Goal: Task Accomplishment & Management: Manage account settings

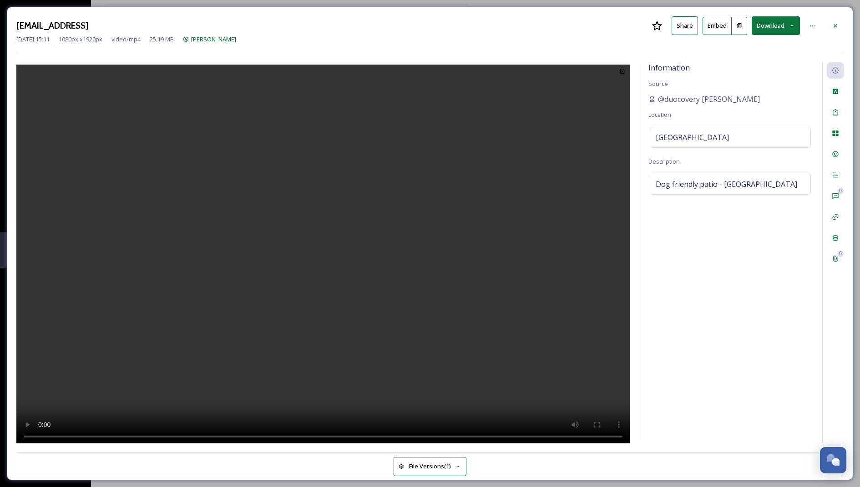
click at [602, 140] on div at bounding box center [322, 252] width 613 height 381
click at [829, 22] on div at bounding box center [835, 26] width 16 height 16
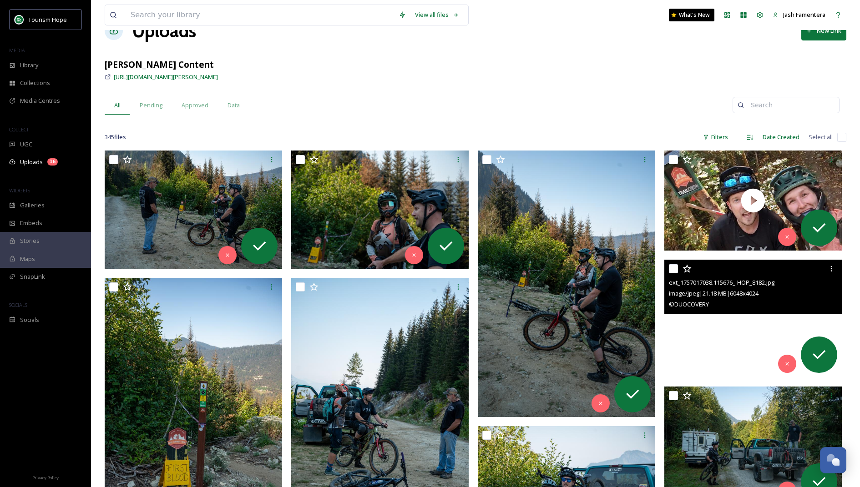
scroll to position [28, 0]
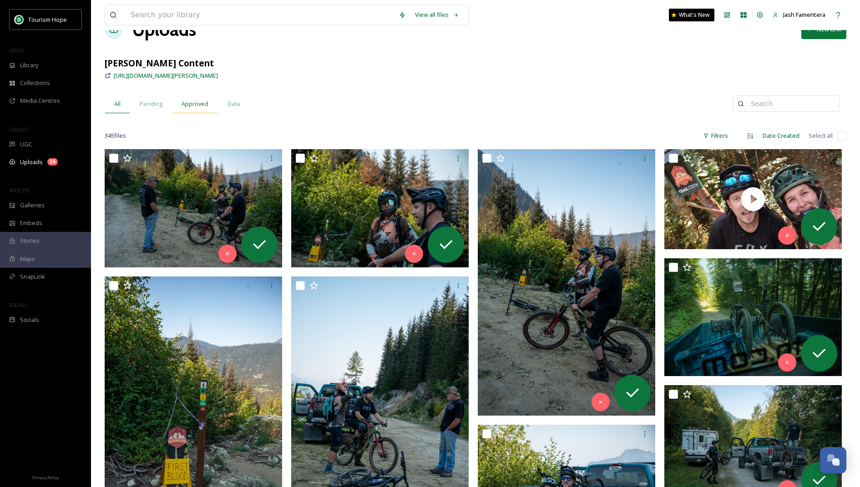
click at [174, 103] on div "Approved" at bounding box center [195, 104] width 46 height 19
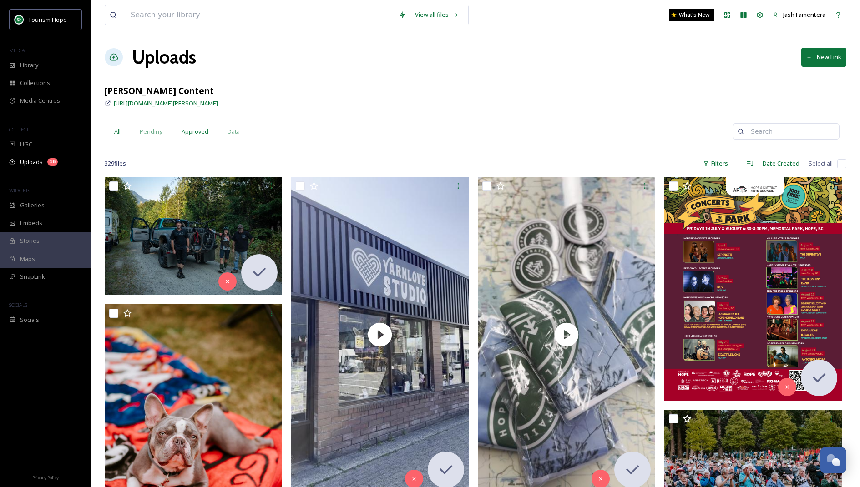
click at [121, 133] on div "All" at bounding box center [117, 131] width 25 height 19
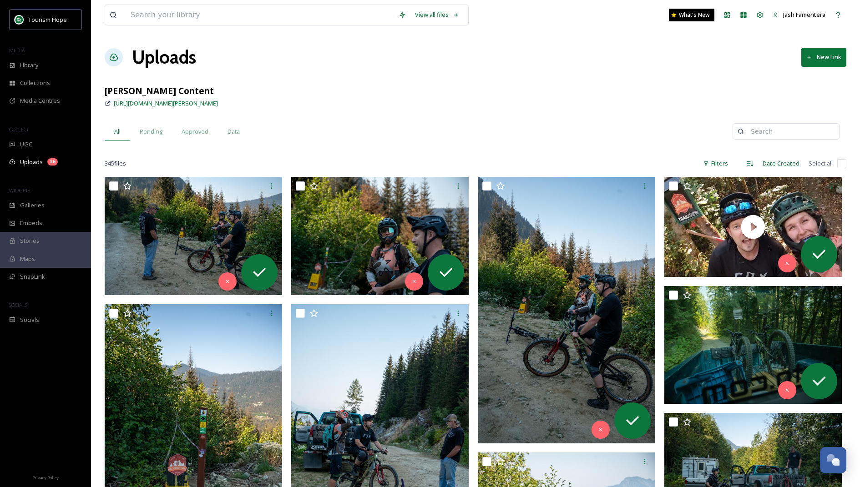
click at [838, 162] on input "checkbox" at bounding box center [841, 163] width 9 height 9
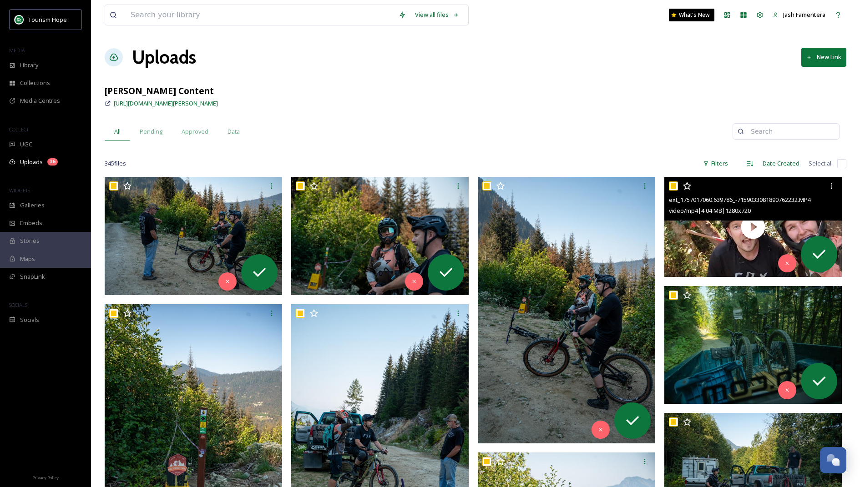
checkbox input "true"
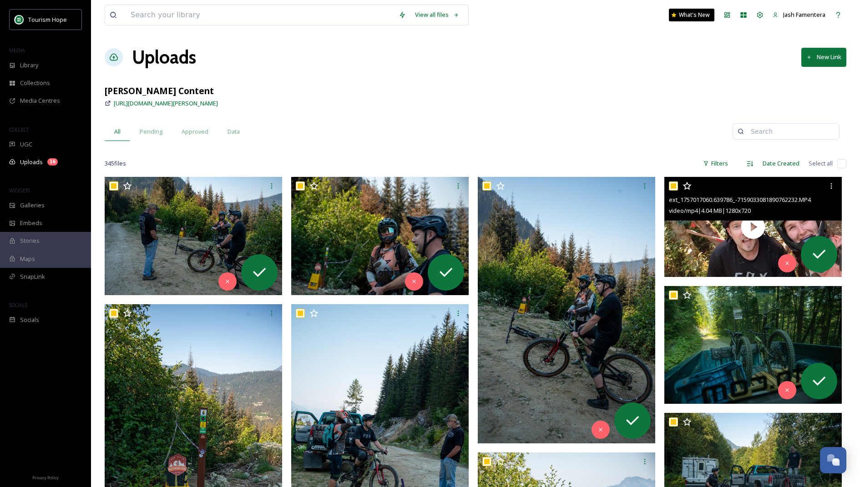
checkbox input "true"
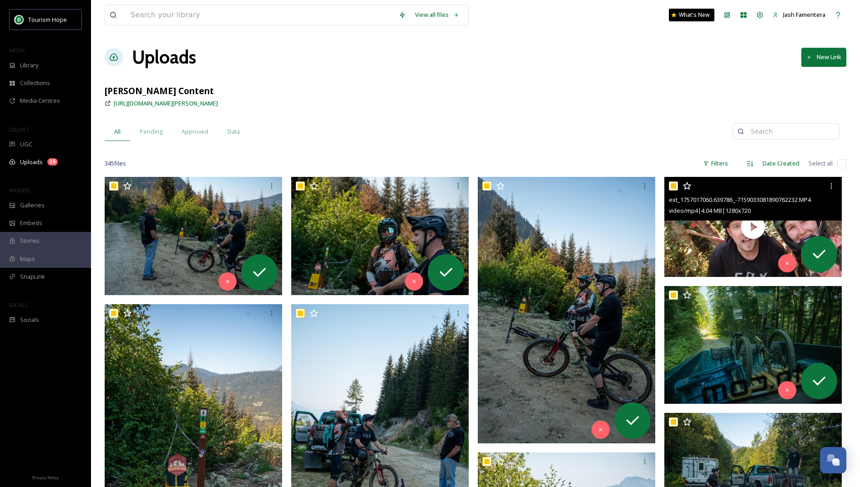
checkbox input "true"
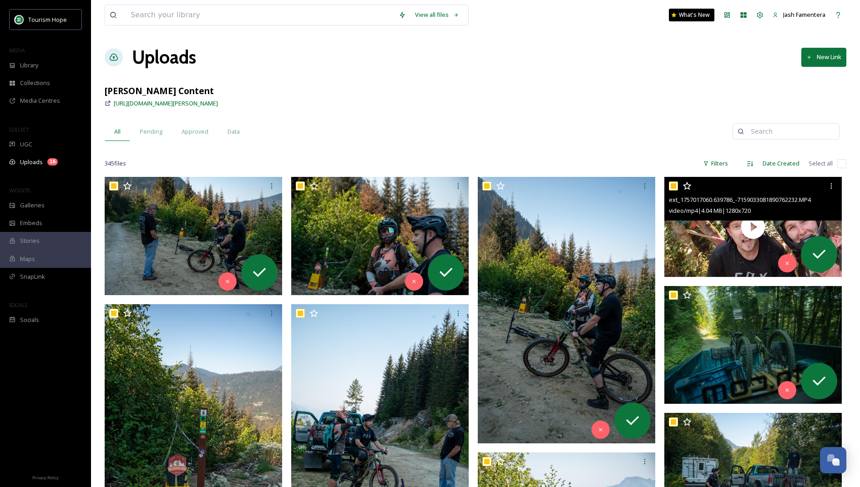
checkbox input "true"
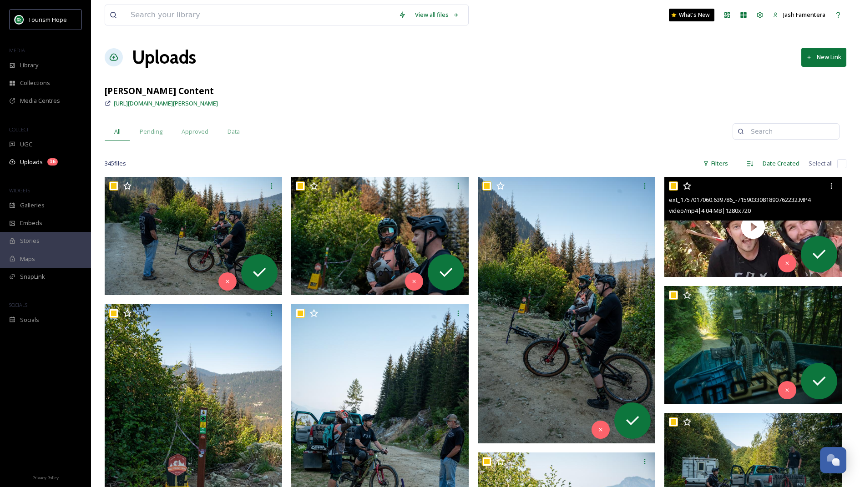
checkbox input "true"
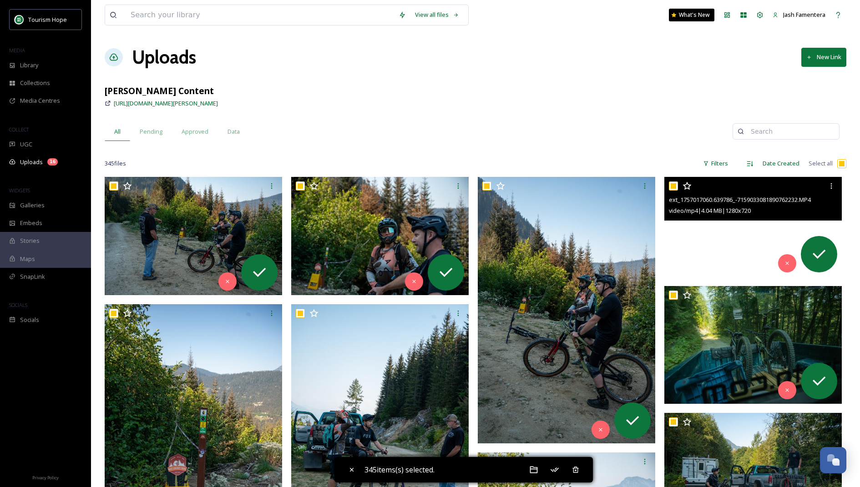
click at [685, 229] on video "ext_1757017060.639786_-7159033081890762232.MP4" at bounding box center [752, 227] width 177 height 100
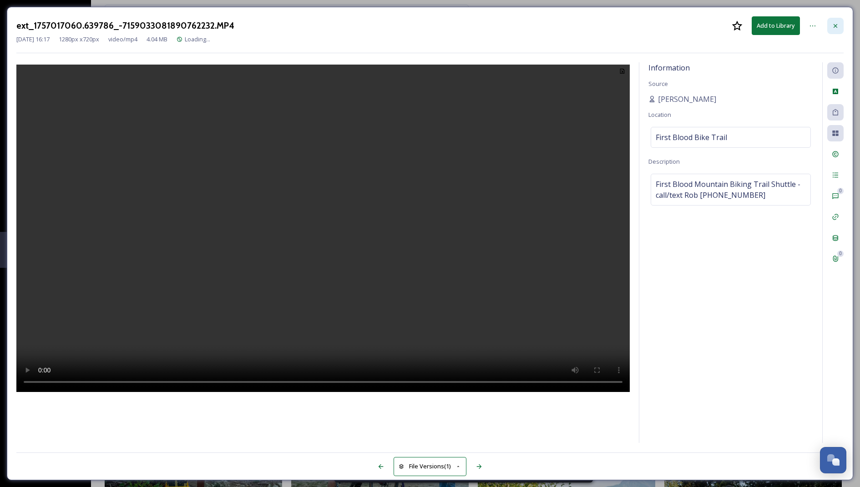
click at [839, 24] on div at bounding box center [835, 26] width 16 height 16
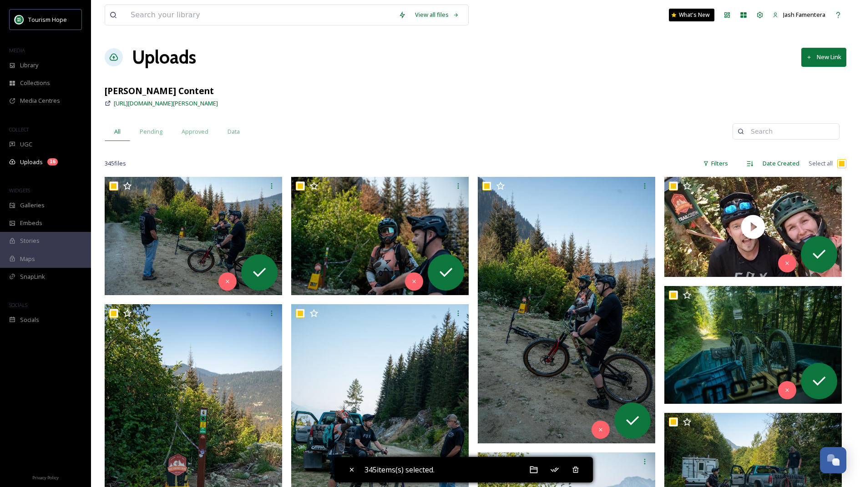
click at [305, 98] on div "https://app.snapsea.io/p/link/amanda-figlarska-content" at bounding box center [476, 103] width 742 height 11
click at [141, 135] on span "Pending" at bounding box center [151, 131] width 23 height 9
checkbox input "false"
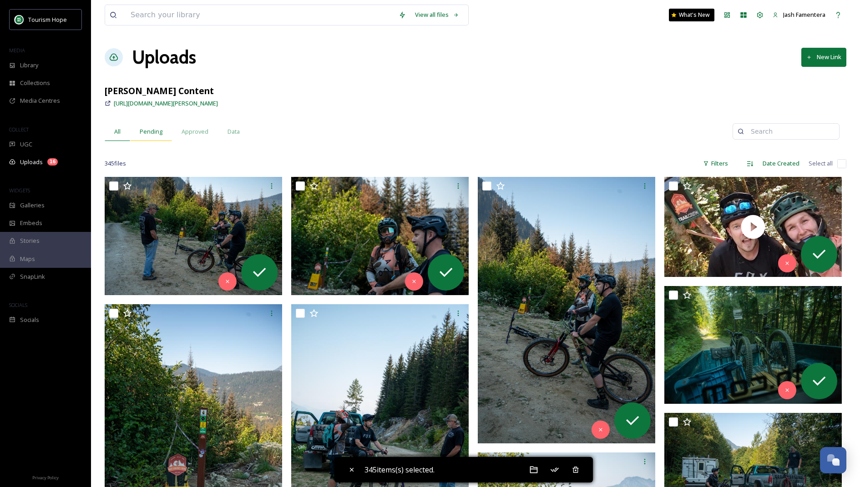
checkbox input "false"
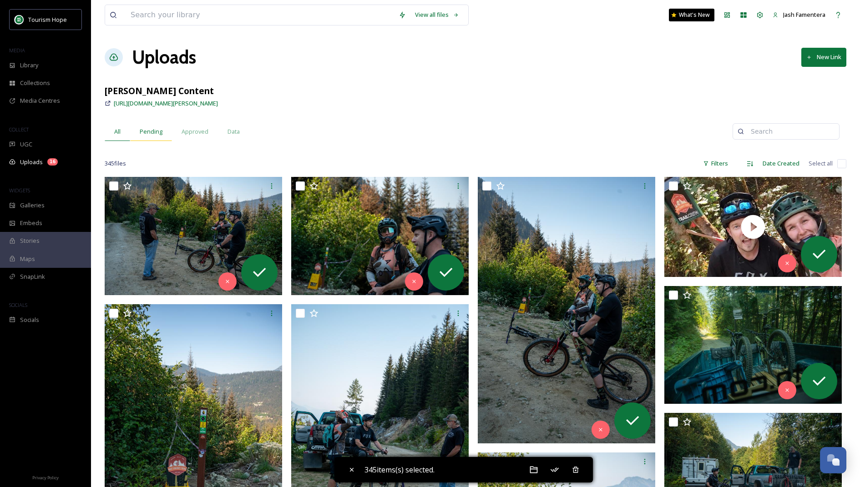
checkbox input "false"
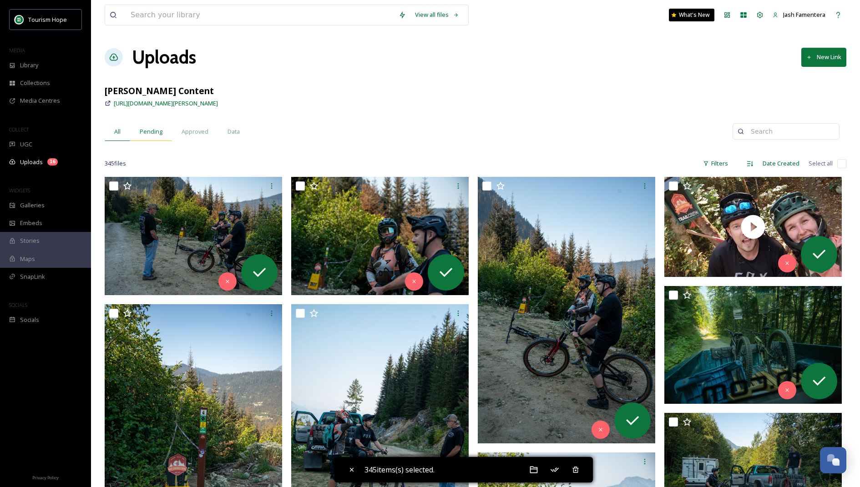
checkbox input "false"
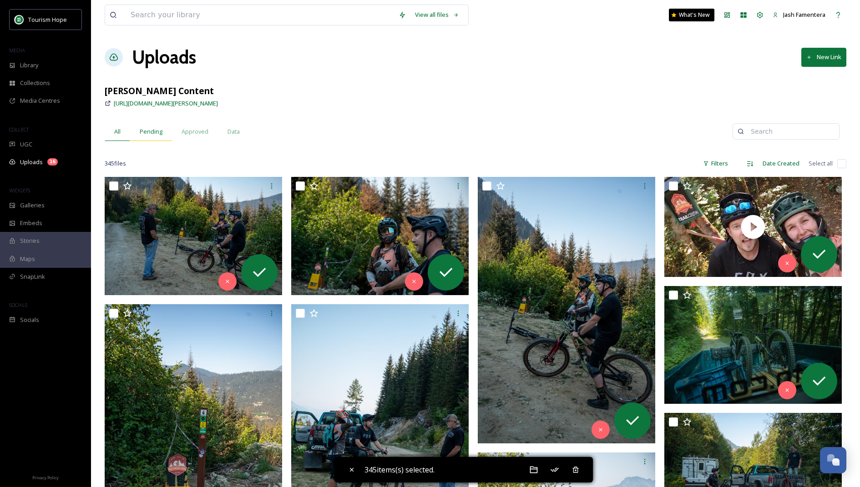
checkbox input "false"
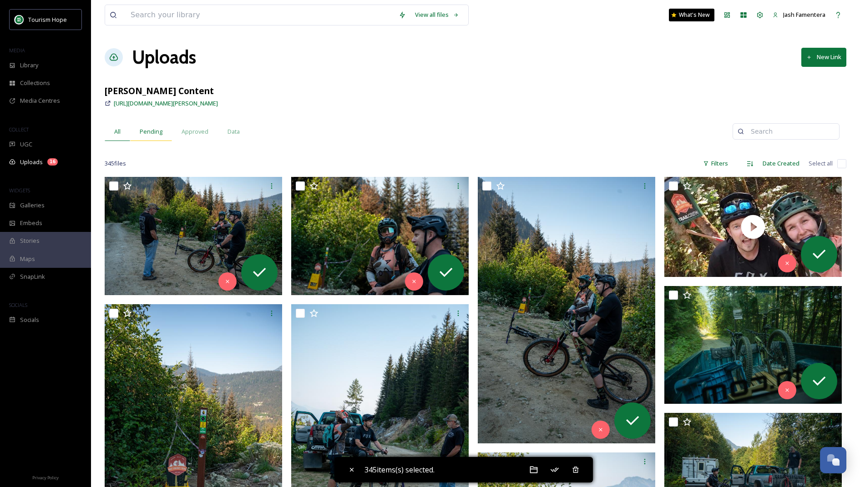
checkbox input "false"
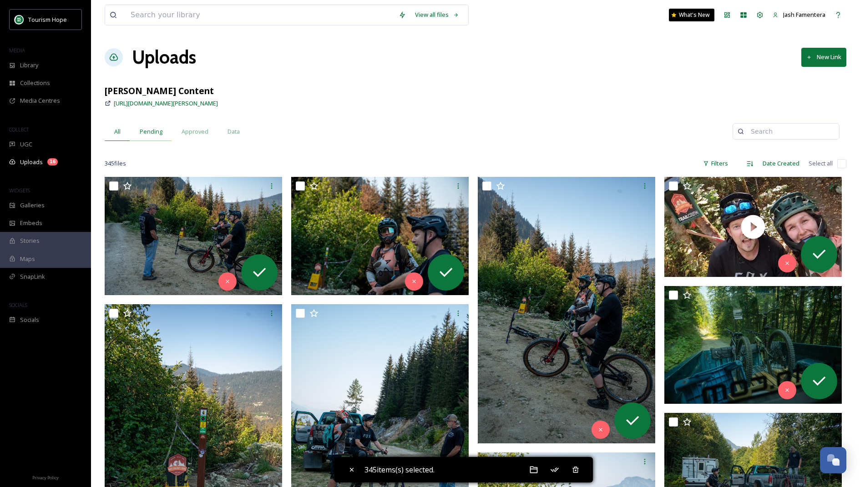
checkbox input "false"
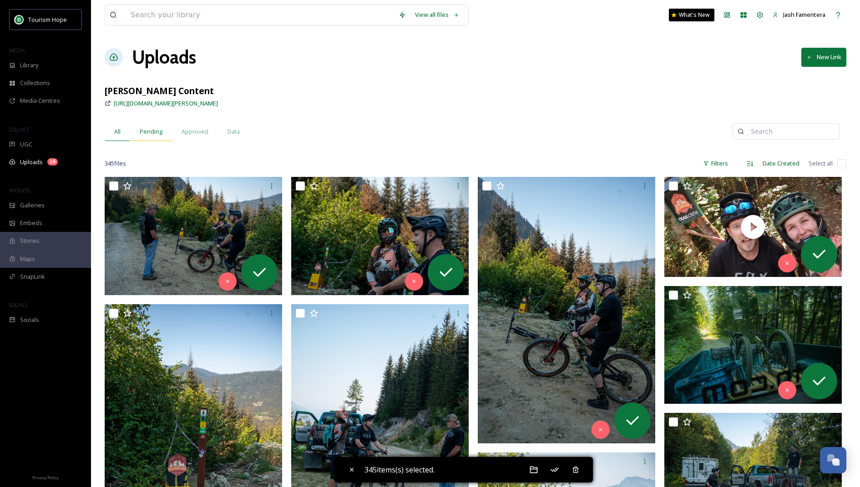
checkbox input "false"
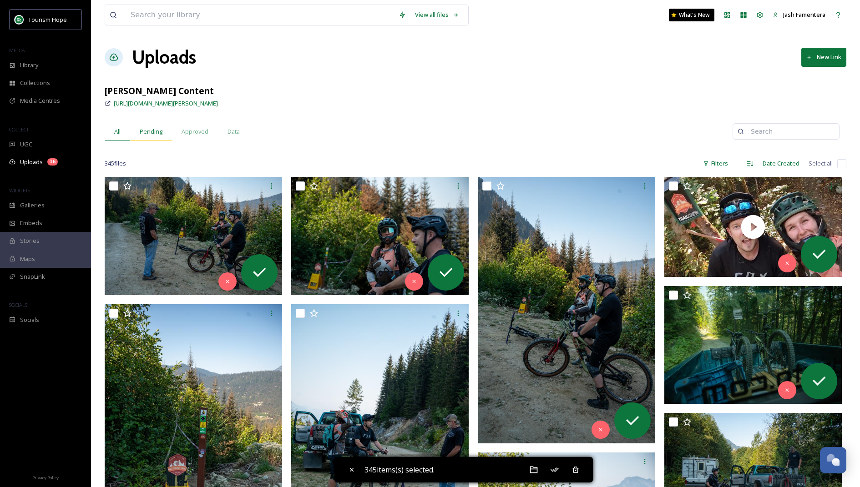
checkbox input "false"
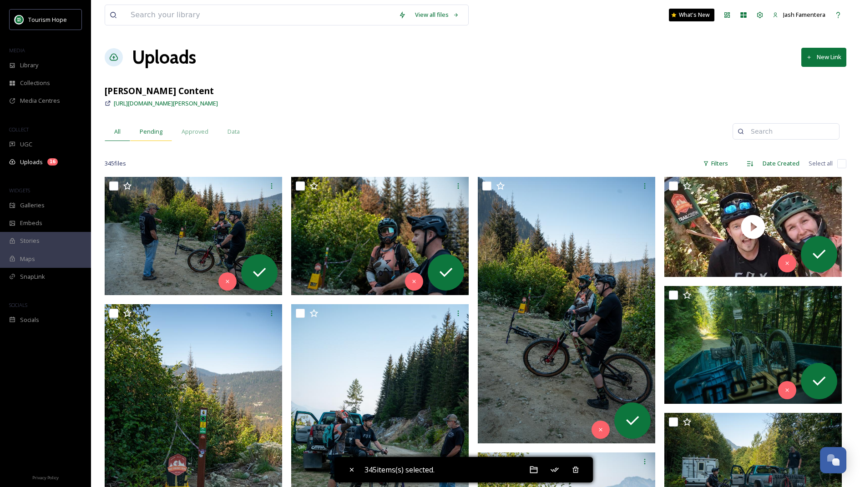
checkbox input "false"
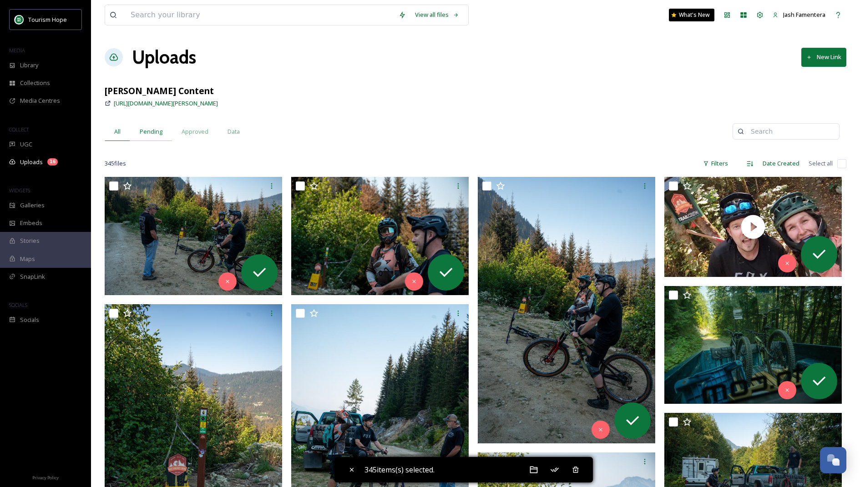
checkbox input "false"
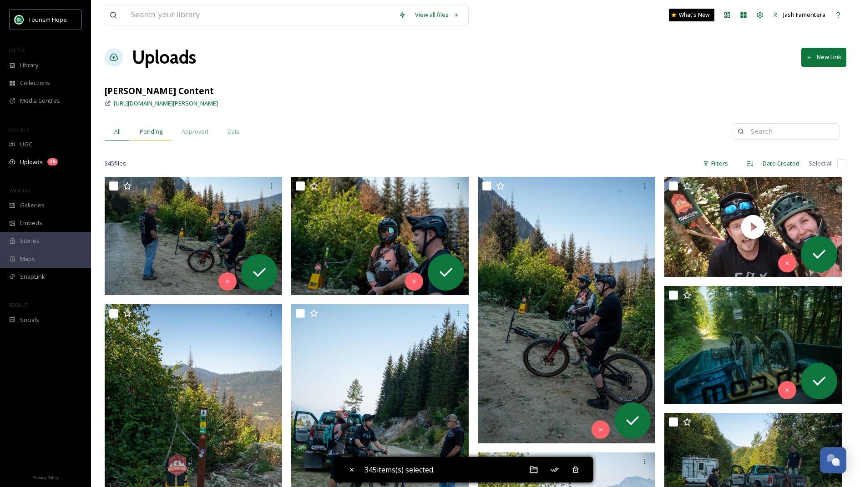
checkbox input "false"
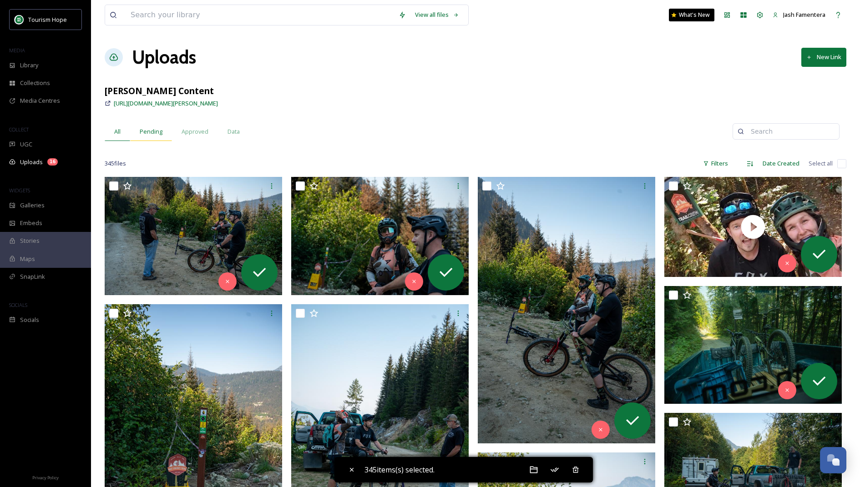
checkbox input "false"
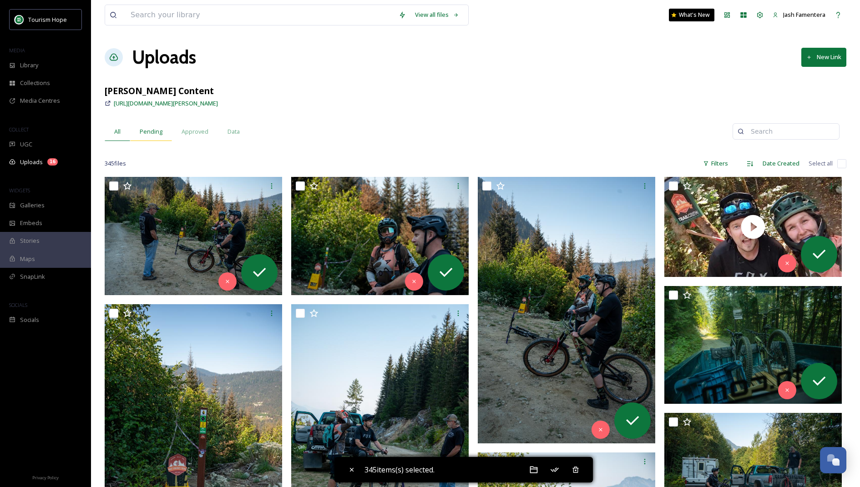
checkbox input "false"
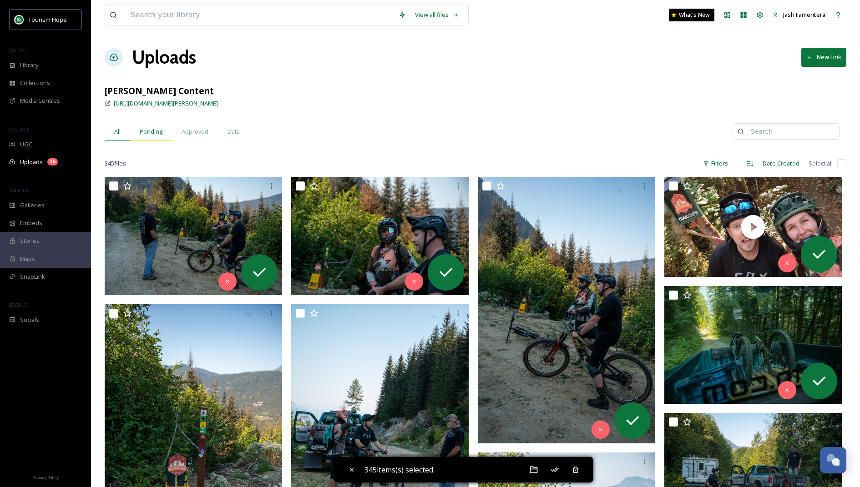
checkbox input "false"
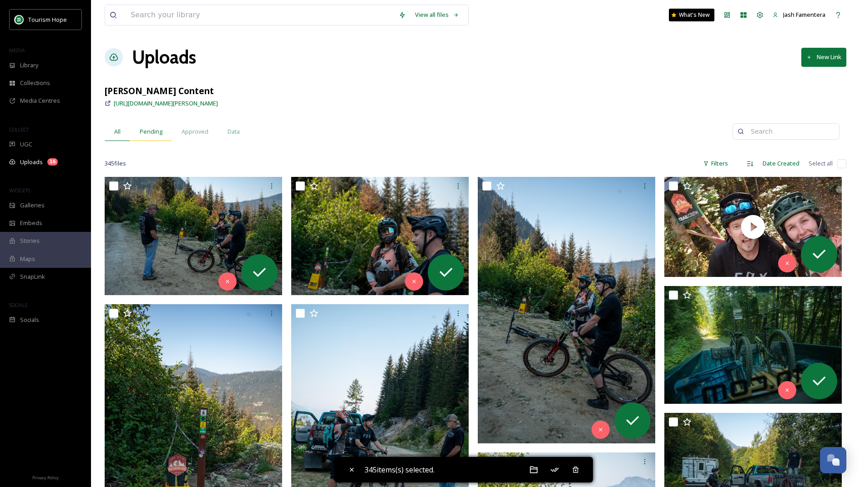
checkbox input "false"
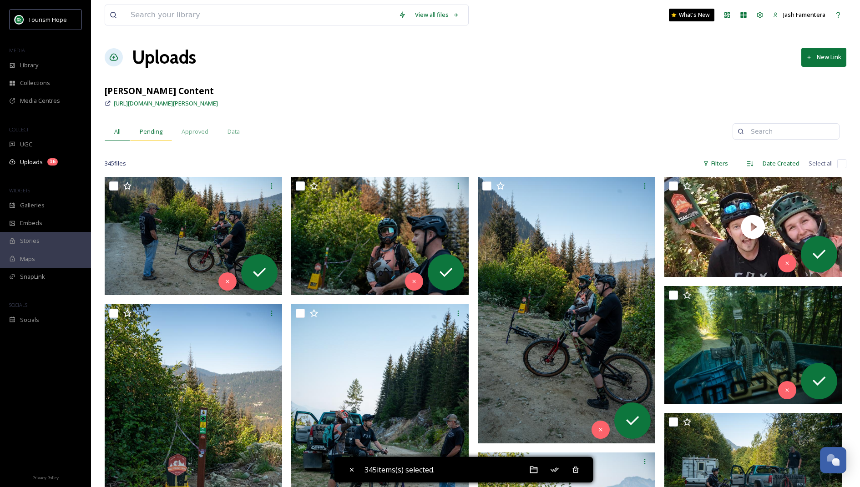
checkbox input "false"
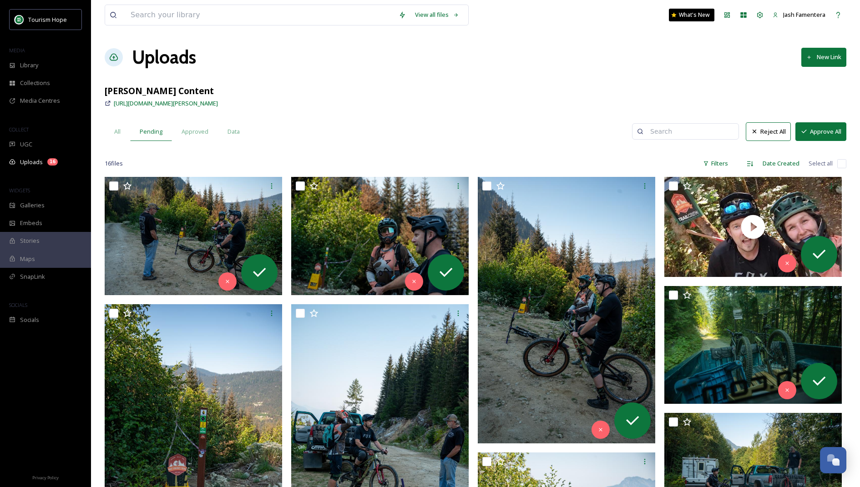
click at [836, 163] on div "16 file s Filters Date Created Select all" at bounding box center [476, 164] width 742 height 18
click at [837, 163] on input "checkbox" at bounding box center [841, 163] width 9 height 9
checkbox input "true"
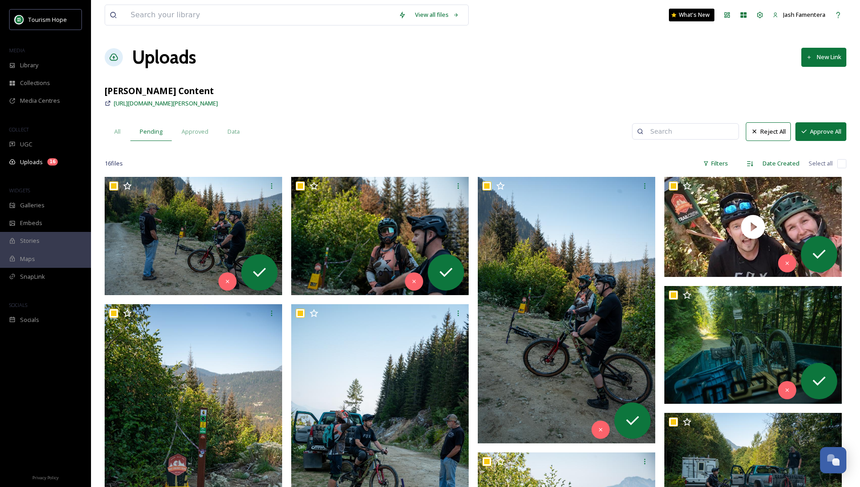
checkbox input "true"
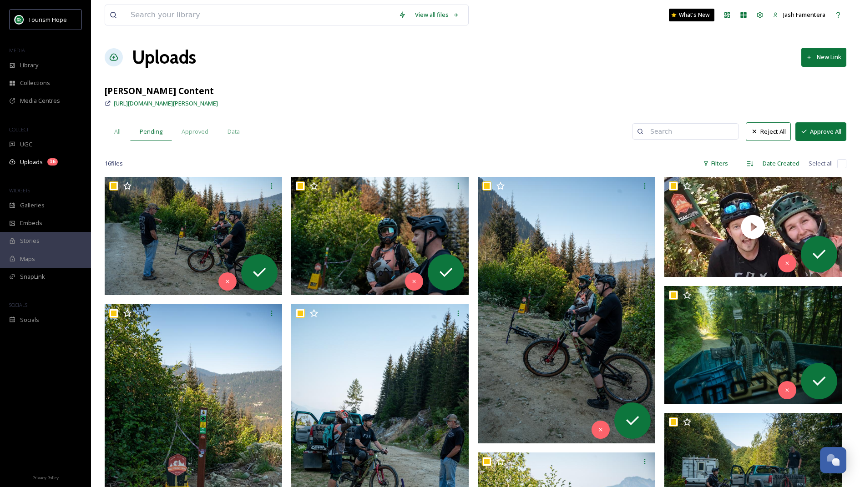
checkbox input "true"
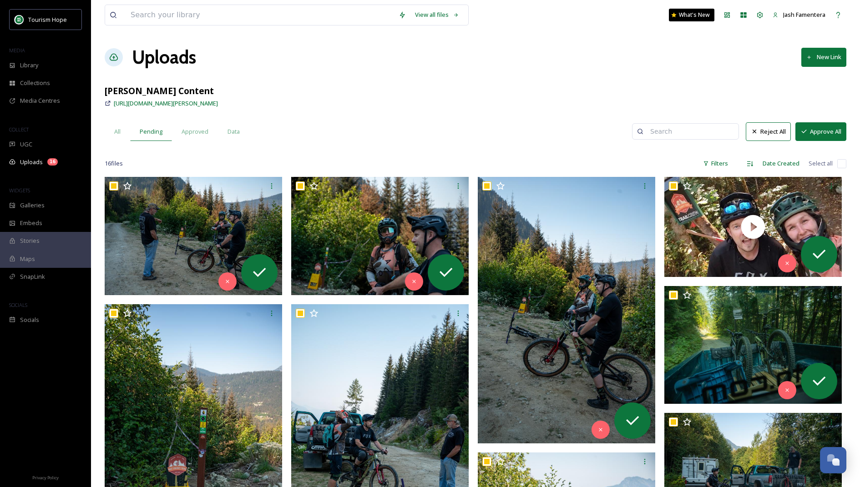
checkbox input "true"
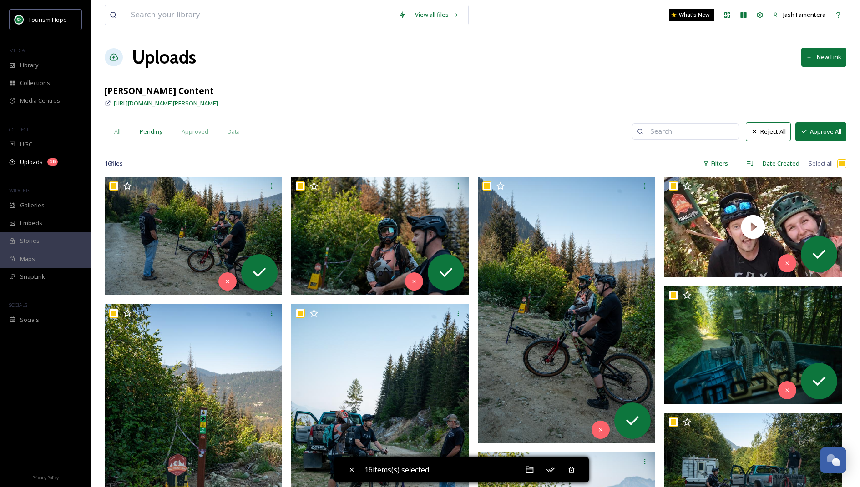
click at [805, 132] on icon at bounding box center [803, 131] width 7 height 7
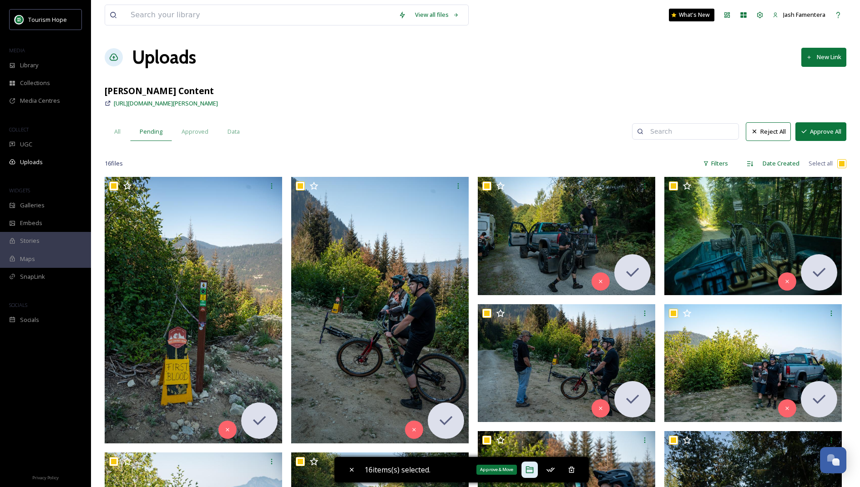
click at [525, 472] on div "Approve & Move" at bounding box center [529, 470] width 16 height 16
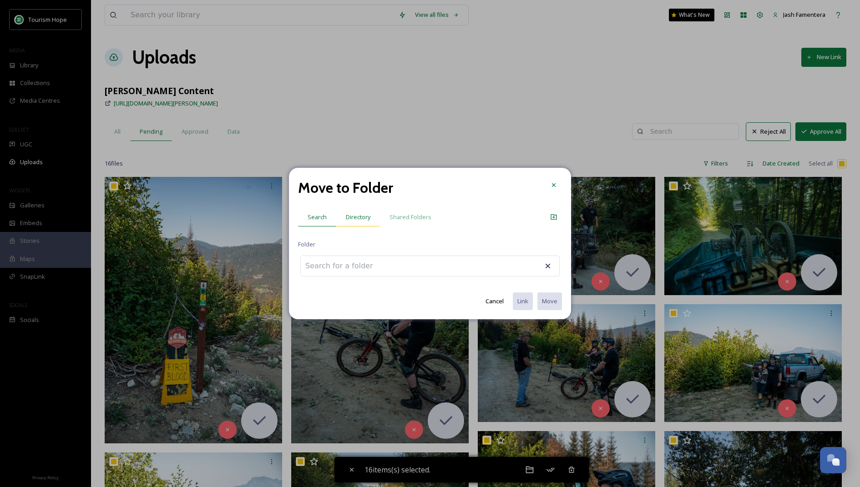
click at [346, 220] on span "Directory" at bounding box center [358, 217] width 25 height 9
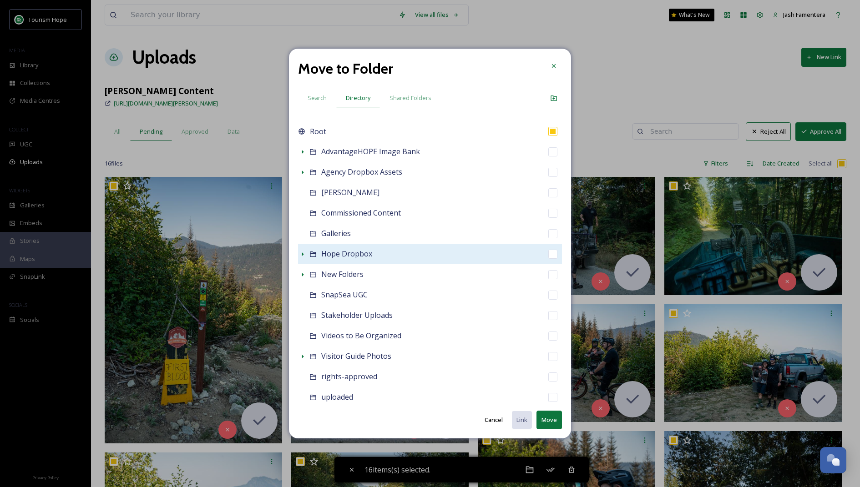
scroll to position [14, 0]
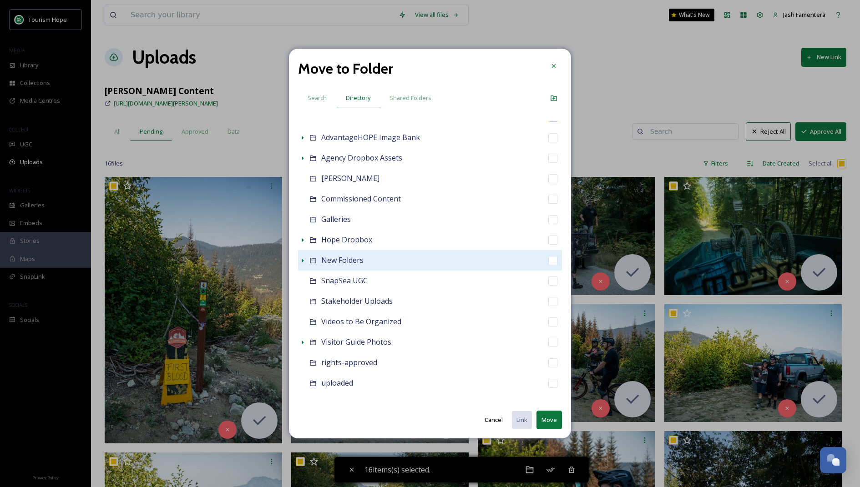
click at [311, 261] on icon at bounding box center [312, 260] width 7 height 7
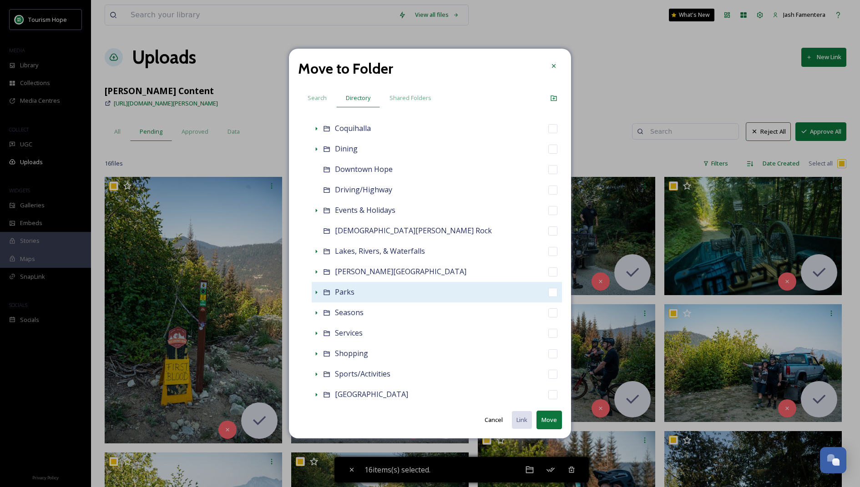
scroll to position [284, 0]
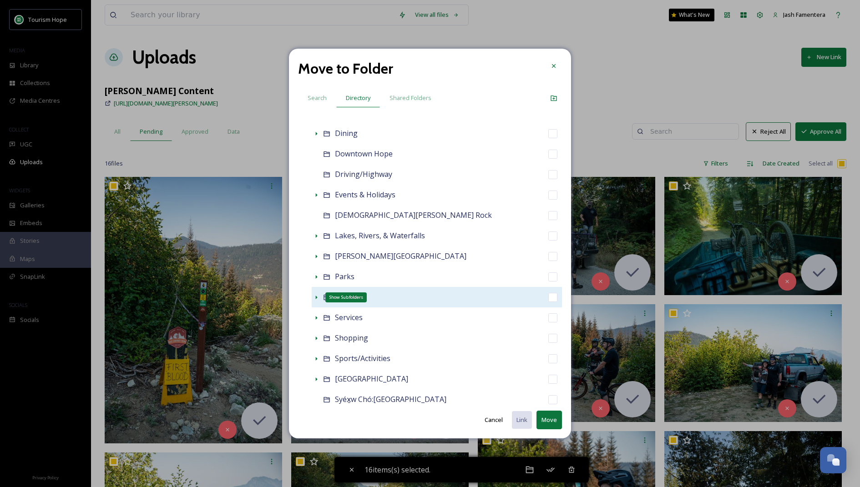
click at [319, 300] on icon at bounding box center [316, 297] width 7 height 7
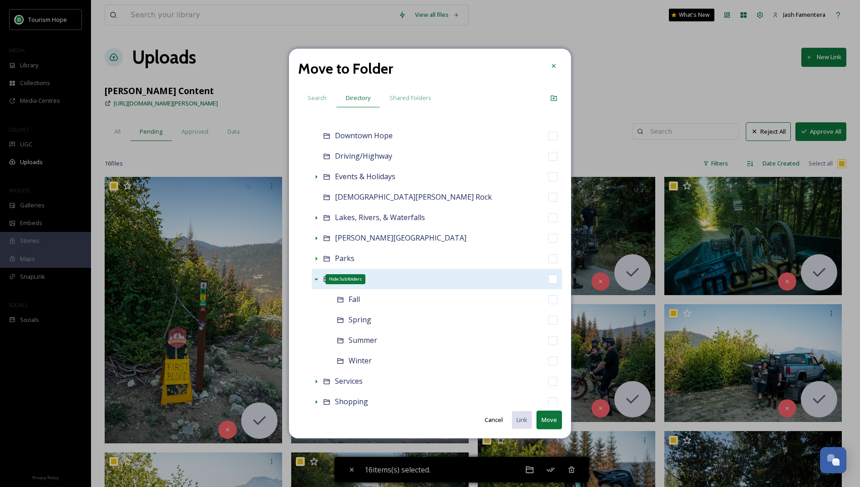
scroll to position [331, 0]
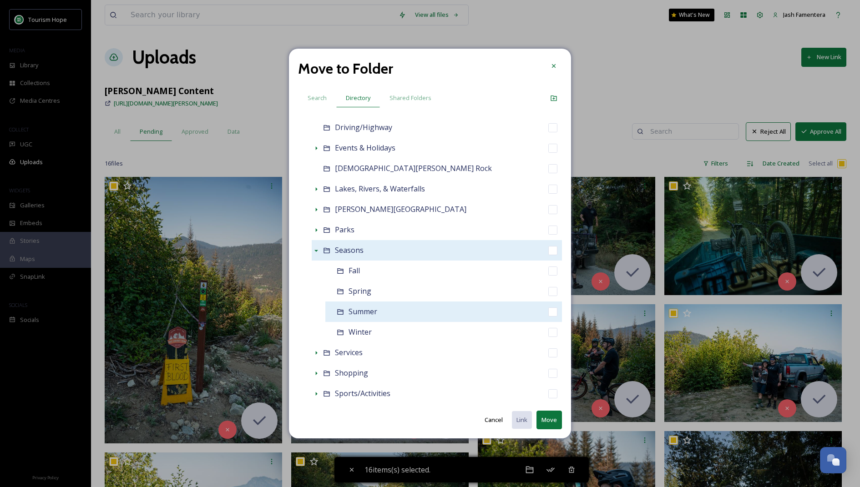
click at [352, 316] on span "Summer" at bounding box center [362, 312] width 29 height 10
checkbox input "false"
checkbox input "true"
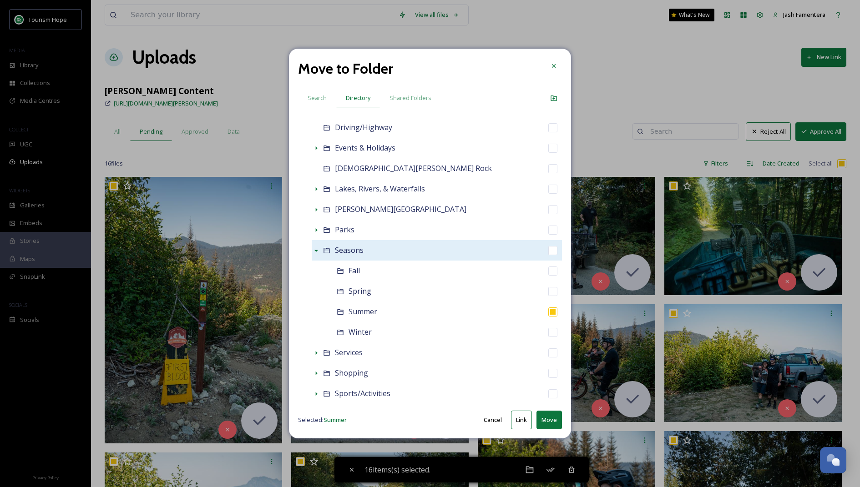
click at [525, 420] on button "Link" at bounding box center [521, 420] width 21 height 19
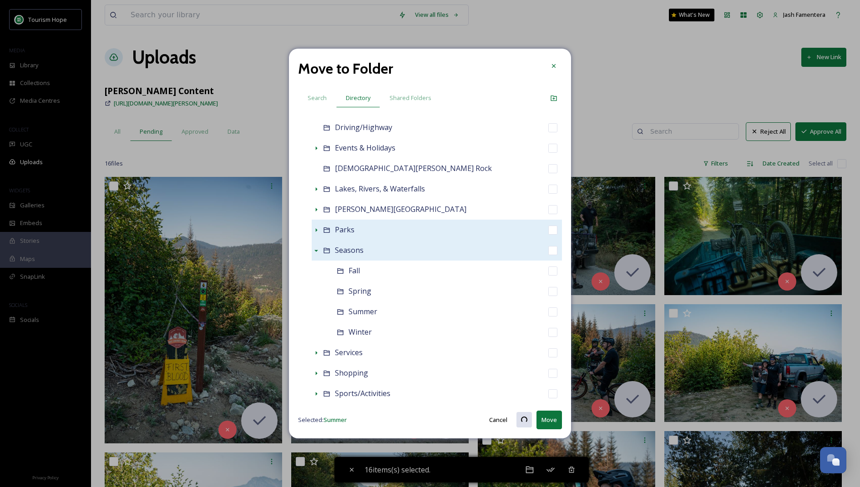
checkbox input "false"
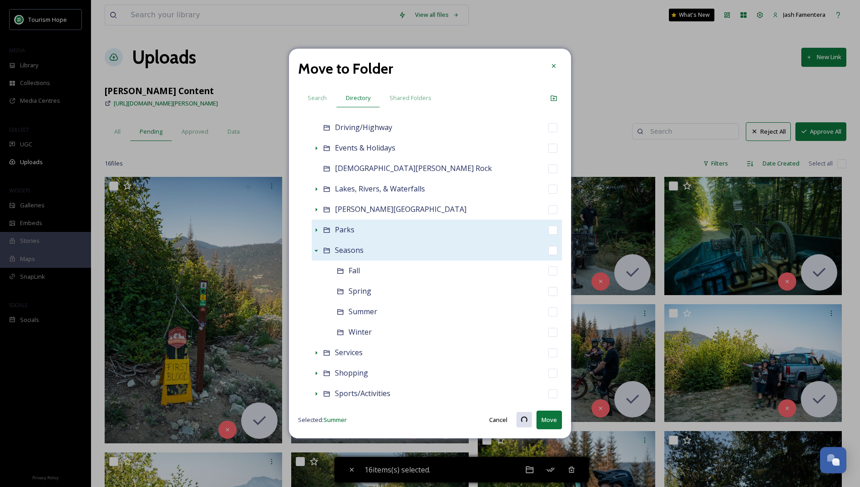
checkbox input "false"
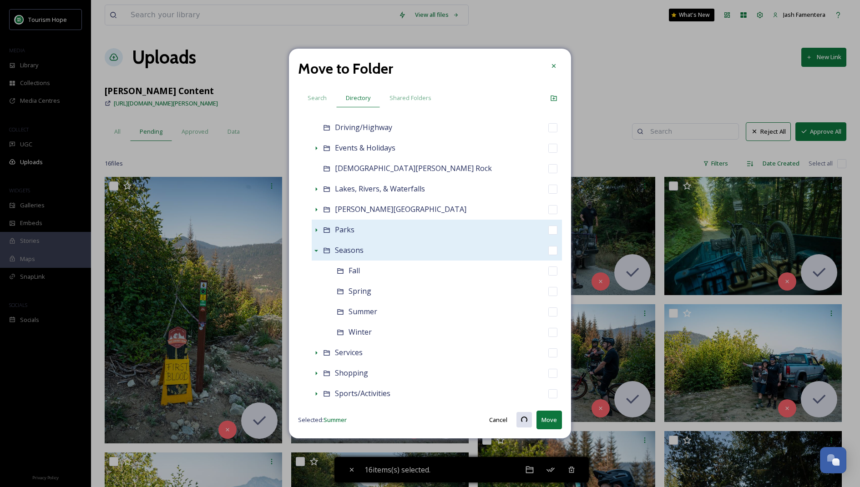
checkbox input "false"
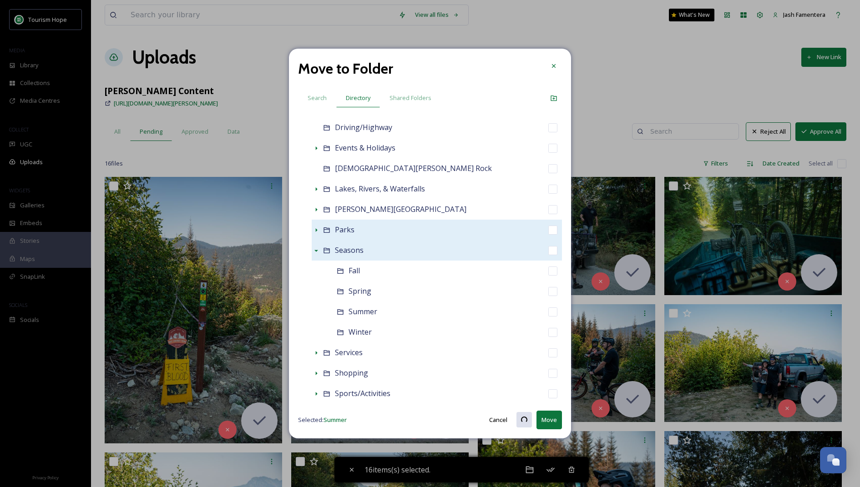
checkbox input "false"
checkbox input "true"
checkbox input "false"
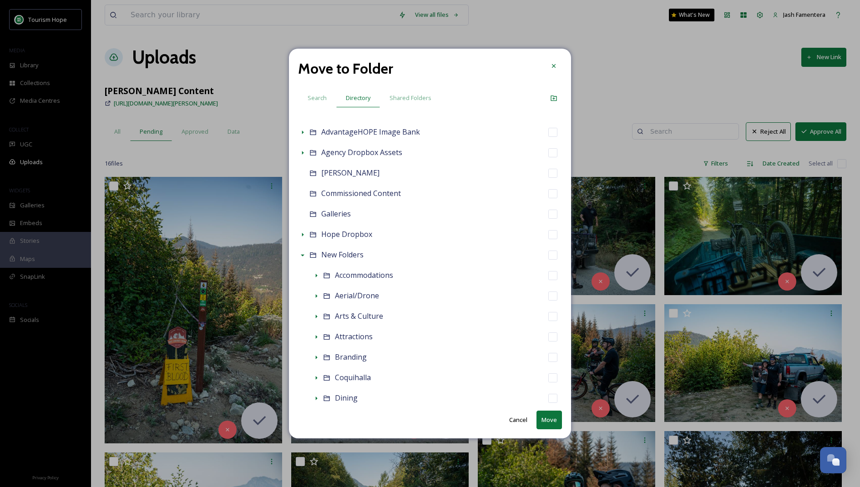
scroll to position [0, 0]
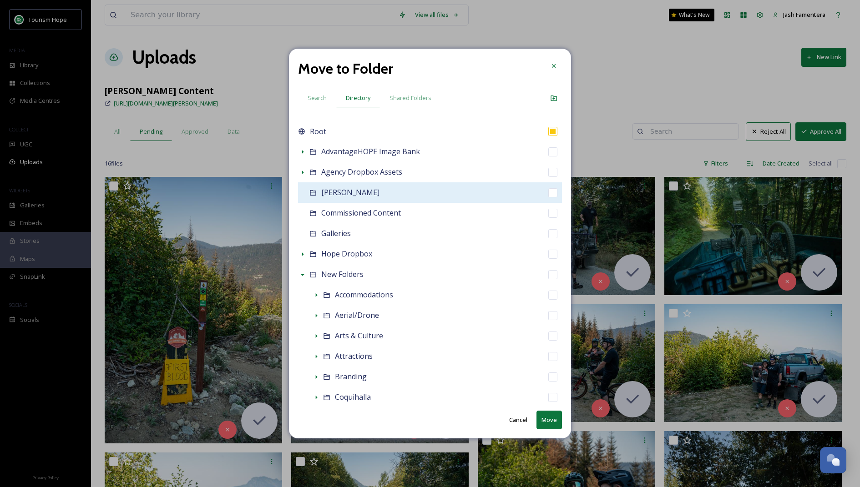
click at [381, 199] on div "[PERSON_NAME]" at bounding box center [430, 192] width 264 height 20
checkbox input "false"
click at [554, 193] on input "checkbox" at bounding box center [552, 192] width 9 height 9
checkbox input "true"
click at [479, 192] on div "[PERSON_NAME]" at bounding box center [430, 192] width 264 height 20
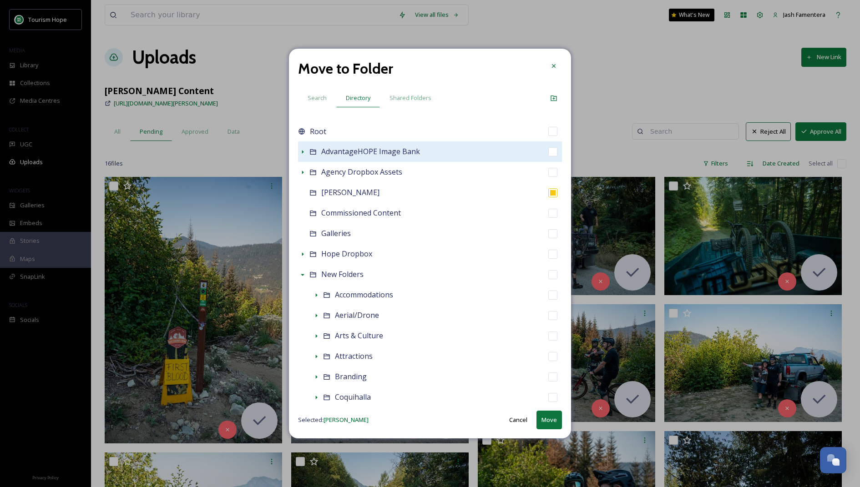
click at [380, 153] on span "AdvantageHOPE Image Bank" at bounding box center [370, 151] width 99 height 10
checkbox input "true"
checkbox input "false"
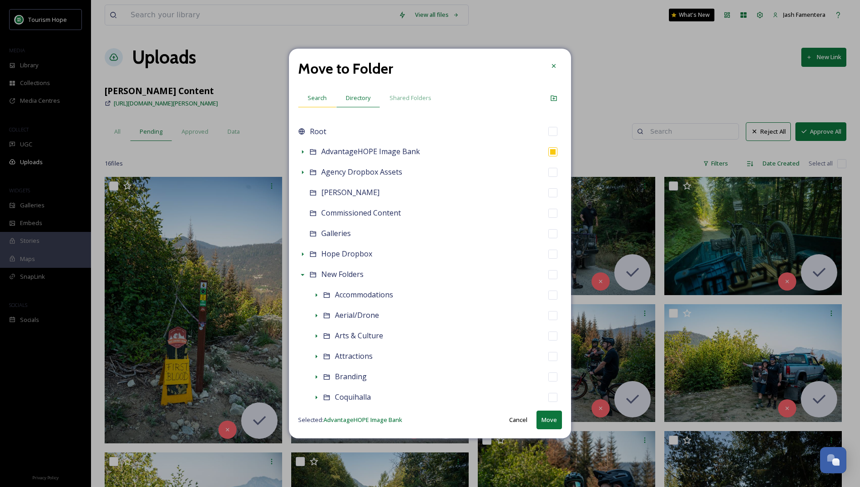
click at [333, 96] on div "Search" at bounding box center [317, 98] width 38 height 19
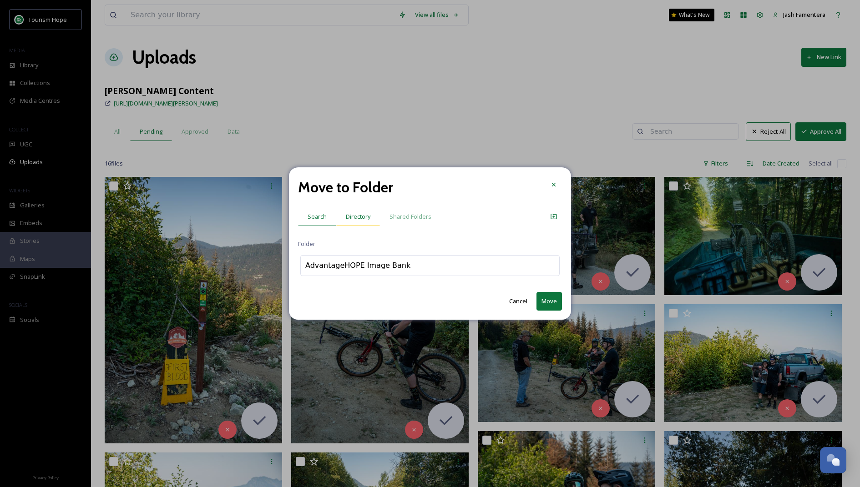
click at [353, 215] on span "Directory" at bounding box center [358, 216] width 25 height 9
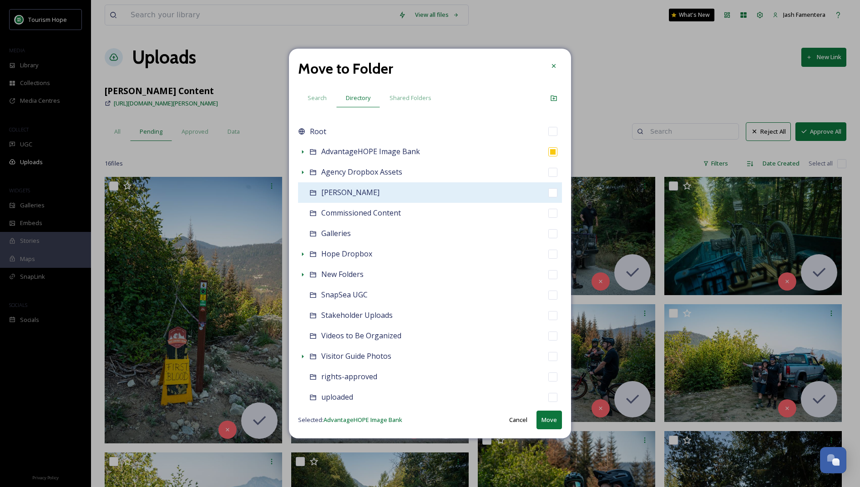
click at [509, 198] on div "[PERSON_NAME]" at bounding box center [430, 192] width 264 height 20
checkbox input "false"
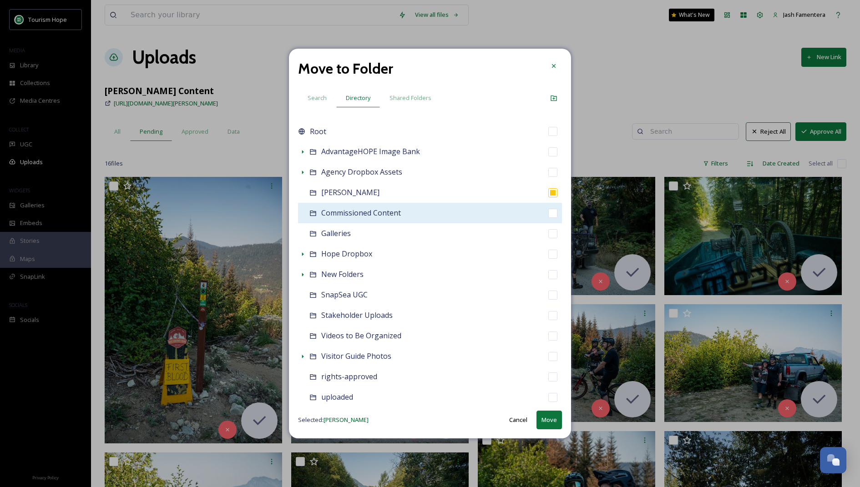
click at [501, 221] on div "Commissioned Content" at bounding box center [430, 213] width 264 height 20
checkbox input "false"
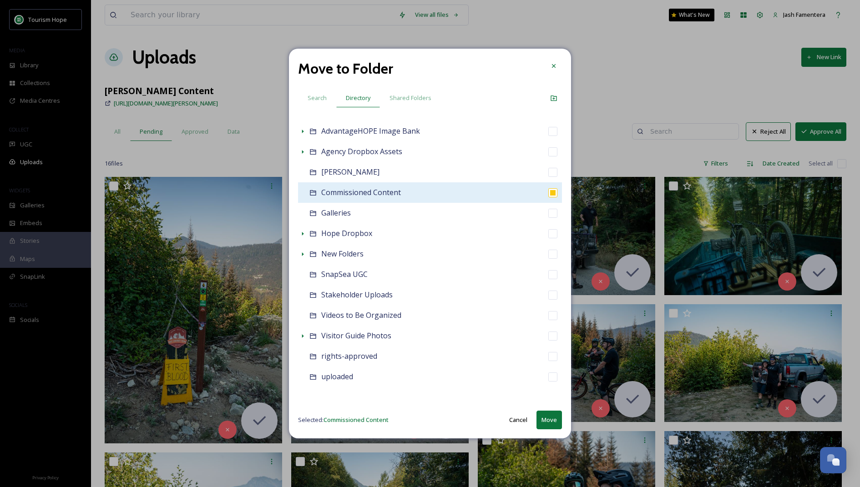
scroll to position [23, 0]
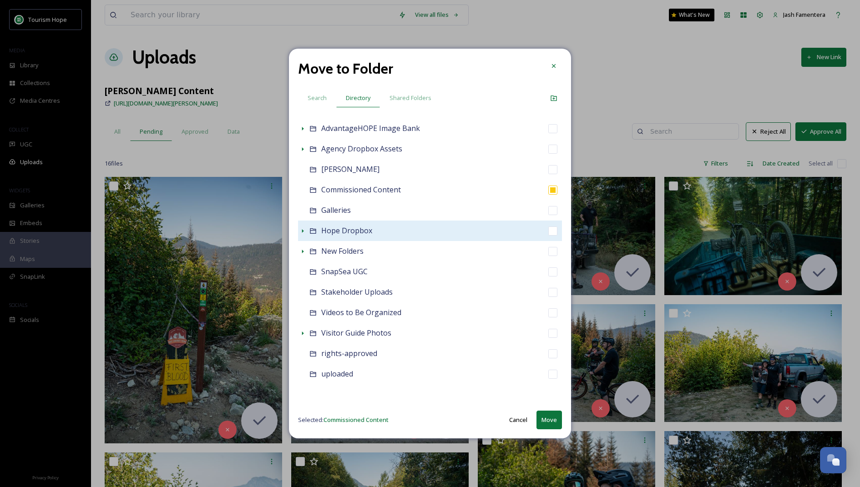
click at [332, 227] on span "Hope Dropbox" at bounding box center [346, 231] width 51 height 10
checkbox input "false"
click at [303, 233] on icon at bounding box center [302, 230] width 7 height 7
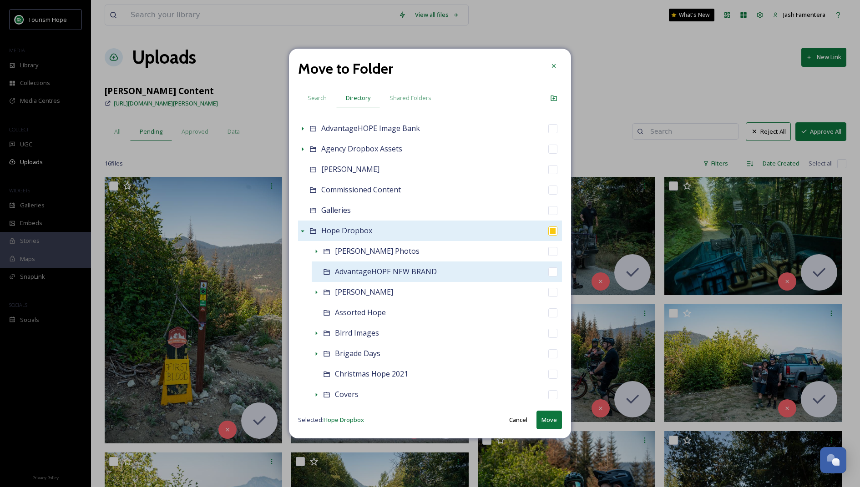
click at [403, 262] on div "AdvantageHOPE NEW BRAND" at bounding box center [437, 272] width 250 height 20
checkbox input "false"
checkbox input "true"
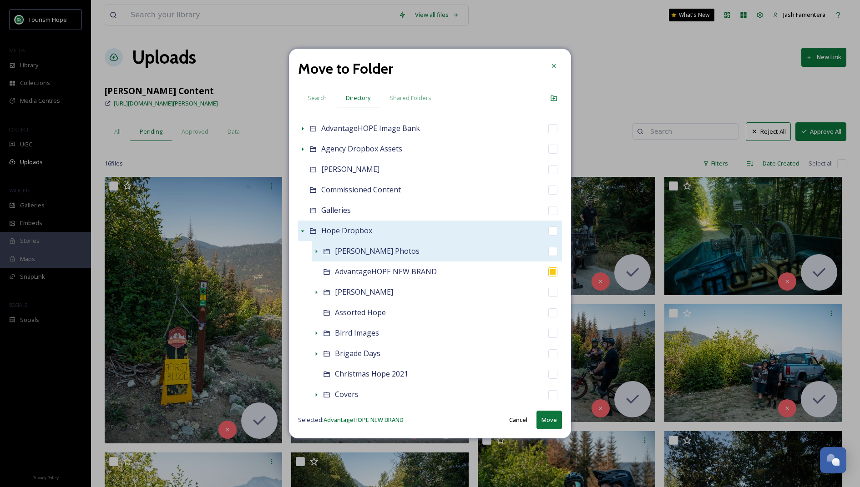
click at [472, 259] on div "Adele Hinkely Photos" at bounding box center [437, 251] width 250 height 20
checkbox input "true"
checkbox input "false"
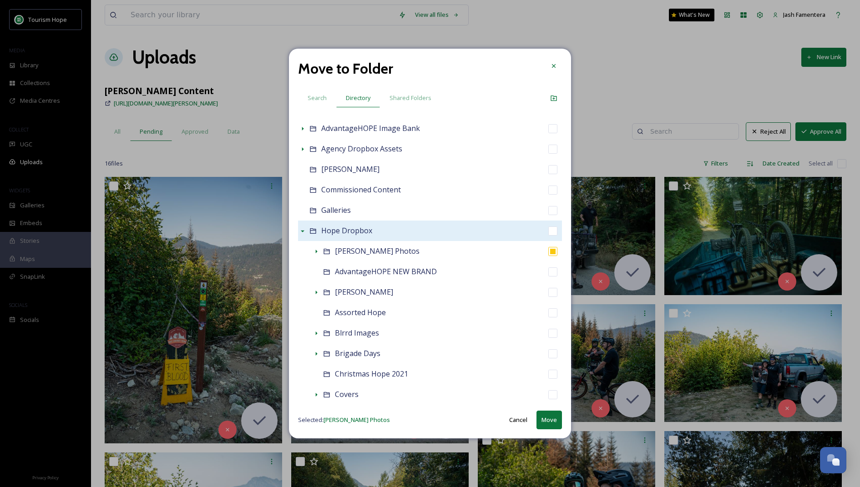
click at [436, 239] on div "Hope Dropbox" at bounding box center [430, 231] width 264 height 20
checkbox input "true"
checkbox input "false"
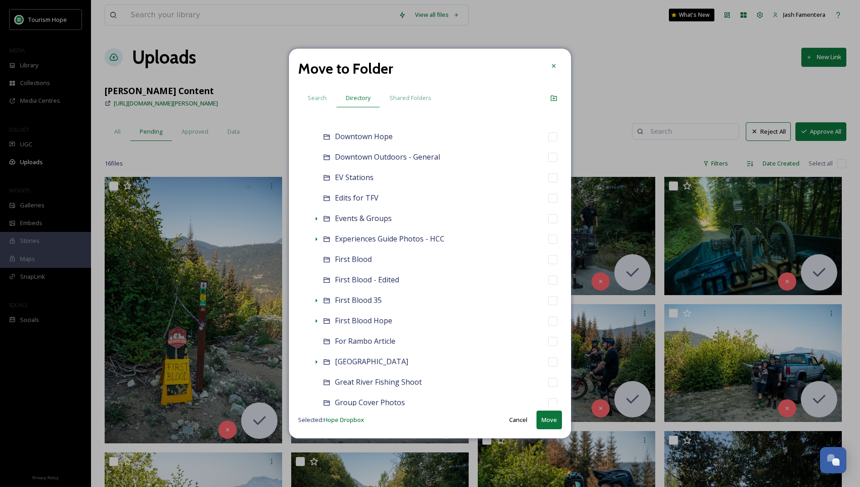
scroll to position [342, 0]
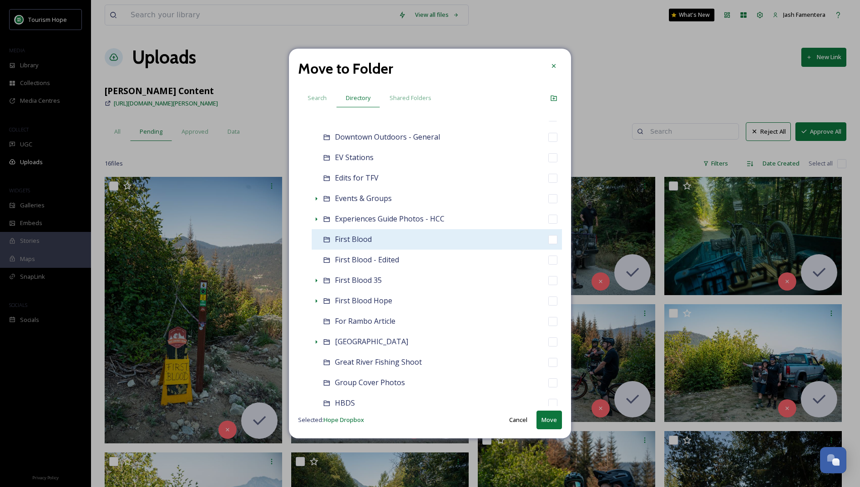
click at [366, 242] on span "First Blood" at bounding box center [353, 239] width 37 height 10
checkbox input "false"
checkbox input "true"
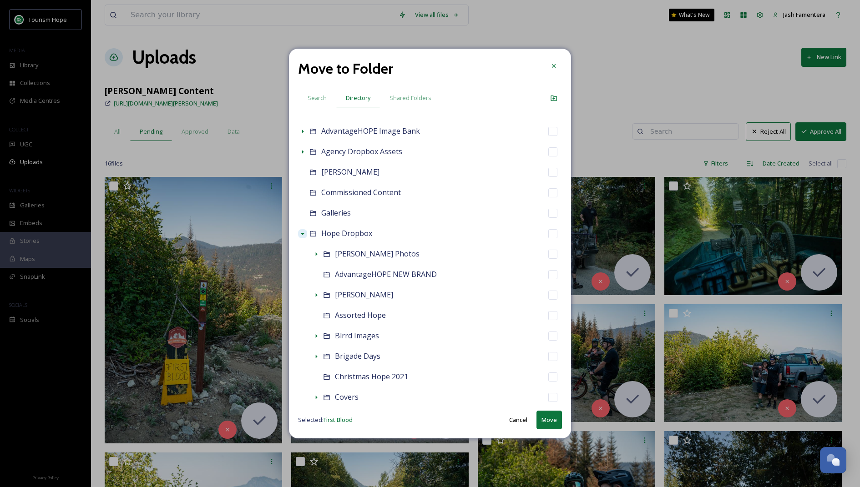
scroll to position [18, 0]
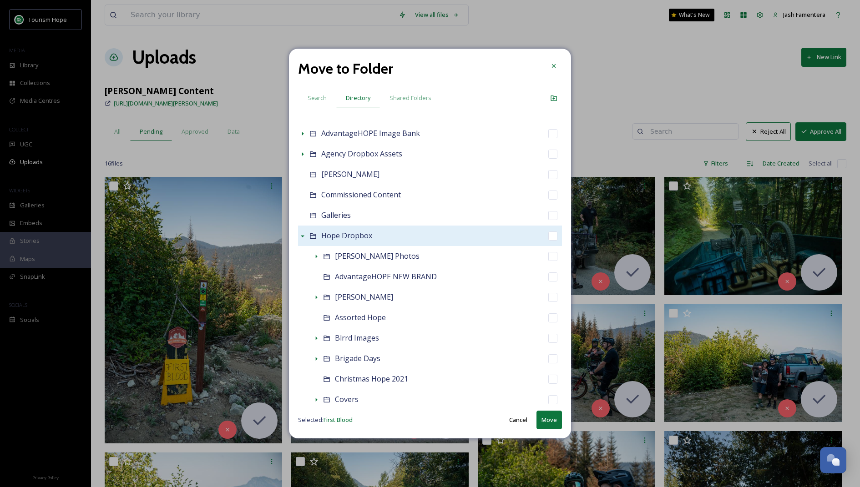
click at [308, 234] on div "Hope Dropbox" at bounding box center [430, 236] width 264 height 20
checkbox input "true"
checkbox input "false"
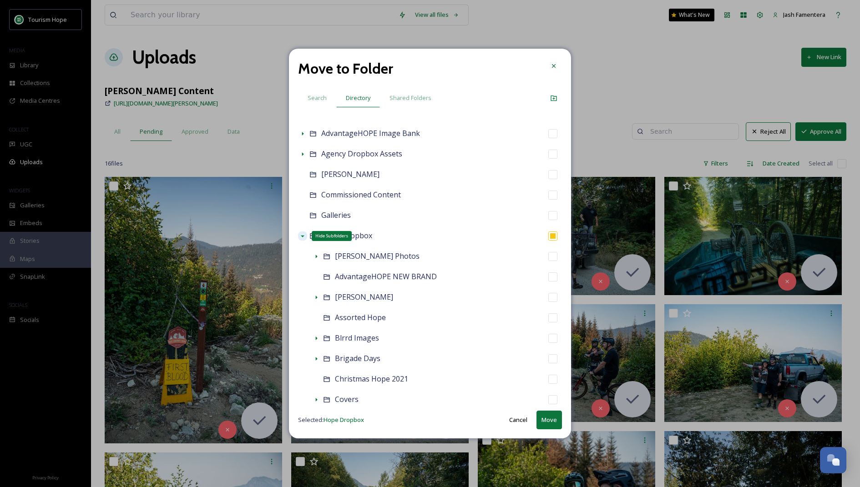
click at [299, 234] on icon at bounding box center [302, 235] width 7 height 7
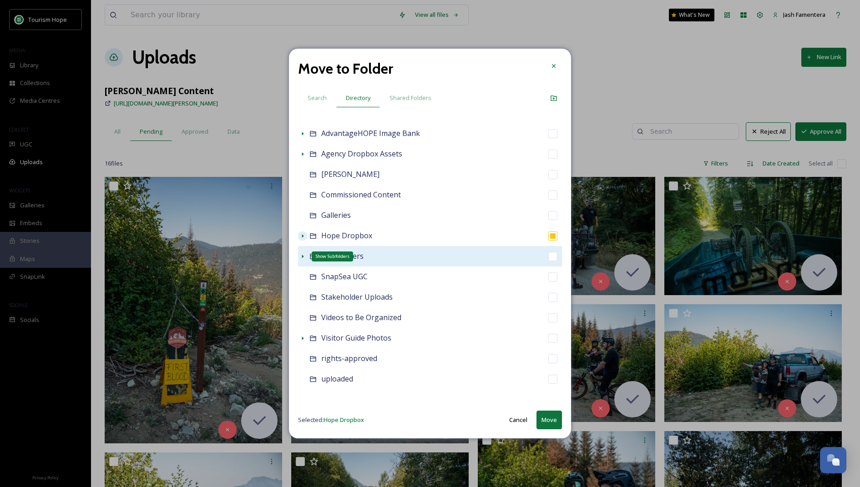
click at [300, 254] on icon at bounding box center [302, 256] width 7 height 7
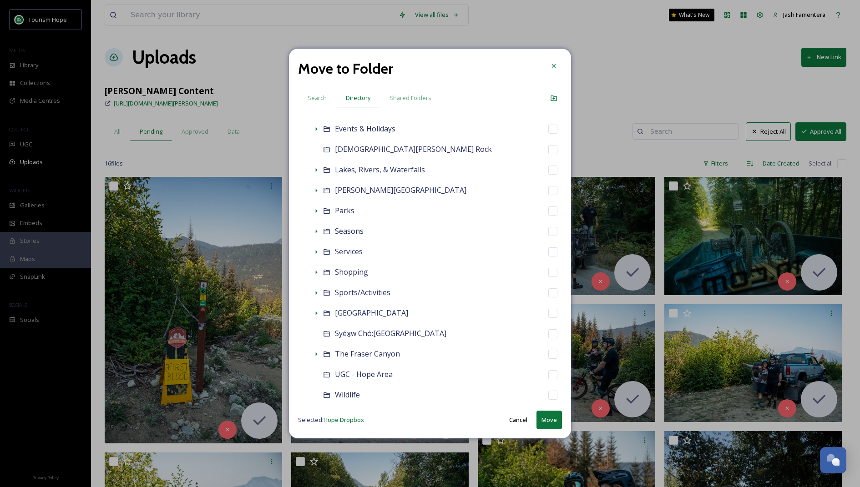
scroll to position [351, 0]
click at [311, 288] on div "Root AdvantageHOPE Image Bank Agency Dropbox Assets Amanda Figlarska Commission…" at bounding box center [430, 148] width 264 height 757
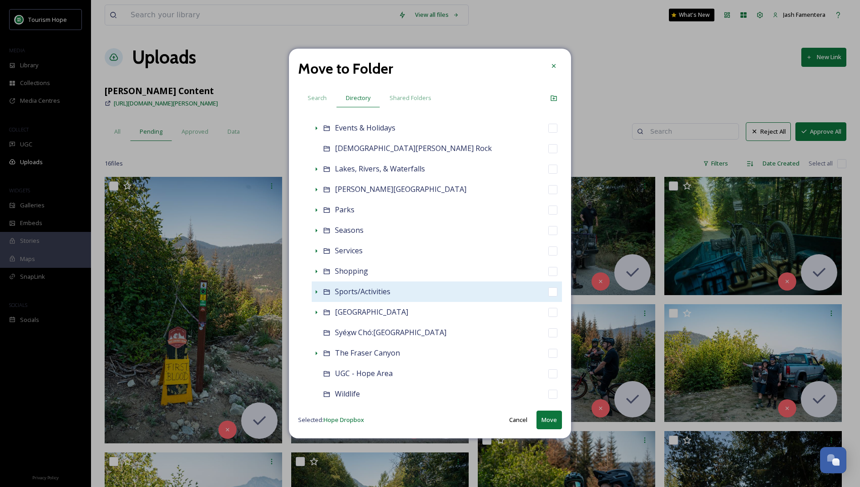
click at [323, 292] on icon at bounding box center [326, 291] width 7 height 7
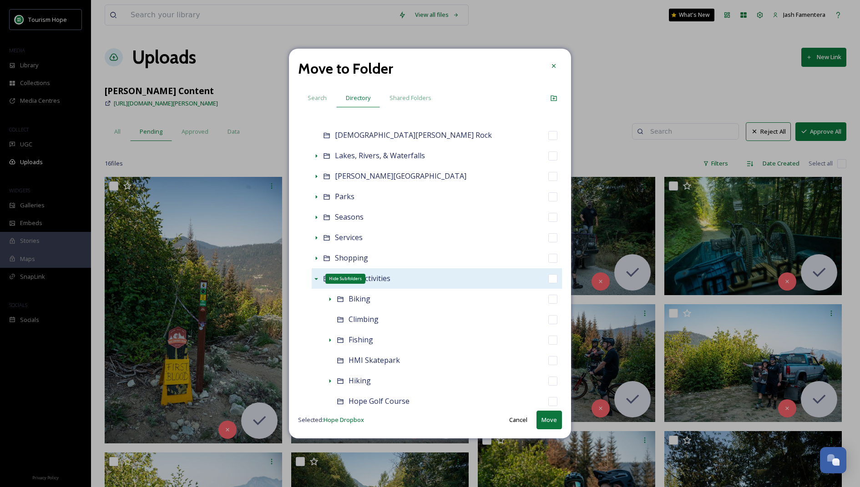
scroll to position [367, 0]
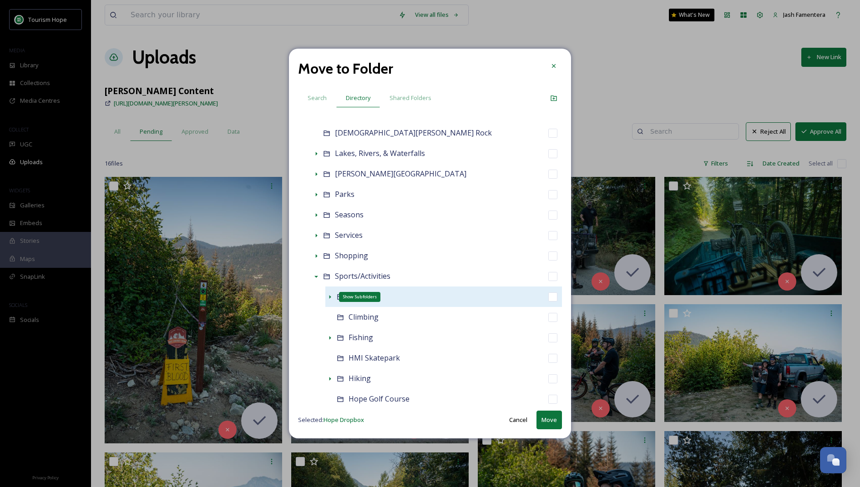
click at [330, 295] on icon at bounding box center [329, 296] width 7 height 7
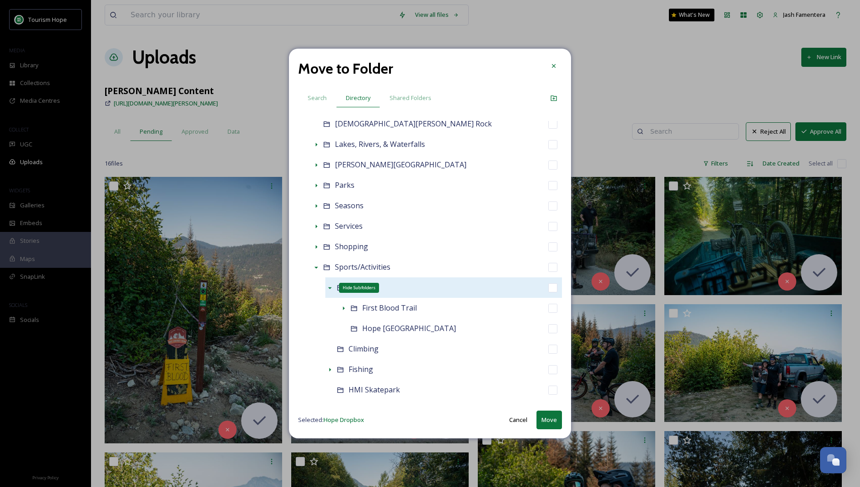
scroll to position [387, 0]
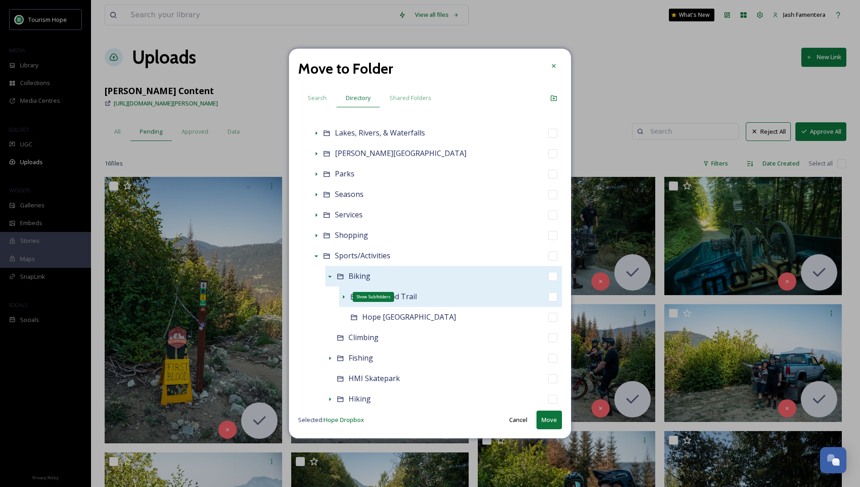
click at [345, 295] on icon at bounding box center [343, 296] width 7 height 7
click at [432, 298] on div "First Blood Trail" at bounding box center [450, 297] width 223 height 20
checkbox input "false"
checkbox input "true"
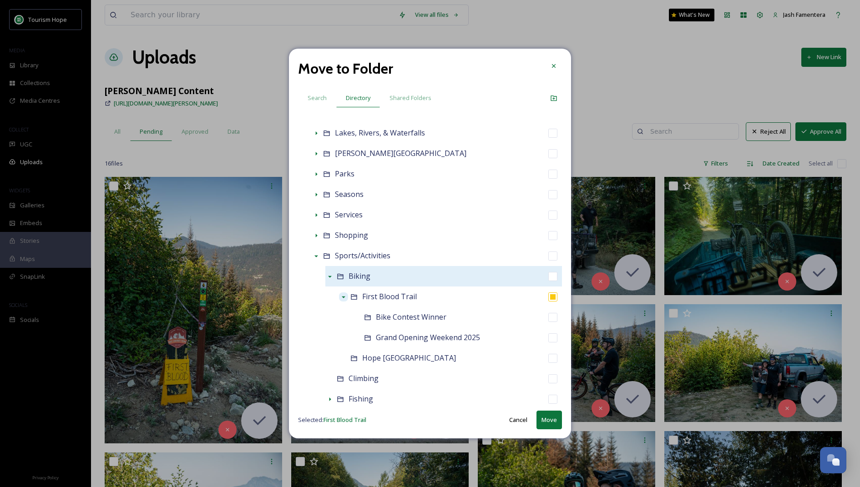
click at [550, 418] on button "Move" at bounding box center [548, 420] width 25 height 19
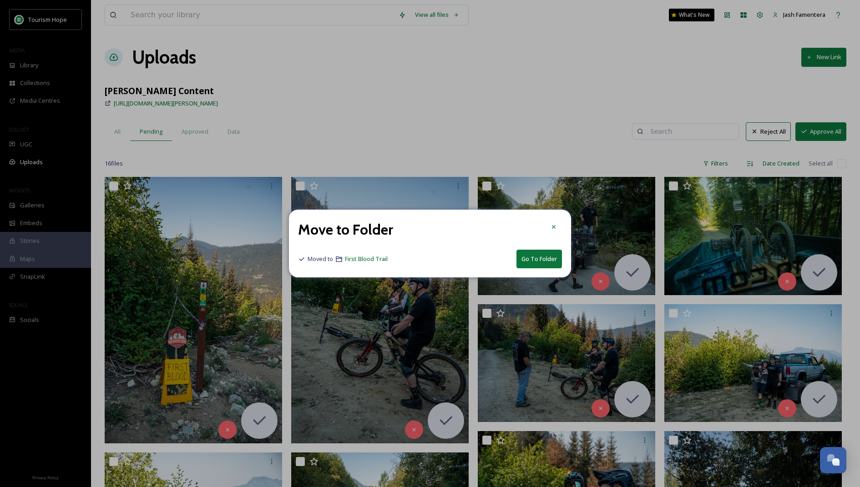
click at [532, 257] on button "Go To Folder" at bounding box center [538, 259] width 45 height 19
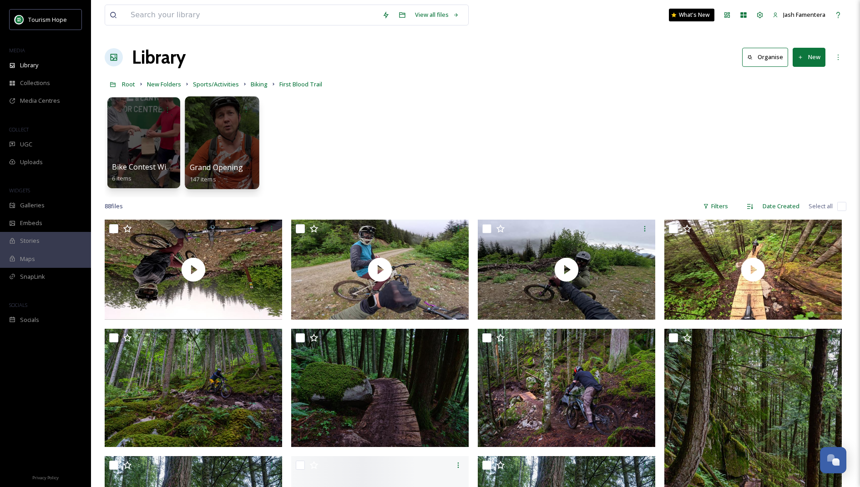
click at [226, 117] on div at bounding box center [222, 109] width 65 height 17
click at [200, 164] on span "Grand Opening Weekend 2025" at bounding box center [243, 167] width 106 height 10
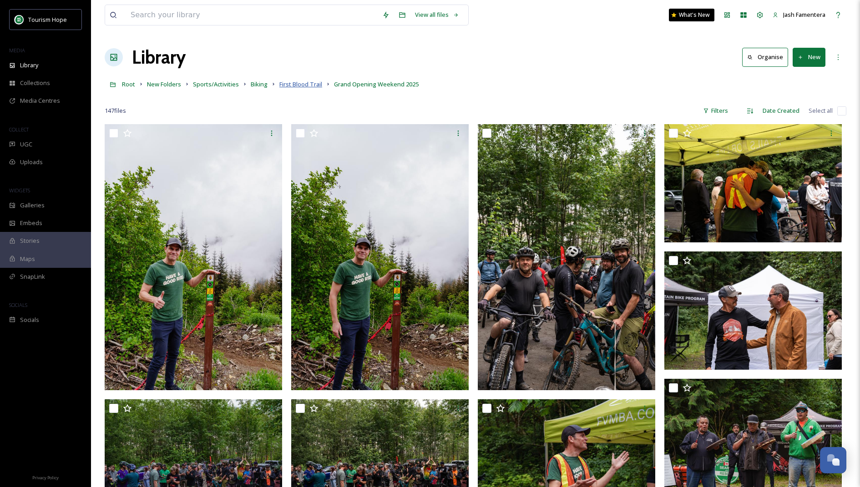
click at [283, 80] on span "First Blood Trail" at bounding box center [300, 84] width 43 height 8
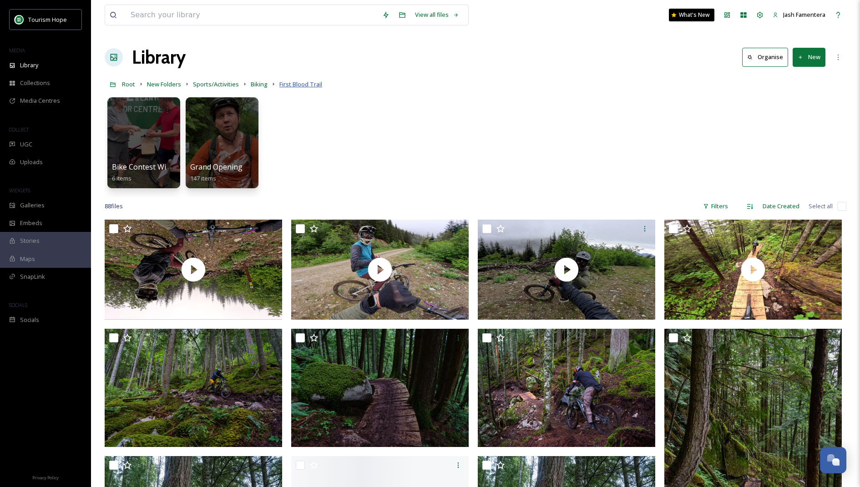
click at [294, 84] on span "First Blood Trail" at bounding box center [300, 84] width 43 height 8
click at [255, 87] on span "Biking" at bounding box center [259, 84] width 17 height 8
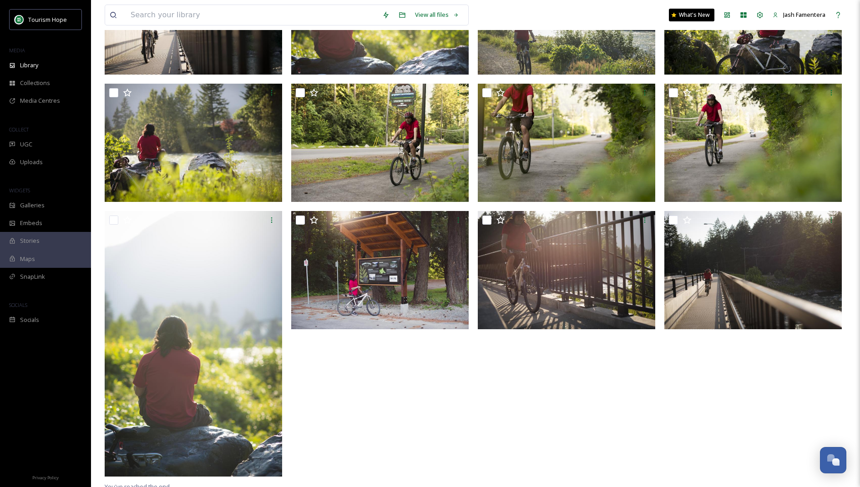
scroll to position [396, 0]
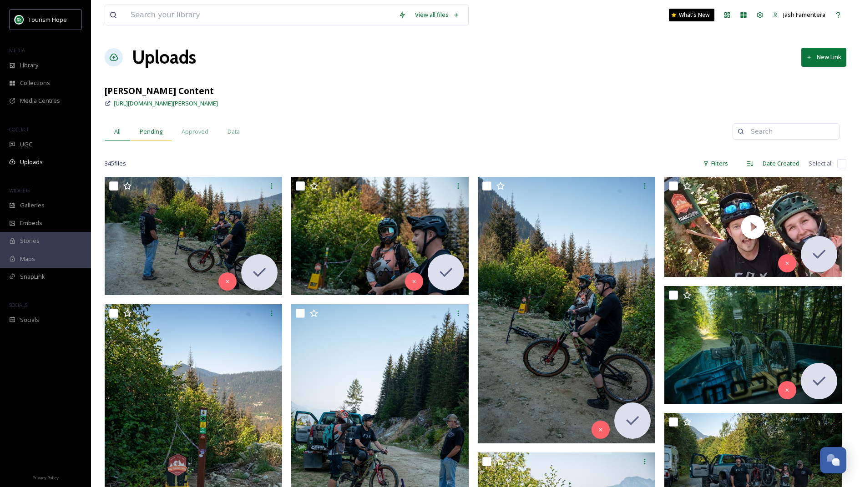
click at [160, 134] on span "Pending" at bounding box center [151, 131] width 23 height 9
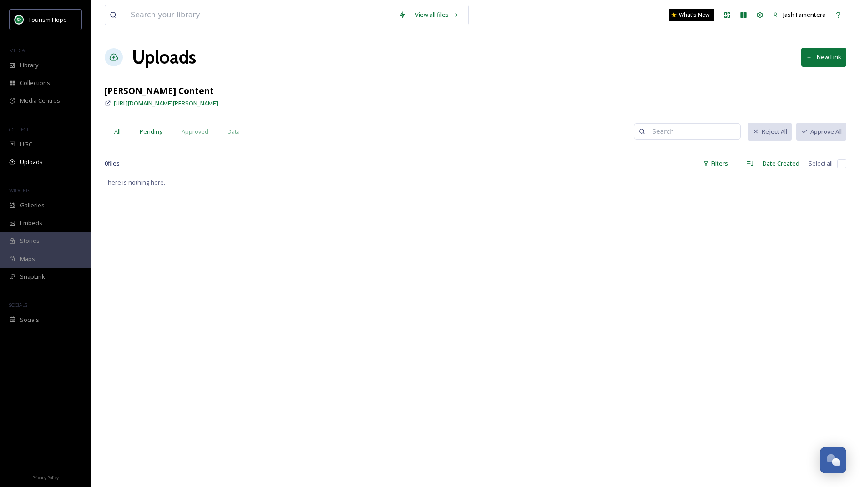
click at [116, 132] on span "All" at bounding box center [117, 131] width 6 height 9
click at [189, 134] on span "Approved" at bounding box center [195, 131] width 27 height 9
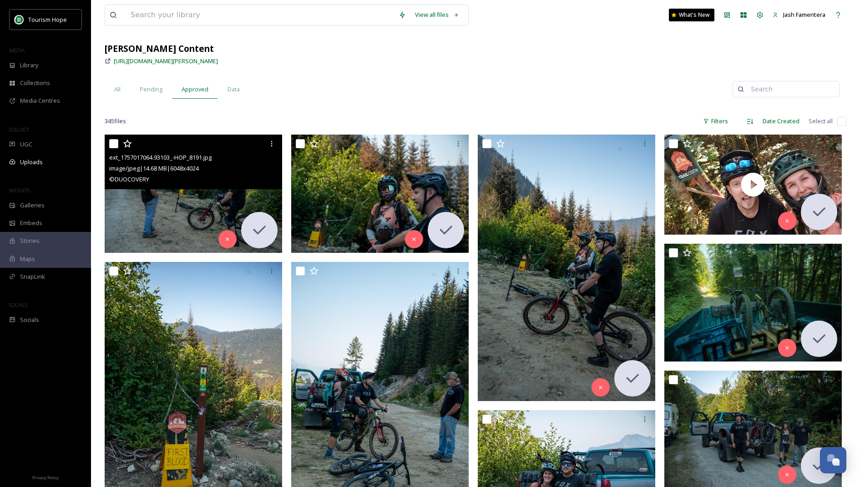
scroll to position [53, 0]
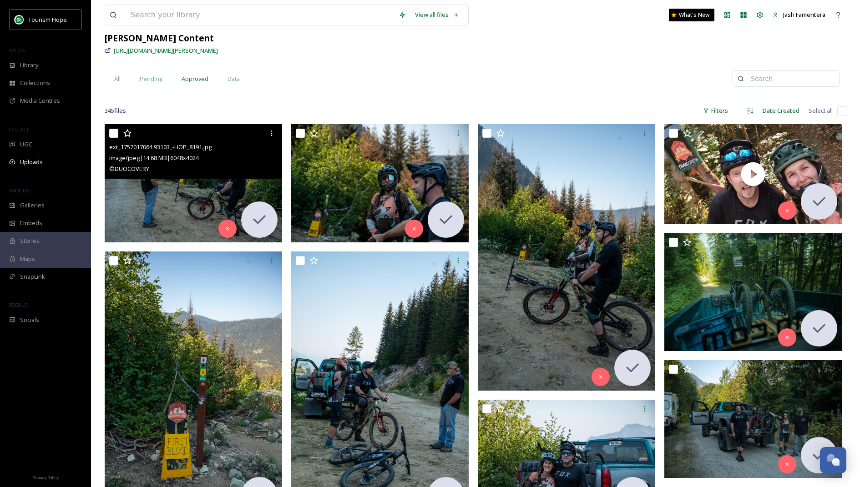
click at [161, 207] on img at bounding box center [193, 183] width 177 height 118
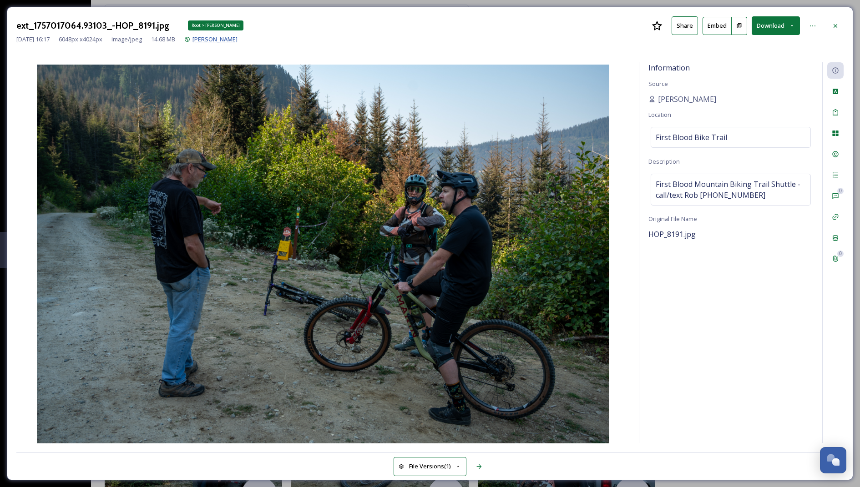
click at [222, 38] on span "[PERSON_NAME]" at bounding box center [214, 39] width 45 height 8
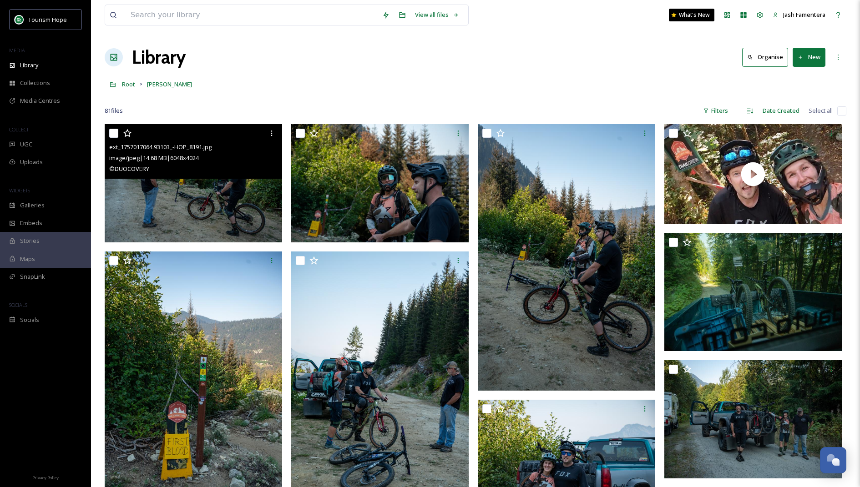
click at [116, 133] on input "checkbox" at bounding box center [113, 133] width 9 height 9
checkbox input "true"
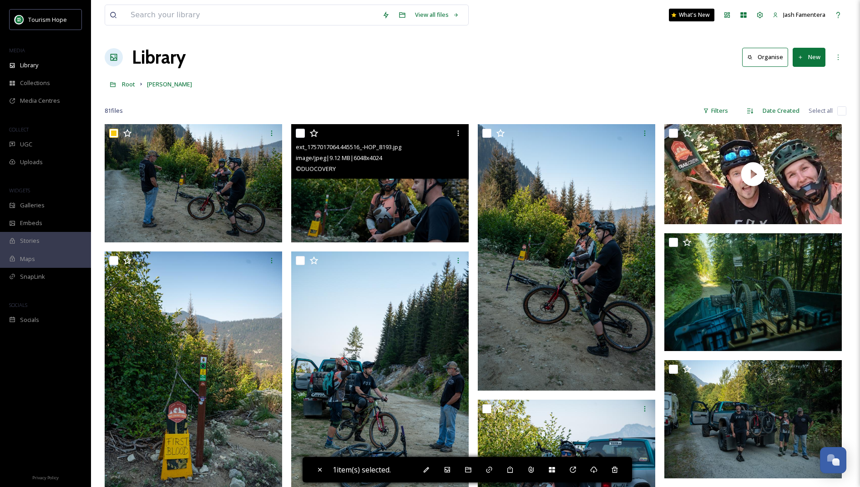
click at [298, 139] on div at bounding box center [381, 133] width 171 height 16
click at [301, 136] on input "checkbox" at bounding box center [300, 133] width 9 height 9
checkbox input "true"
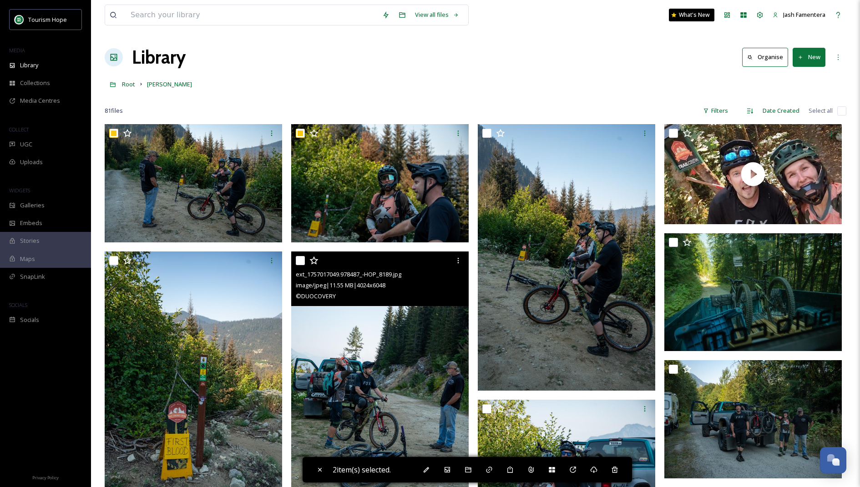
click at [300, 254] on div at bounding box center [381, 260] width 171 height 16
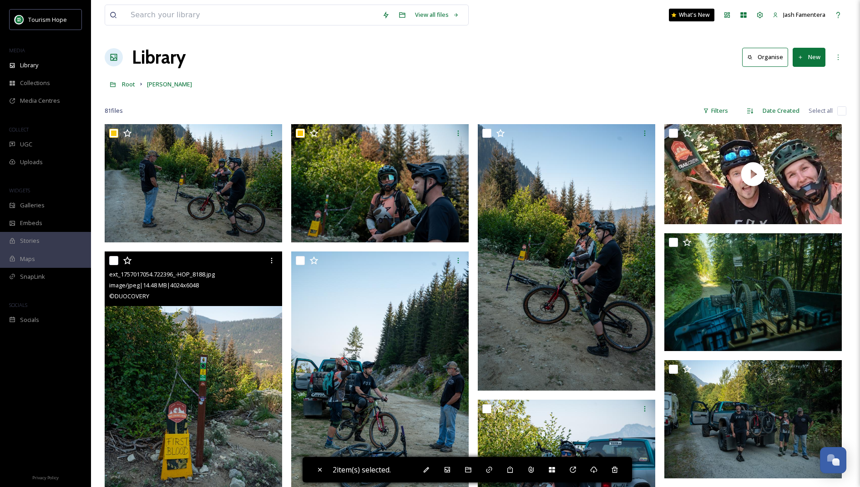
click at [115, 257] on input "checkbox" at bounding box center [113, 260] width 9 height 9
checkbox input "true"
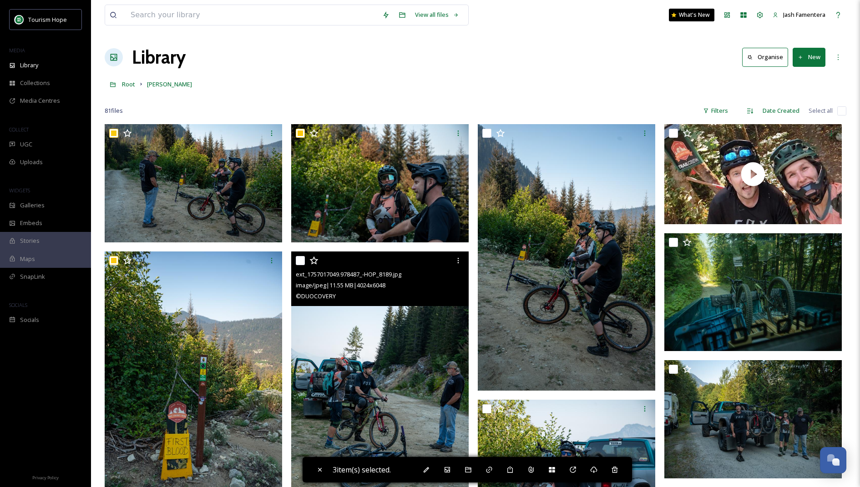
click at [300, 261] on input "checkbox" at bounding box center [300, 260] width 9 height 9
checkbox input "true"
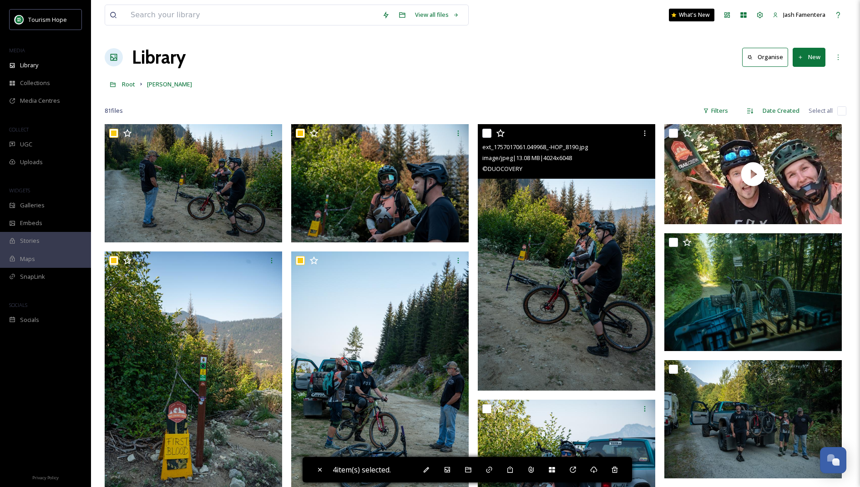
click at [487, 133] on input "checkbox" at bounding box center [486, 133] width 9 height 9
checkbox input "true"
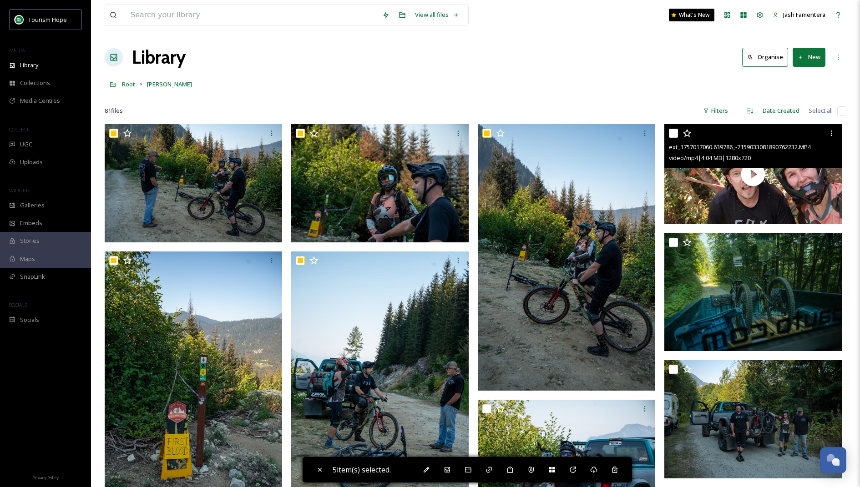
drag, startPoint x: 671, startPoint y: 131, endPoint x: 670, endPoint y: 137, distance: 6.4
click at [671, 132] on input "checkbox" at bounding box center [673, 133] width 9 height 9
checkbox input "true"
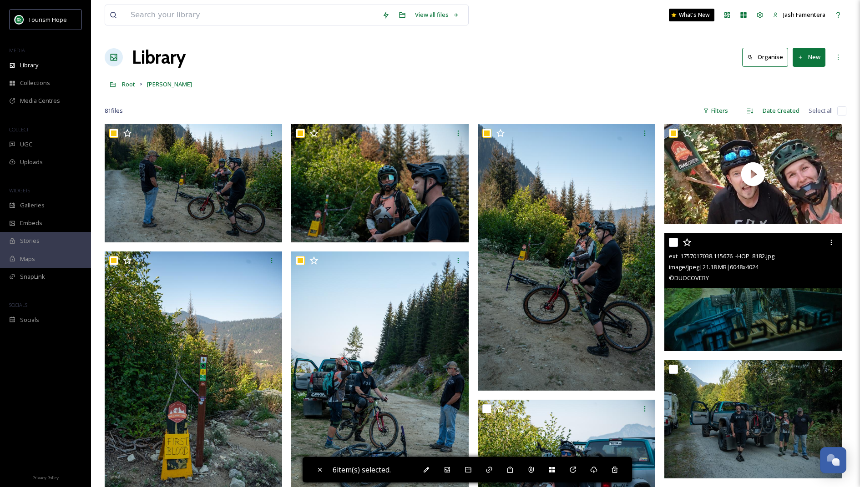
click at [675, 245] on input "checkbox" at bounding box center [673, 242] width 9 height 9
checkbox input "true"
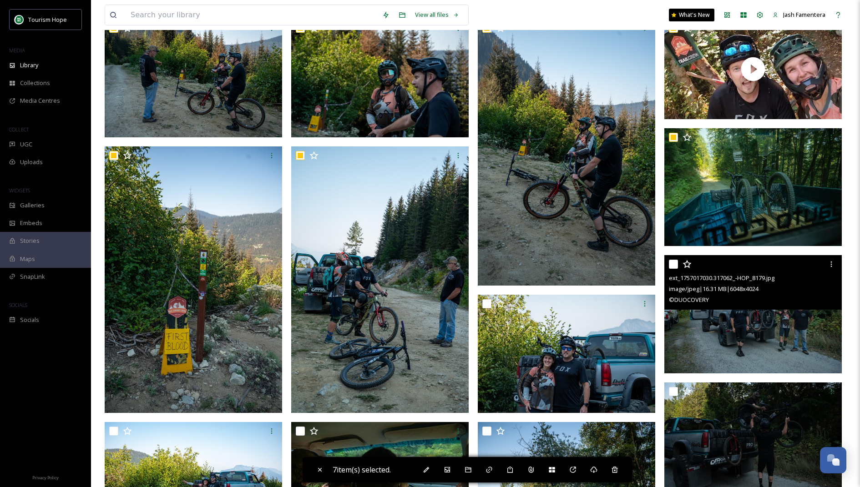
scroll to position [152, 0]
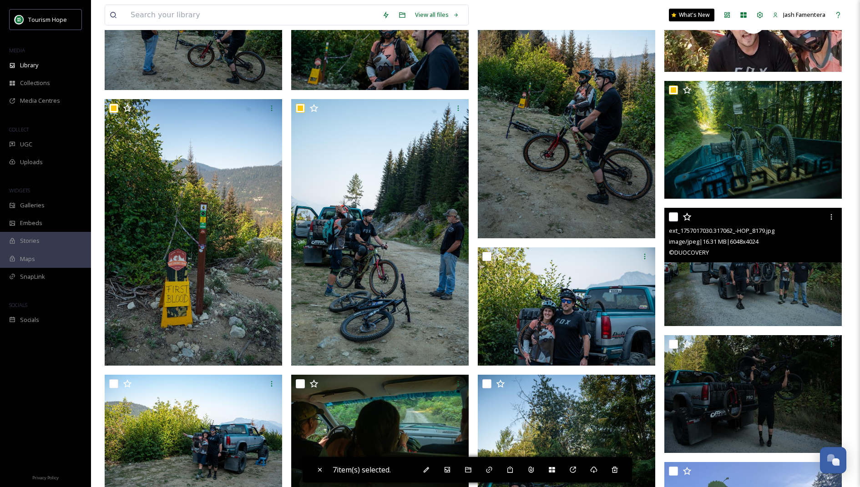
click at [671, 213] on input "checkbox" at bounding box center [673, 216] width 9 height 9
checkbox input "true"
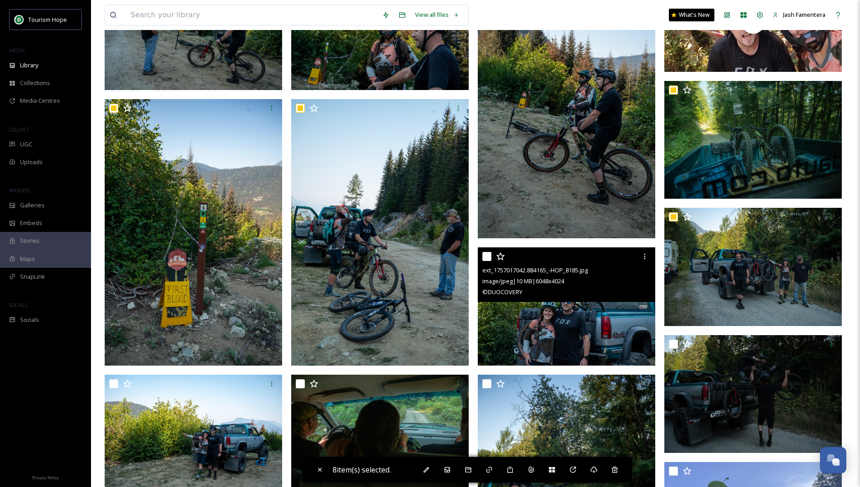
drag, startPoint x: 490, startPoint y: 257, endPoint x: 495, endPoint y: 257, distance: 4.6
click at [491, 257] on div at bounding box center [567, 256] width 171 height 16
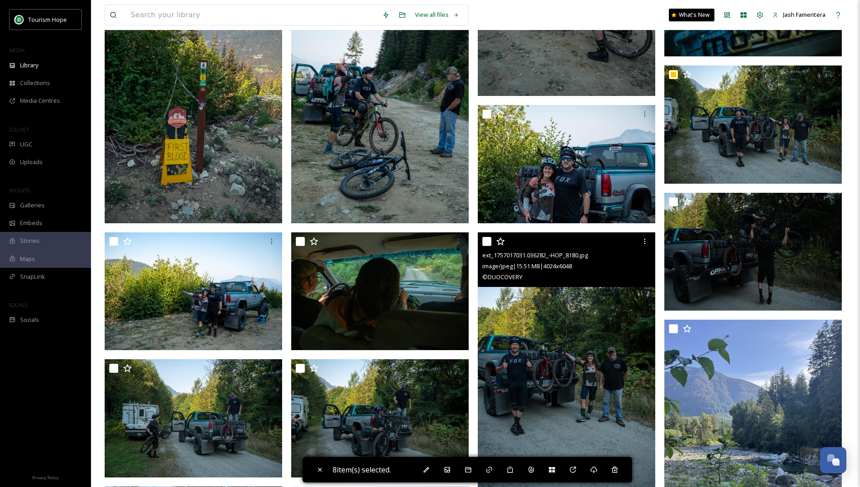
scroll to position [320, 0]
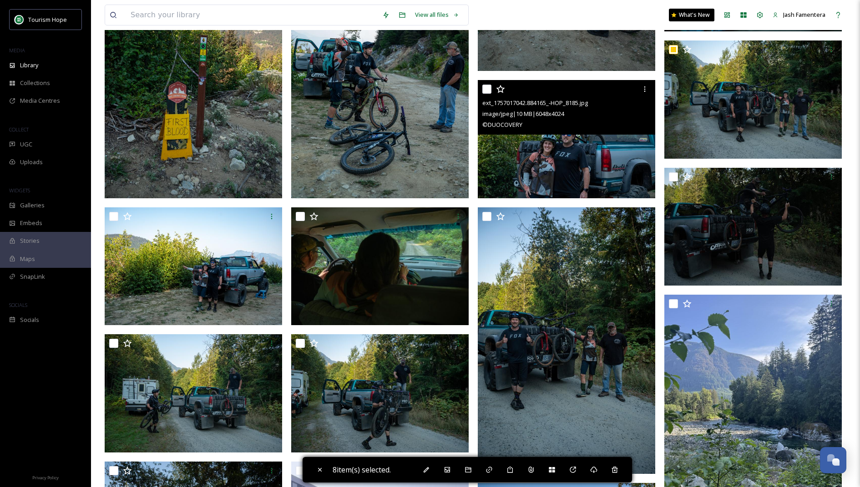
click at [488, 89] on input "checkbox" at bounding box center [486, 89] width 9 height 9
checkbox input "true"
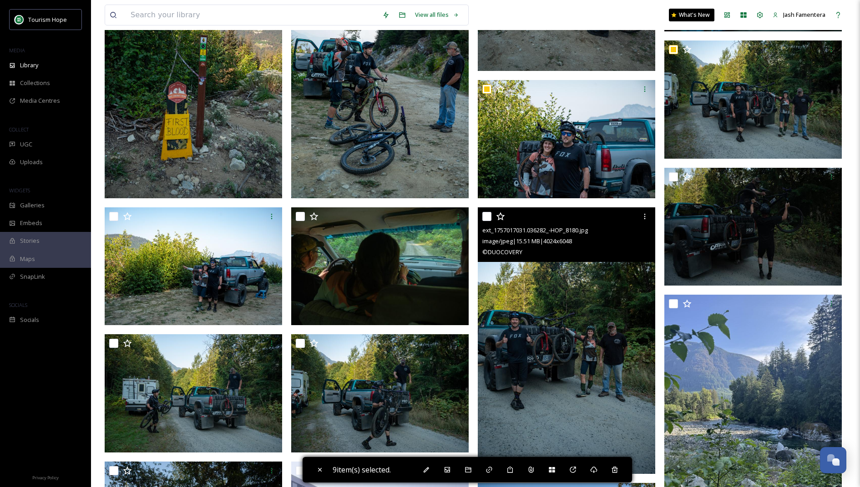
click at [484, 217] on input "checkbox" at bounding box center [486, 216] width 9 height 9
checkbox input "true"
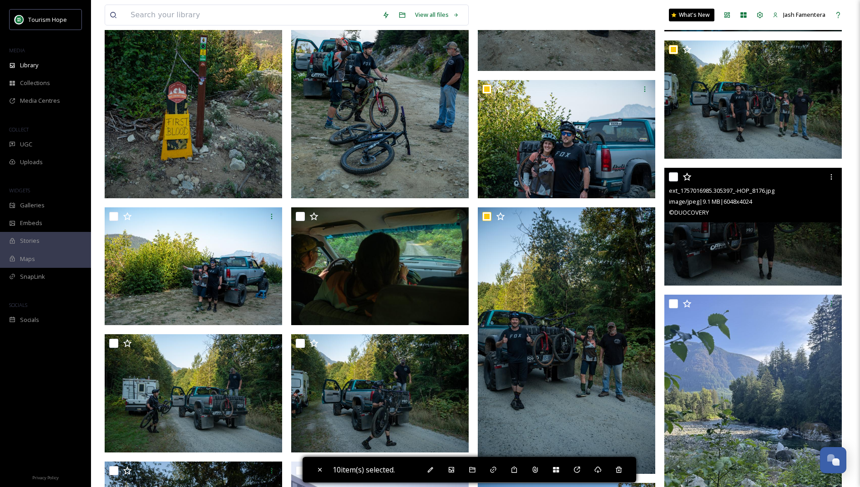
click at [674, 176] on input "checkbox" at bounding box center [673, 176] width 9 height 9
checkbox input "true"
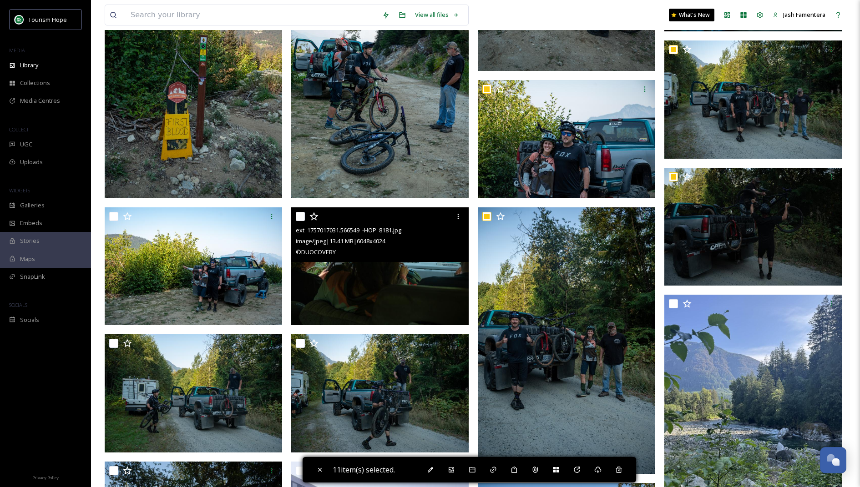
drag, startPoint x: 297, startPoint y: 214, endPoint x: 183, endPoint y: 209, distance: 113.8
click at [293, 214] on div "ext_1757017031.566549_-HOP_8181.jpg image/jpeg | 13.41 MB | 6048 x 4024 © DUOCO…" at bounding box center [379, 234] width 177 height 55
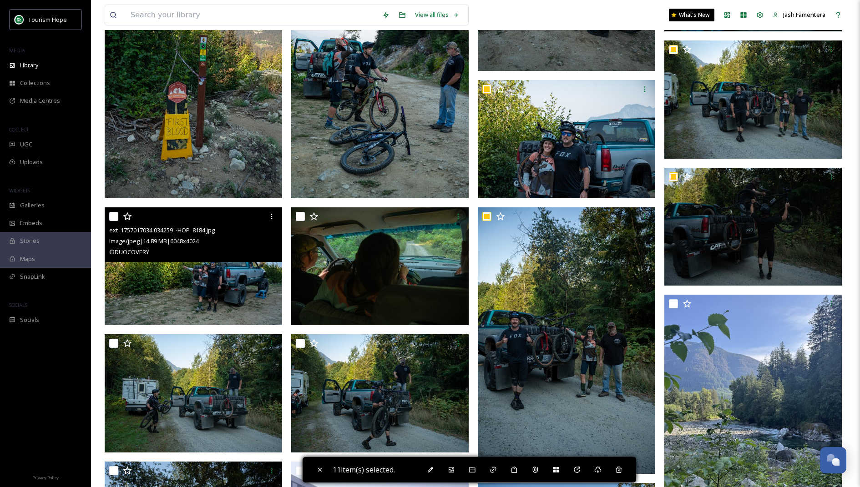
click at [114, 217] on input "checkbox" at bounding box center [113, 216] width 9 height 9
checkbox input "true"
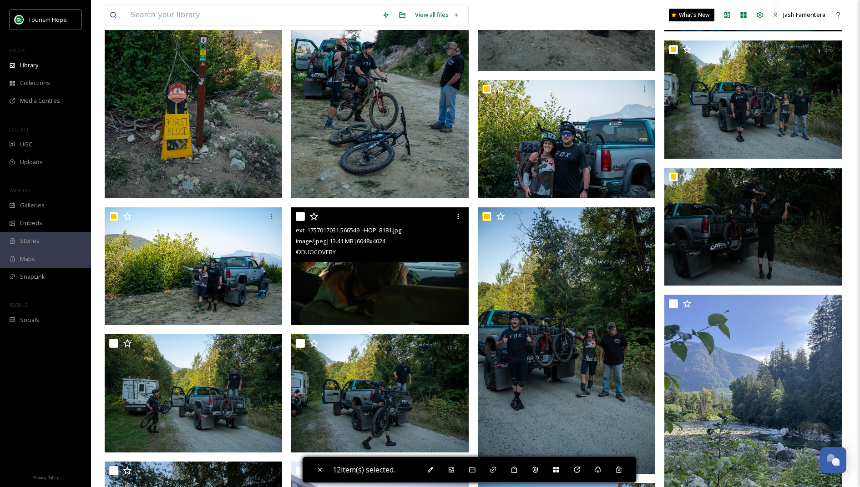
click at [302, 215] on input "checkbox" at bounding box center [300, 216] width 9 height 9
checkbox input "true"
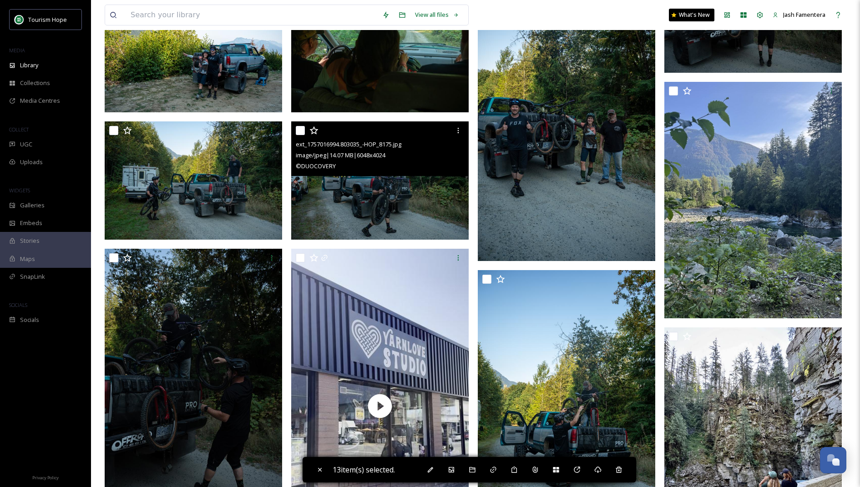
scroll to position [558, 0]
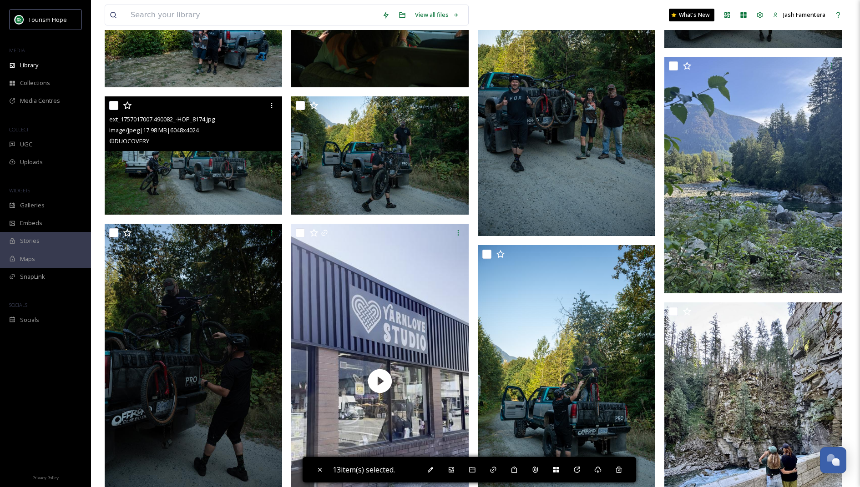
click at [111, 103] on input "checkbox" at bounding box center [113, 105] width 9 height 9
checkbox input "true"
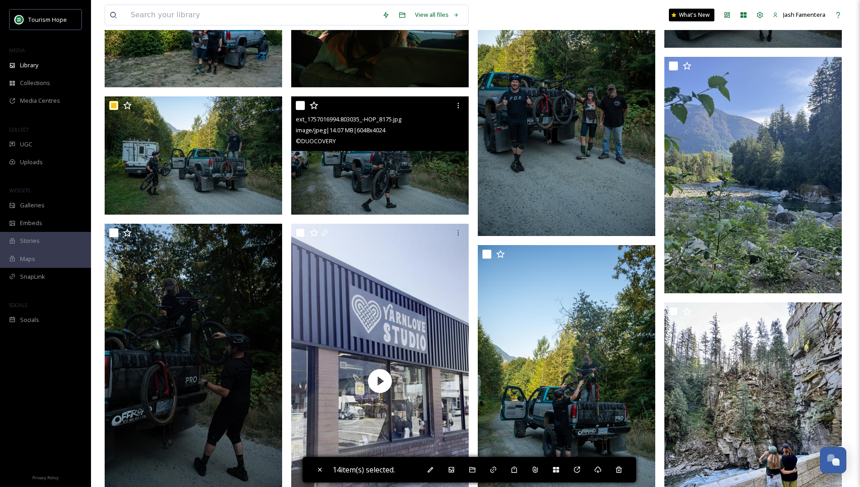
click at [300, 105] on input "checkbox" at bounding box center [300, 105] width 9 height 9
checkbox input "true"
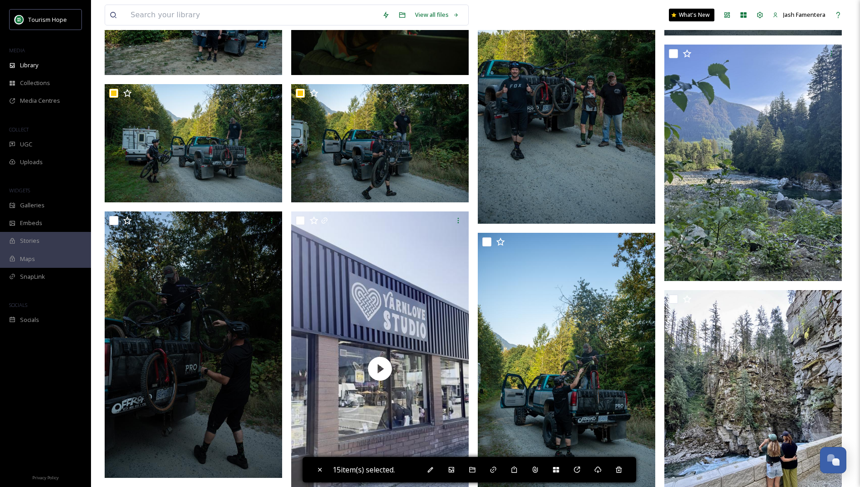
scroll to position [597, 0]
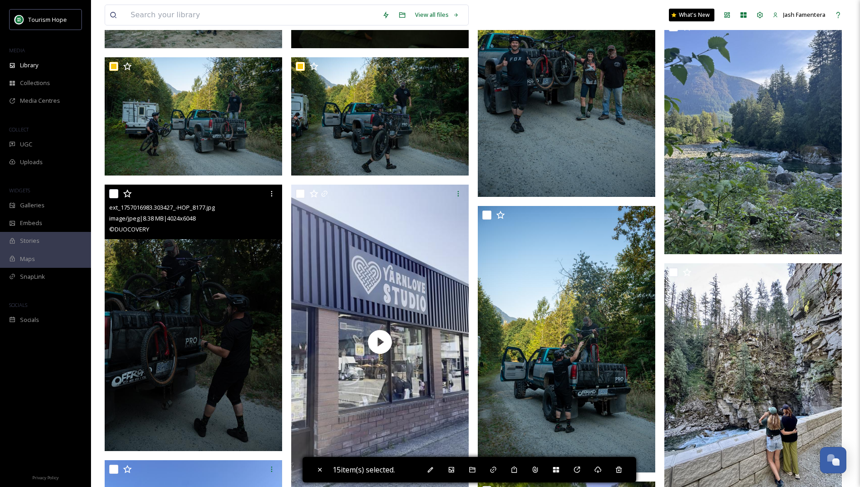
click at [110, 198] on div at bounding box center [194, 194] width 171 height 16
click at [118, 192] on input "checkbox" at bounding box center [113, 193] width 9 height 9
checkbox input "true"
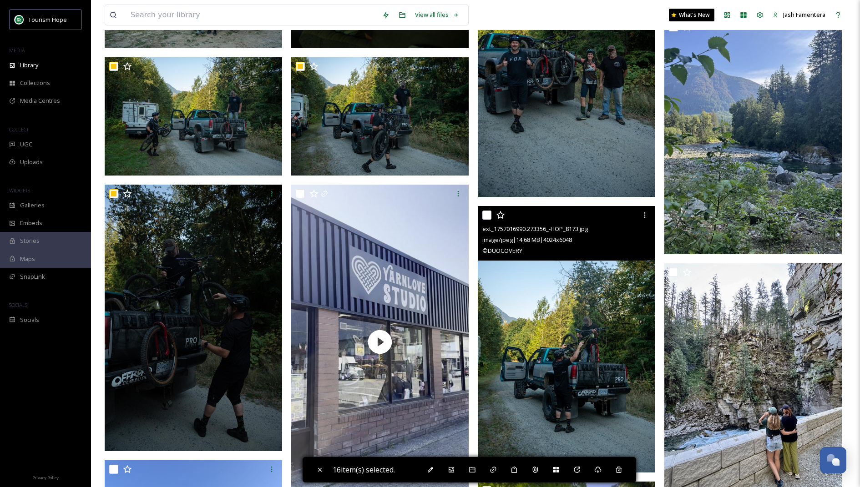
click at [487, 217] on input "checkbox" at bounding box center [486, 215] width 9 height 9
checkbox input "true"
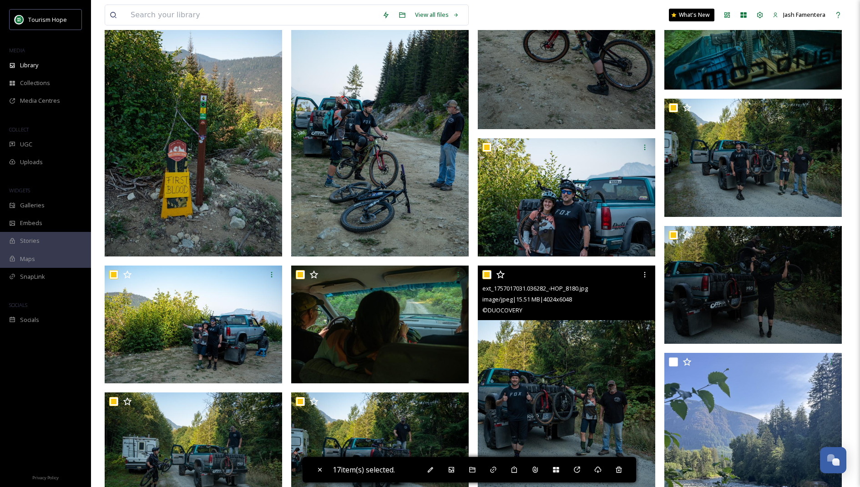
scroll to position [74, 0]
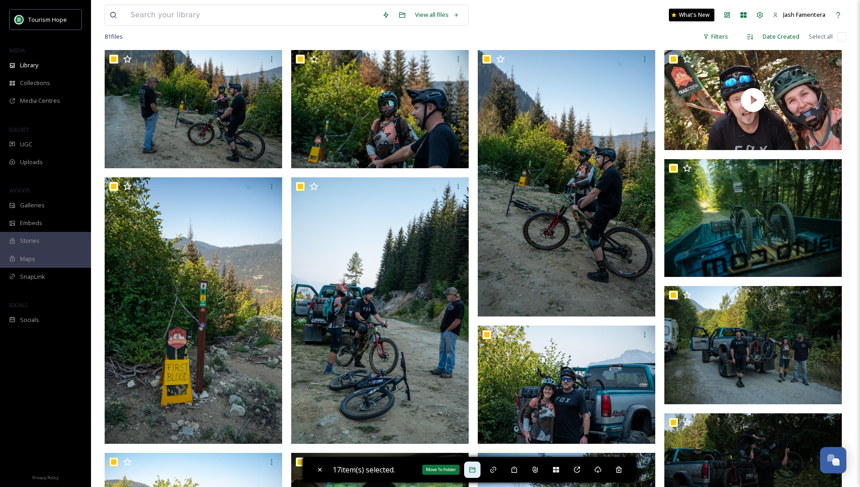
click at [475, 468] on icon at bounding box center [472, 469] width 7 height 7
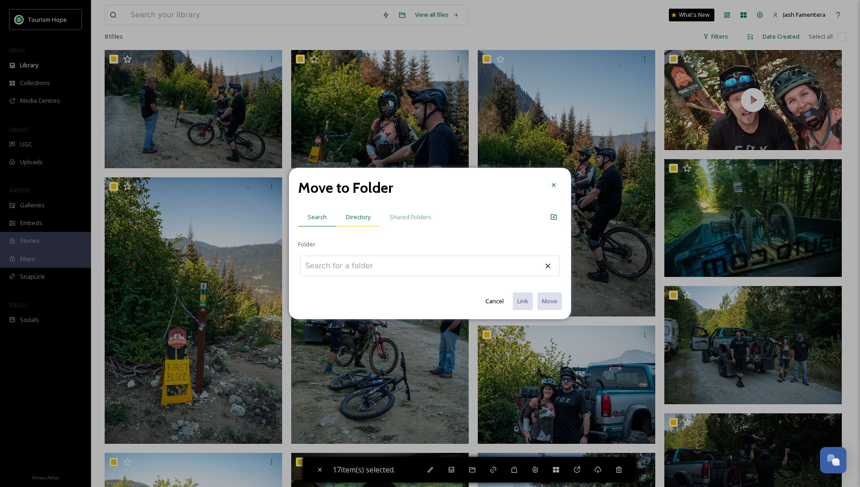
click at [362, 210] on div "Directory" at bounding box center [358, 217] width 44 height 19
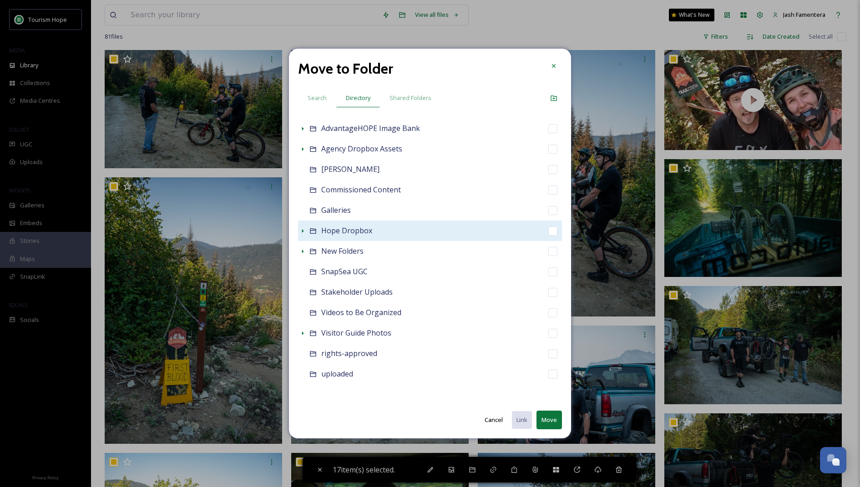
scroll to position [0, 0]
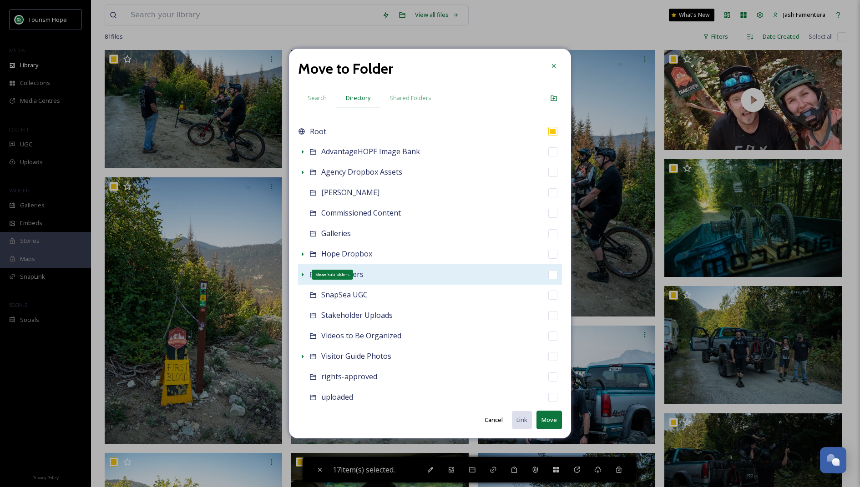
click at [304, 276] on icon at bounding box center [302, 274] width 7 height 7
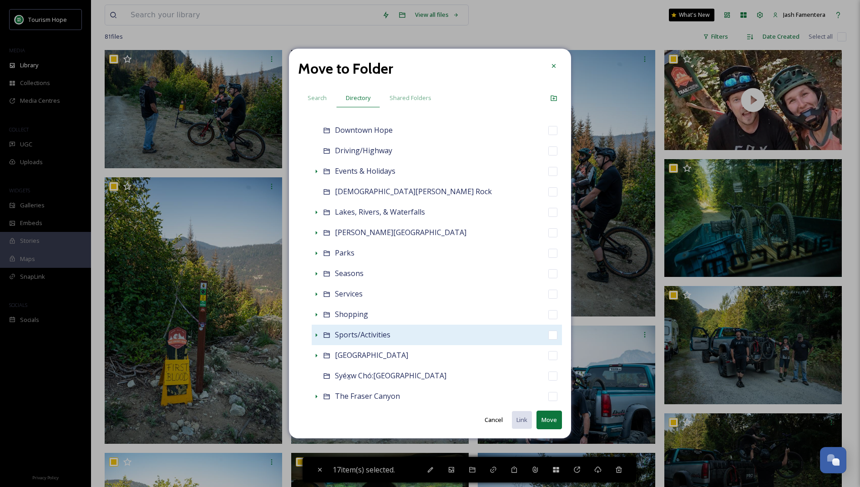
scroll to position [309, 0]
click at [319, 333] on icon at bounding box center [316, 333] width 7 height 7
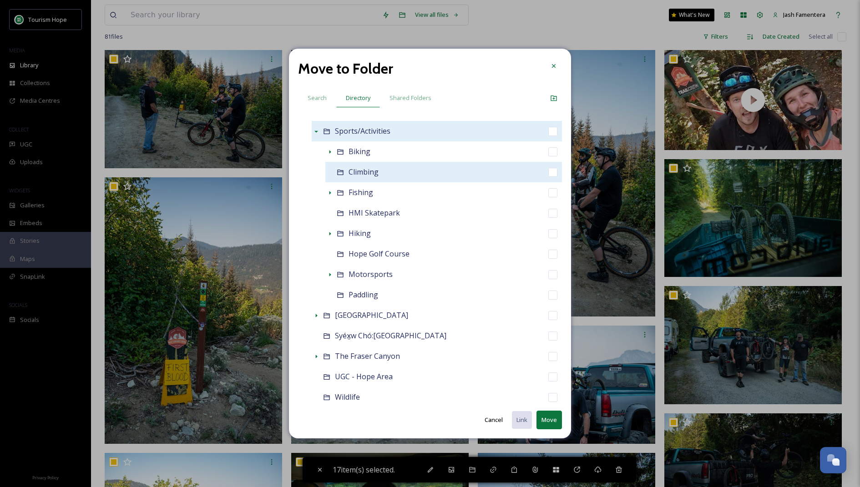
scroll to position [537, 0]
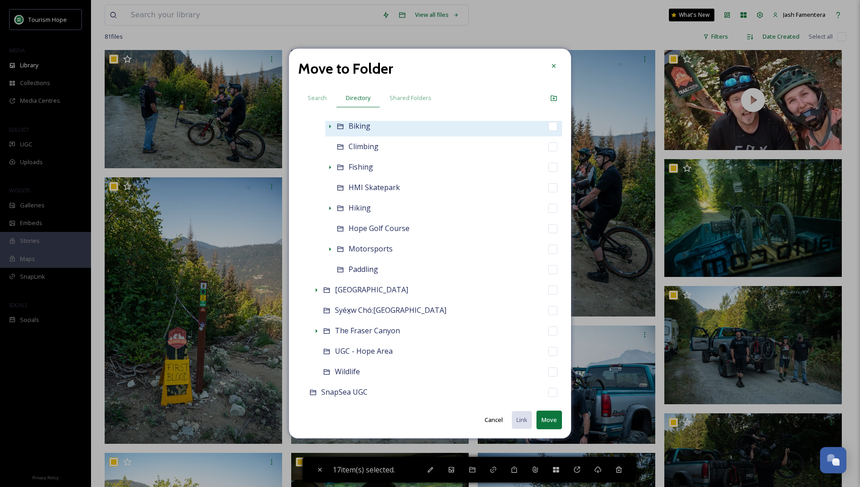
click at [380, 127] on div "Biking" at bounding box center [443, 126] width 237 height 20
checkbox input "false"
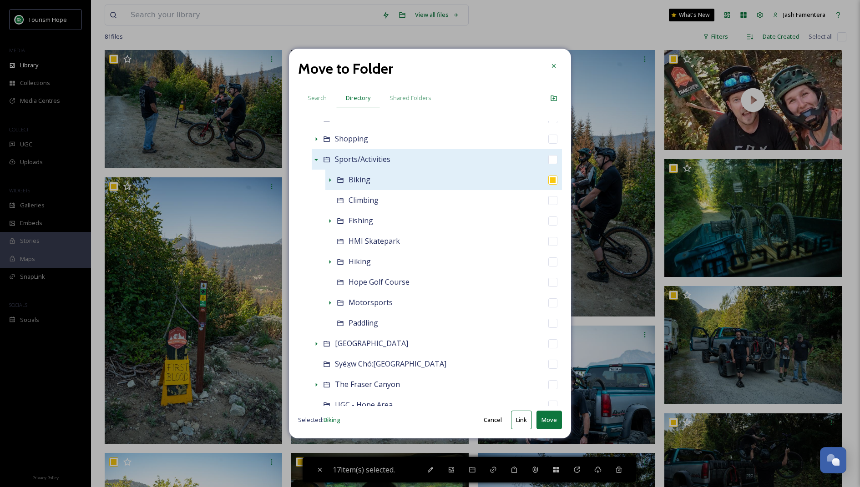
scroll to position [464, 0]
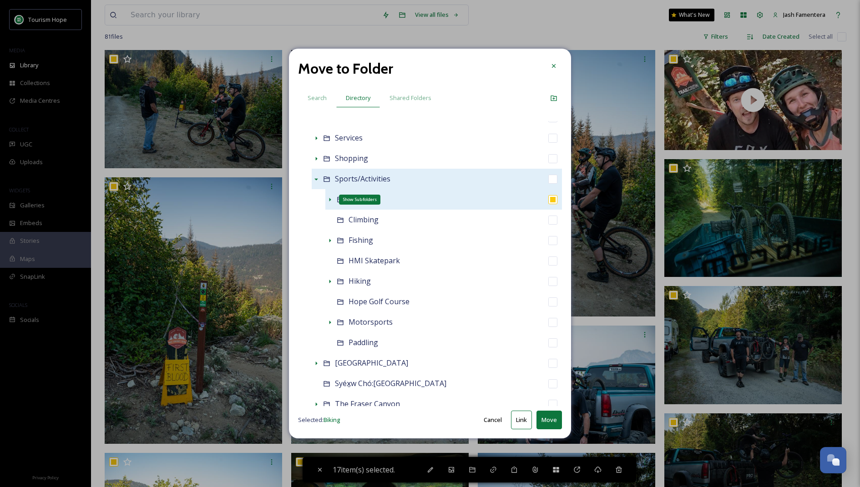
click at [332, 201] on icon at bounding box center [329, 199] width 7 height 7
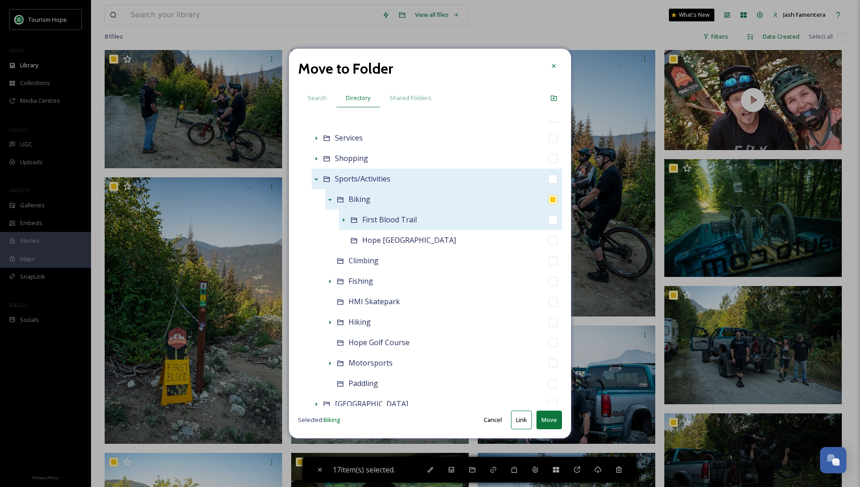
click at [507, 216] on div "First Blood Trail" at bounding box center [450, 220] width 223 height 20
checkbox input "false"
checkbox input "true"
click at [345, 221] on icon at bounding box center [343, 220] width 7 height 7
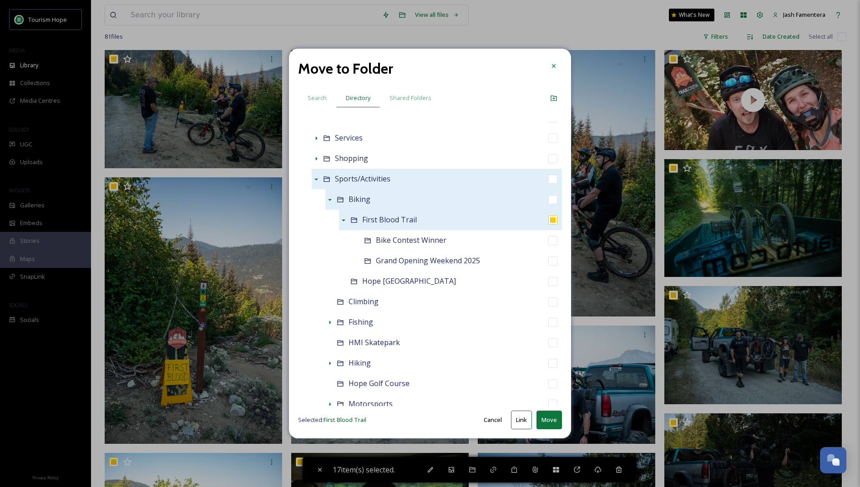
click at [543, 422] on button "Move" at bounding box center [548, 420] width 25 height 19
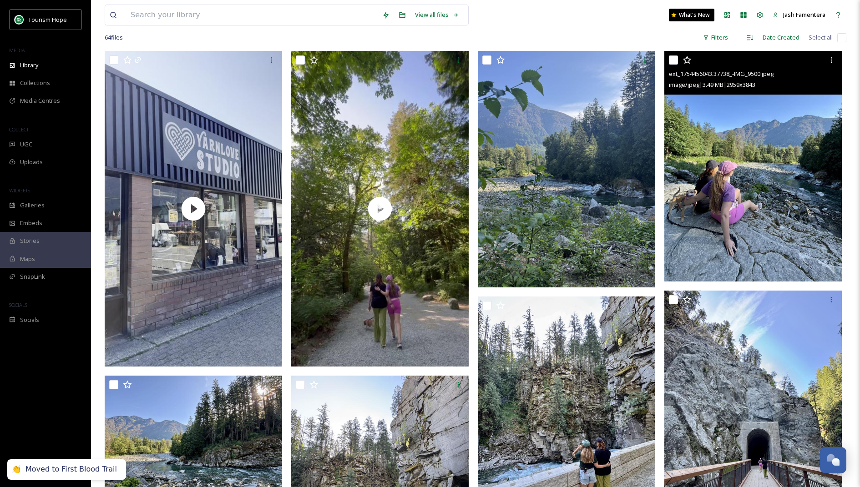
scroll to position [0, 0]
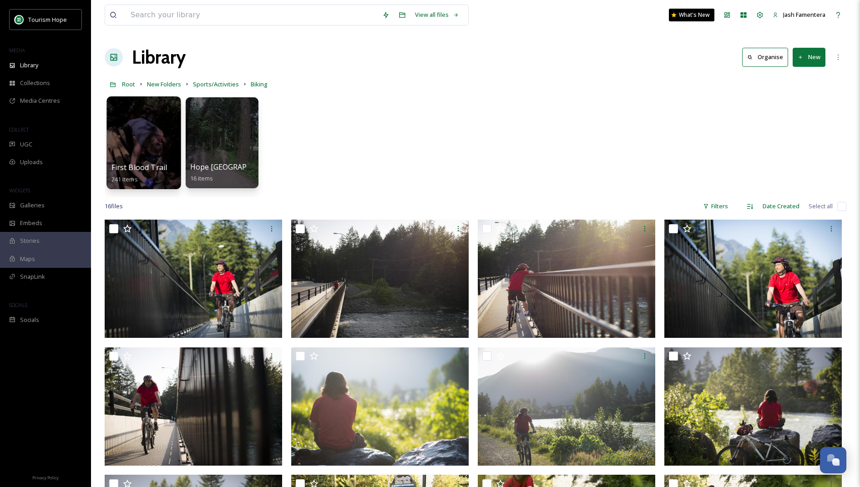
click at [135, 148] on div at bounding box center [143, 142] width 74 height 93
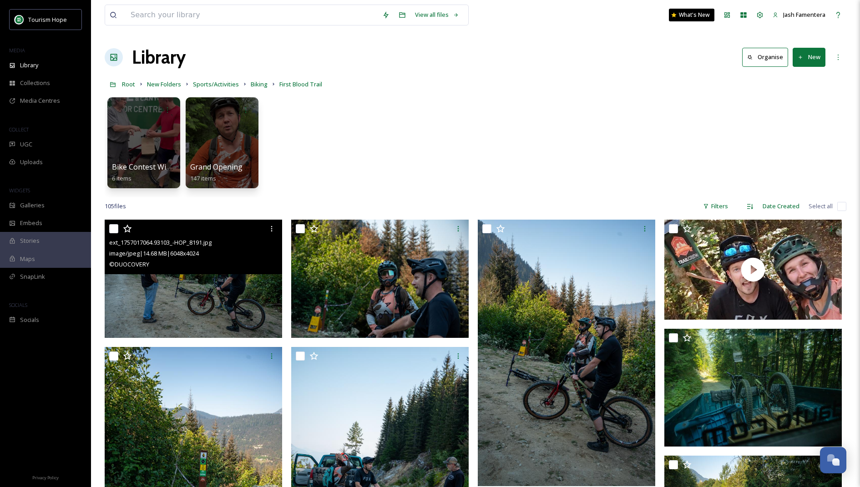
click at [116, 232] on input "checkbox" at bounding box center [113, 228] width 9 height 9
checkbox input "true"
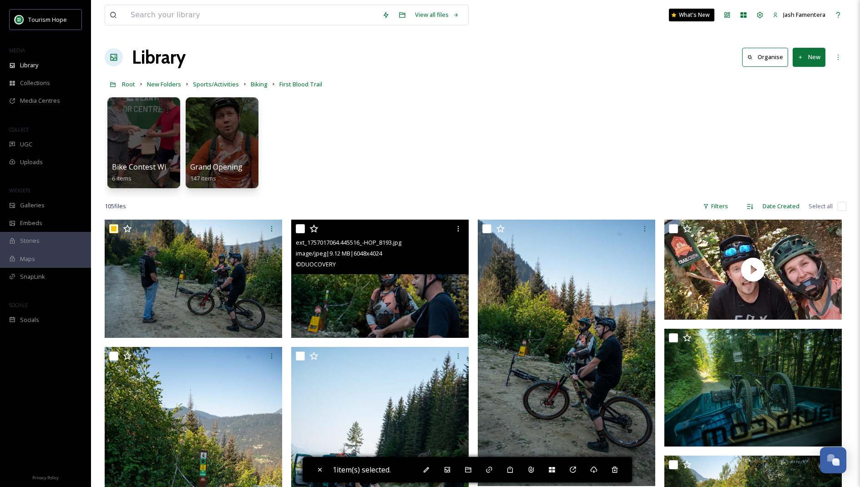
drag, startPoint x: 301, startPoint y: 229, endPoint x: 323, endPoint y: 234, distance: 22.3
click at [301, 229] on input "checkbox" at bounding box center [300, 228] width 9 height 9
checkbox input "true"
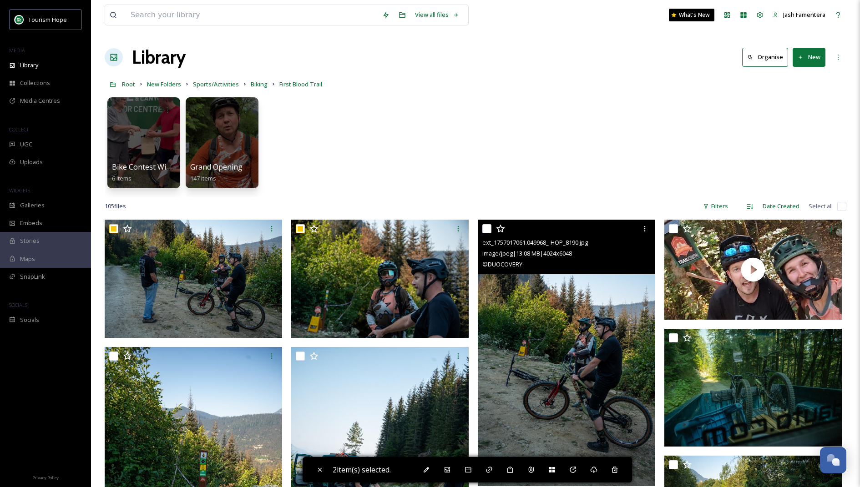
click at [490, 227] on input "checkbox" at bounding box center [486, 228] width 9 height 9
checkbox input "true"
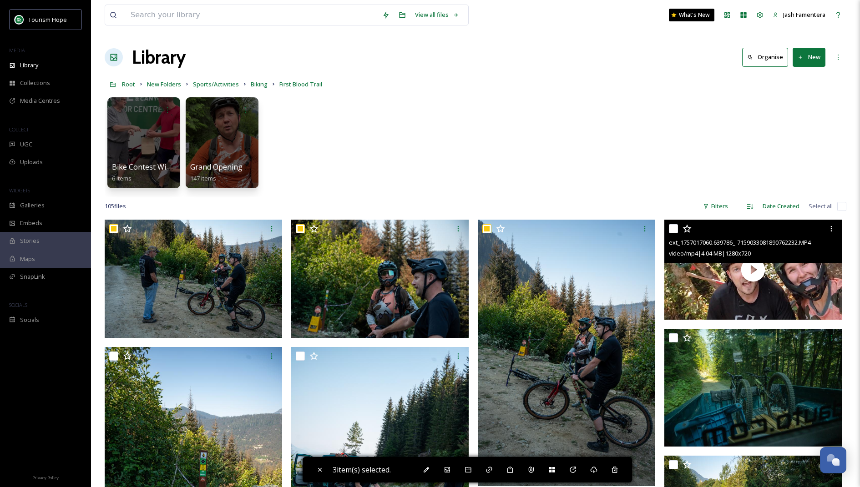
click at [677, 228] on input "checkbox" at bounding box center [673, 228] width 9 height 9
checkbox input "true"
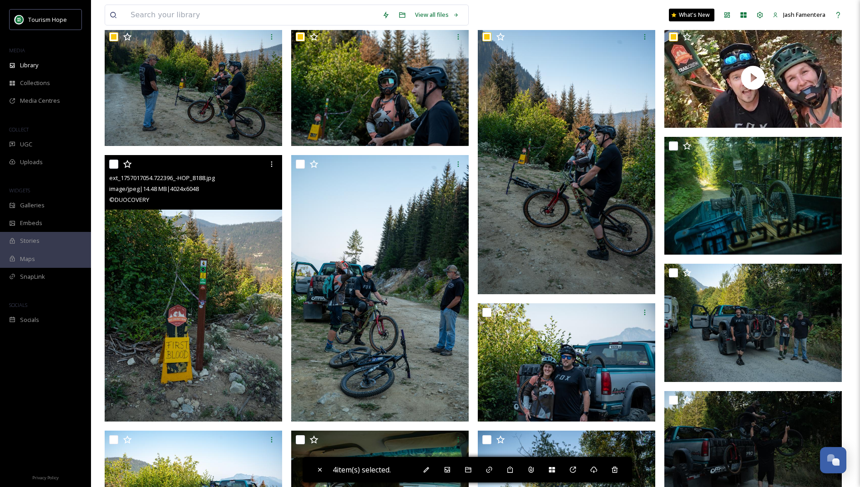
scroll to position [197, 0]
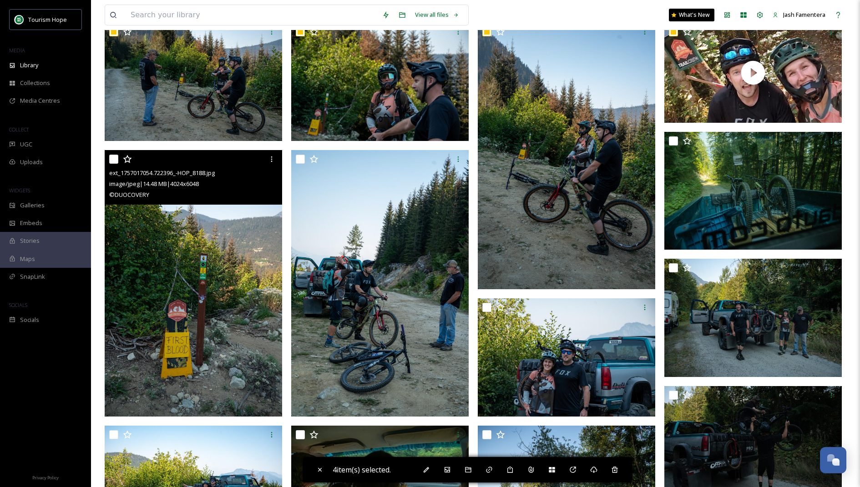
click at [113, 160] on input "checkbox" at bounding box center [113, 159] width 9 height 9
checkbox input "true"
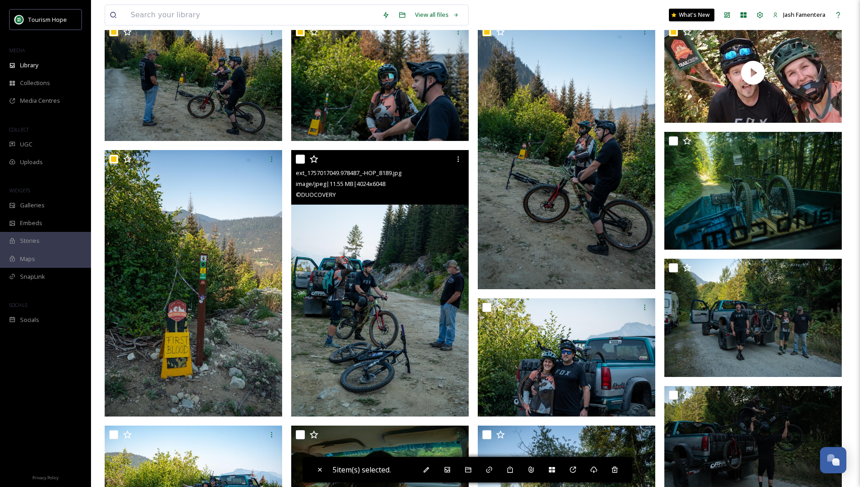
click at [304, 158] on input "checkbox" at bounding box center [300, 159] width 9 height 9
checkbox input "true"
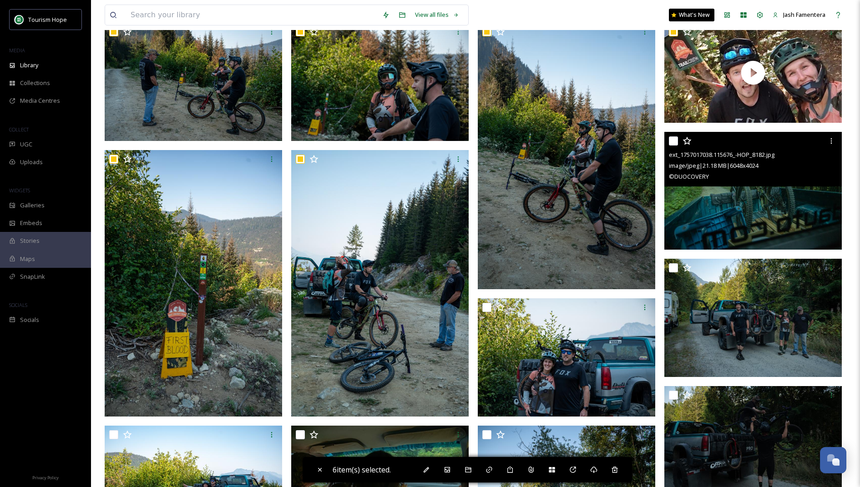
drag, startPoint x: 675, startPoint y: 138, endPoint x: 675, endPoint y: 163, distance: 24.6
click at [675, 138] on input "checkbox" at bounding box center [673, 140] width 9 height 9
checkbox input "true"
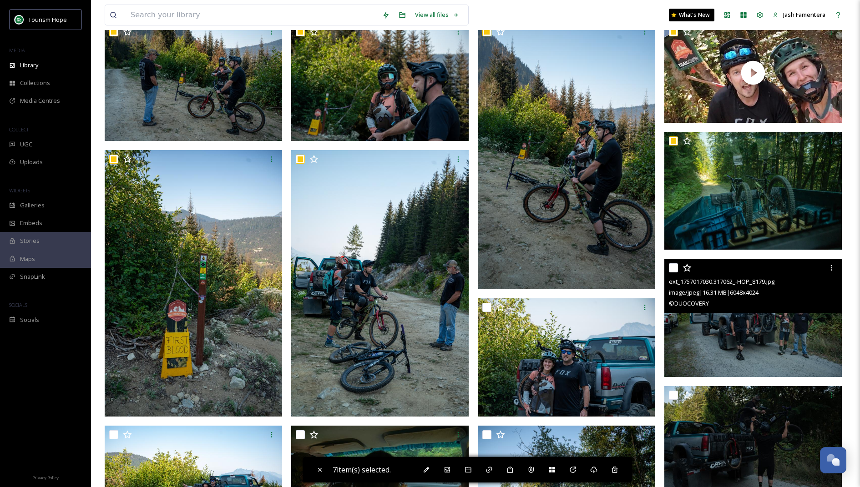
click at [674, 265] on input "checkbox" at bounding box center [673, 267] width 9 height 9
checkbox input "true"
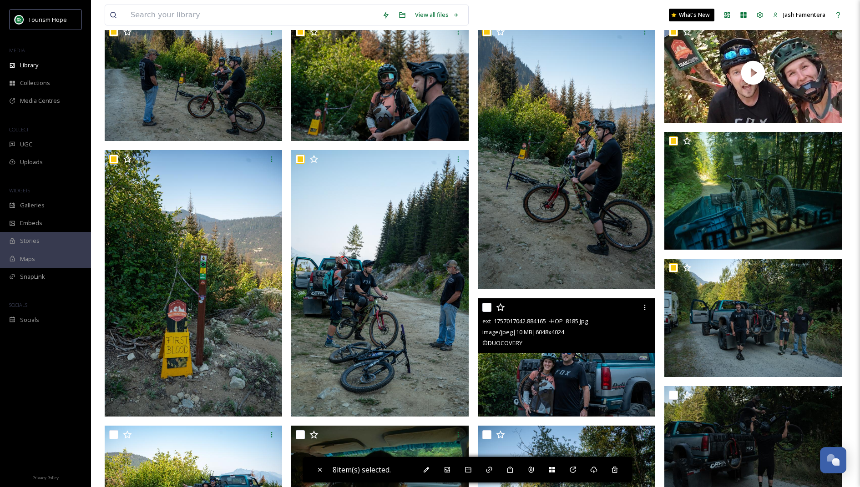
click at [486, 304] on input "checkbox" at bounding box center [486, 307] width 9 height 9
checkbox input "true"
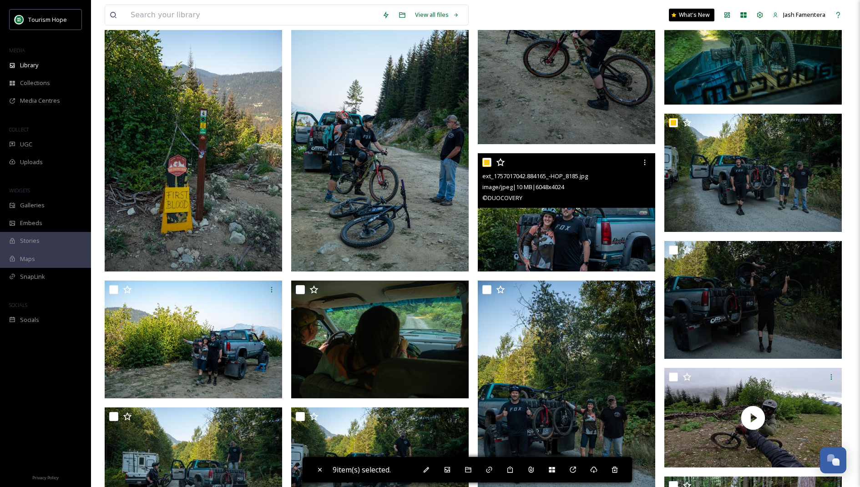
scroll to position [379, 0]
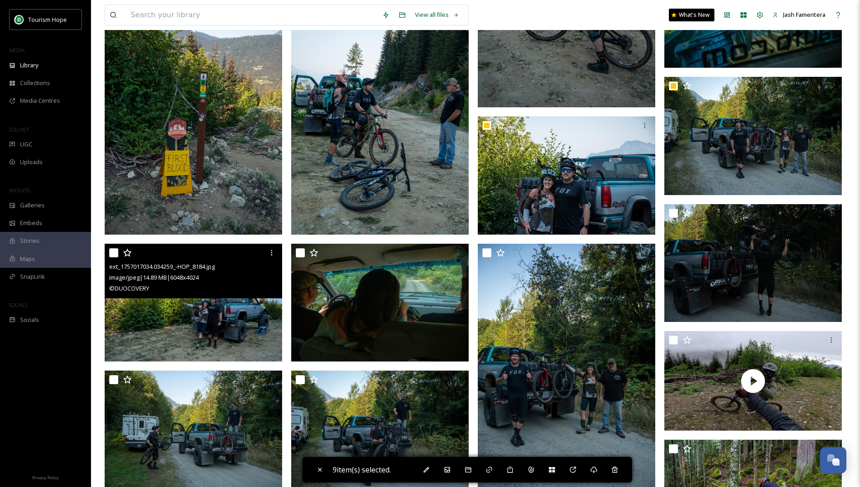
drag, startPoint x: 109, startPoint y: 252, endPoint x: 114, endPoint y: 252, distance: 5.1
click at [109, 252] on input "checkbox" at bounding box center [113, 252] width 9 height 9
checkbox input "true"
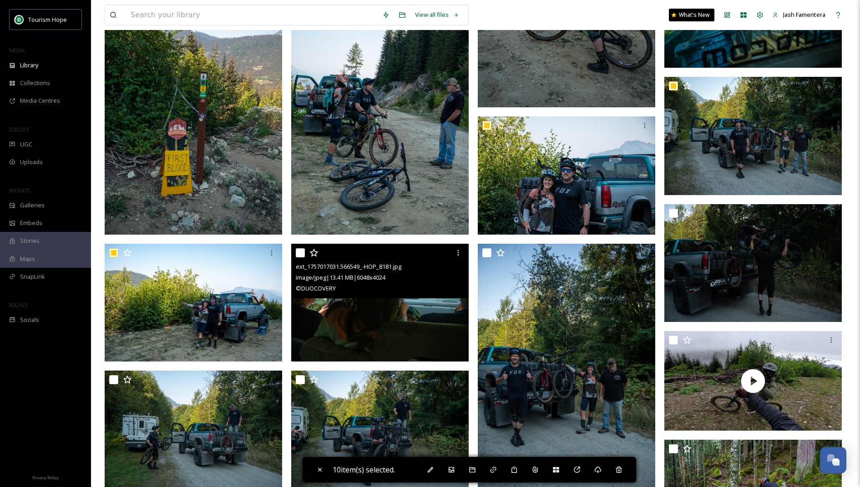
drag, startPoint x: 299, startPoint y: 253, endPoint x: 349, endPoint y: 257, distance: 50.2
click at [299, 253] on input "checkbox" at bounding box center [300, 252] width 9 height 9
checkbox input "true"
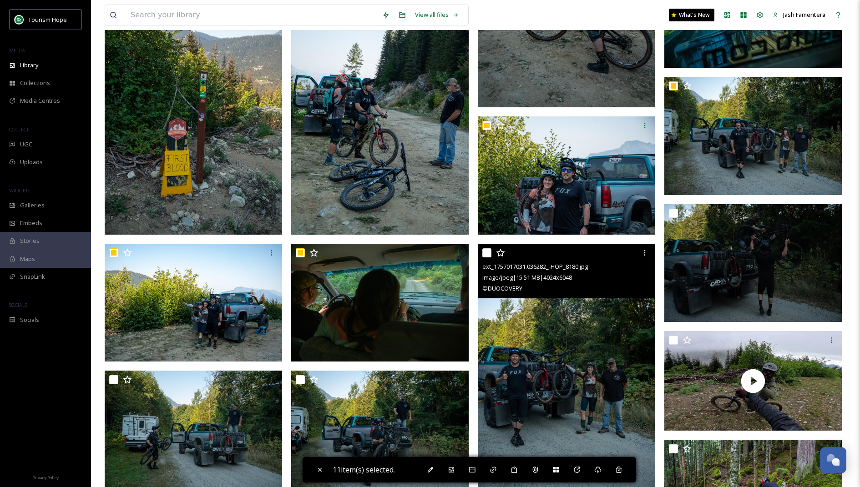
click at [486, 253] on input "checkbox" at bounding box center [486, 252] width 9 height 9
checkbox input "true"
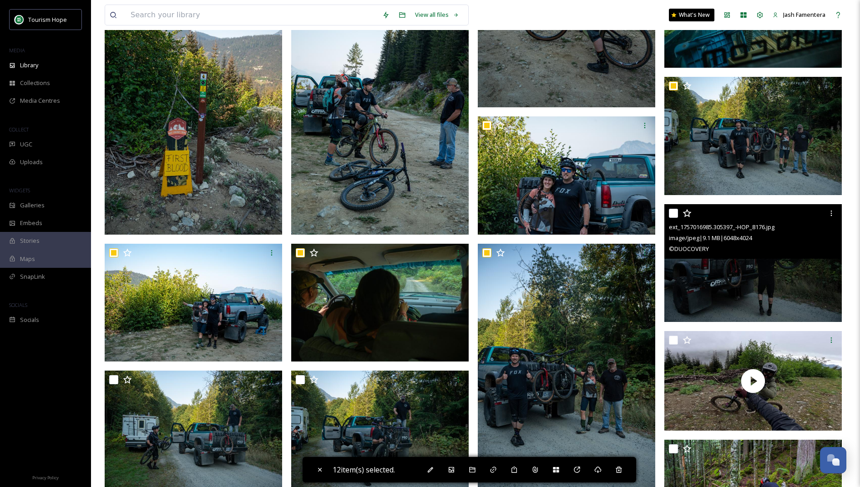
click at [671, 213] on input "checkbox" at bounding box center [673, 213] width 9 height 9
checkbox input "true"
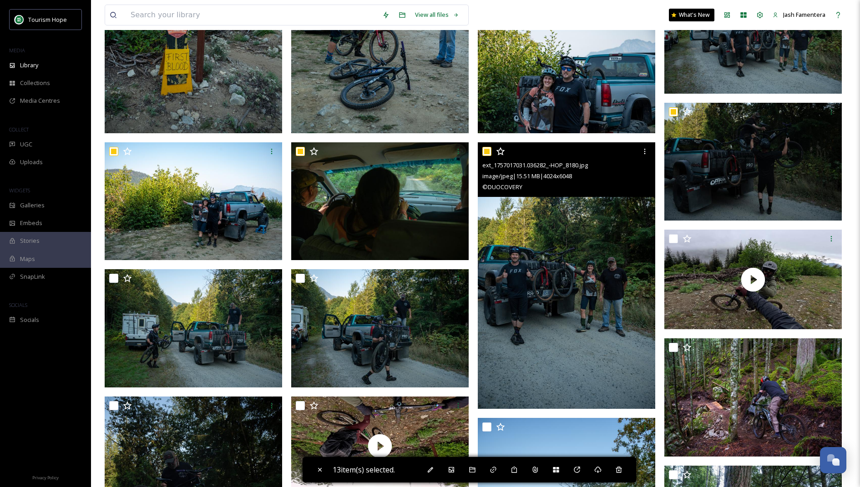
scroll to position [482, 0]
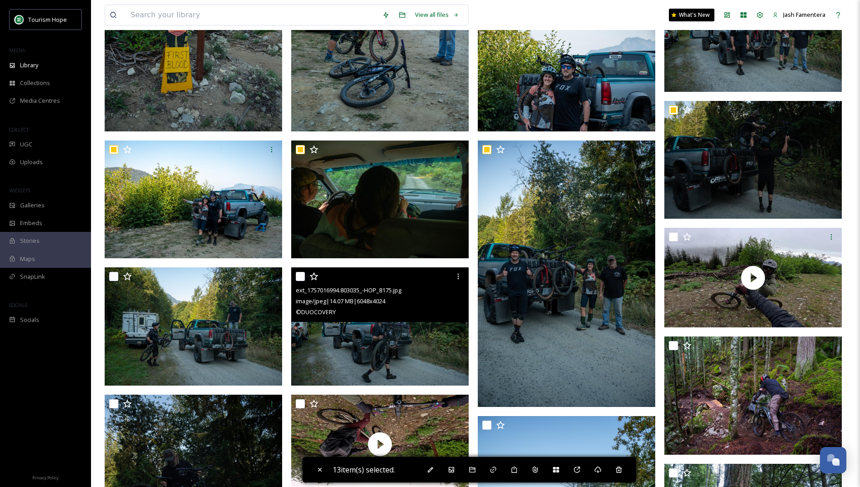
click at [299, 275] on input "checkbox" at bounding box center [300, 276] width 9 height 9
checkbox input "true"
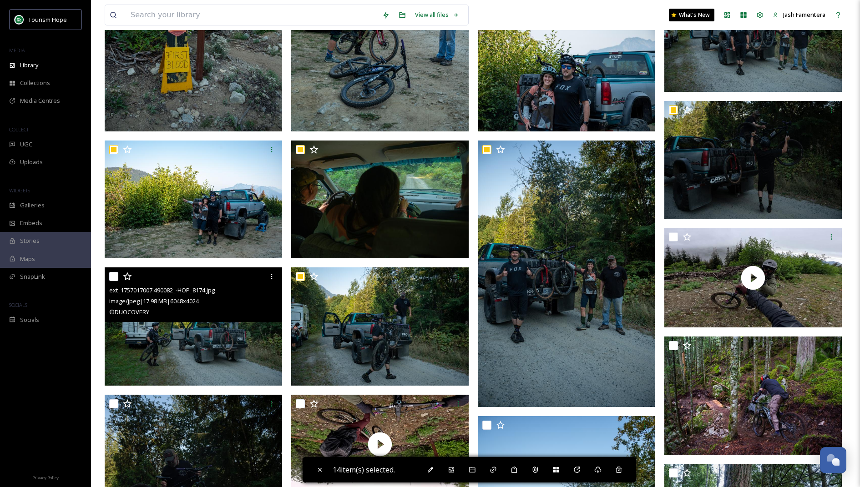
click at [112, 277] on input "checkbox" at bounding box center [113, 276] width 9 height 9
checkbox input "true"
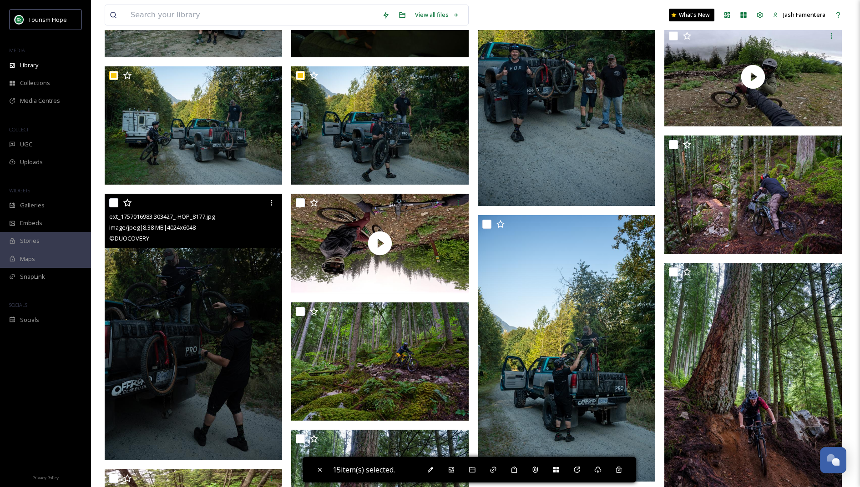
scroll to position [688, 0]
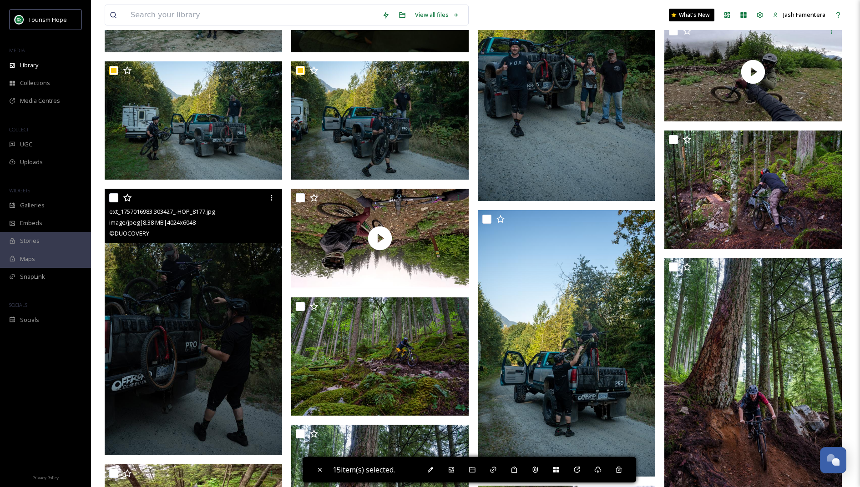
drag, startPoint x: 116, startPoint y: 196, endPoint x: 309, endPoint y: 270, distance: 207.2
click at [118, 196] on input "checkbox" at bounding box center [113, 197] width 9 height 9
checkbox input "true"
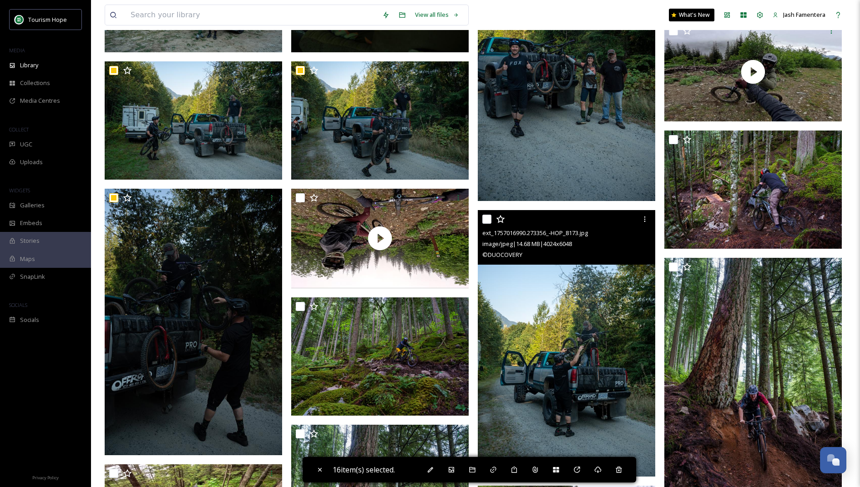
click at [484, 221] on input "checkbox" at bounding box center [486, 219] width 9 height 9
checkbox input "true"
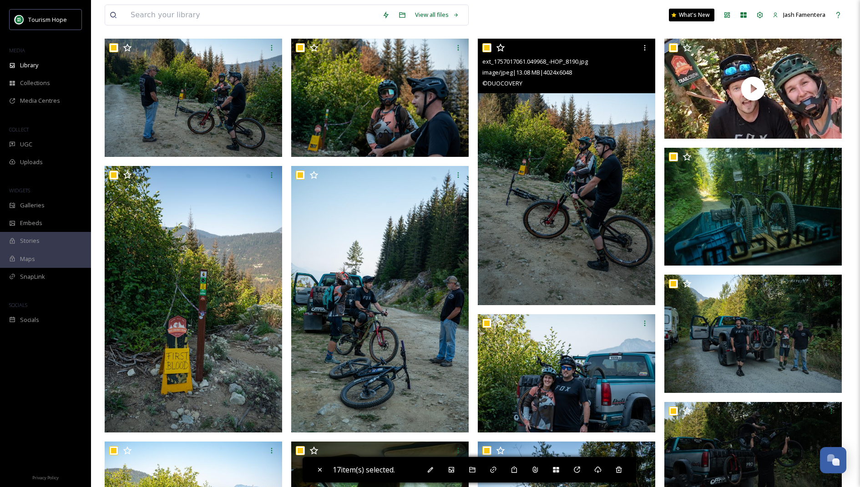
scroll to position [0, 0]
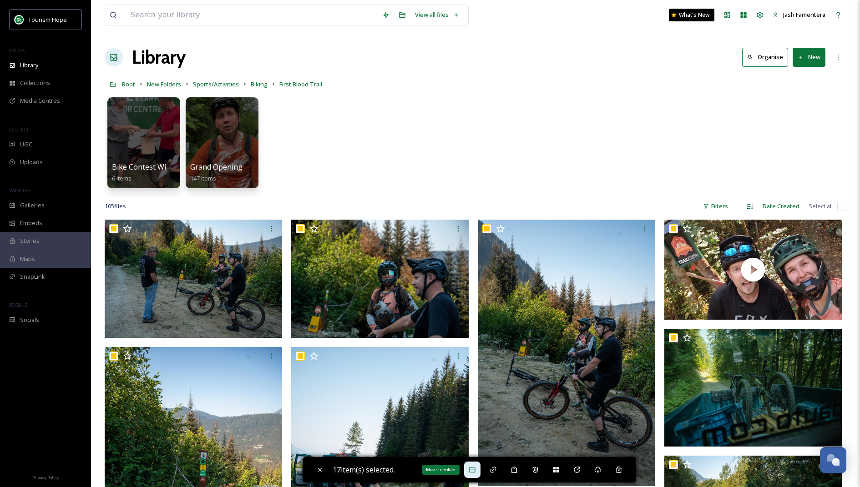
click at [479, 469] on div "Move To Folder" at bounding box center [472, 470] width 16 height 16
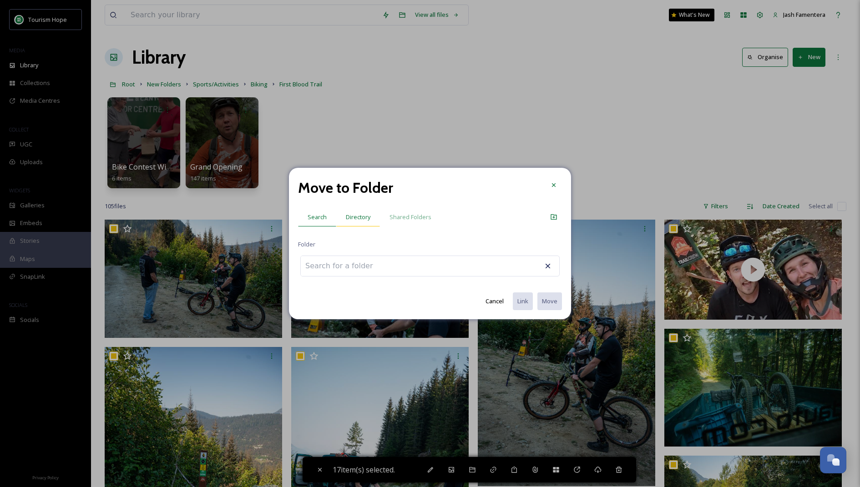
click at [361, 215] on span "Directory" at bounding box center [358, 217] width 25 height 9
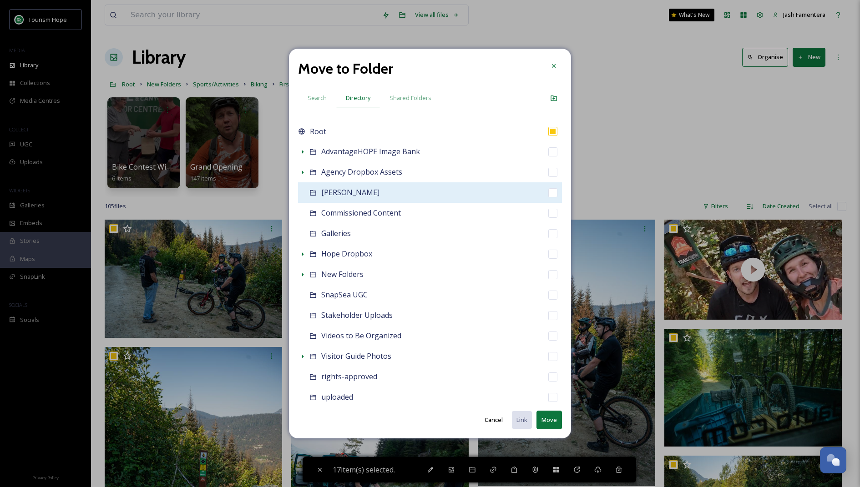
click at [427, 187] on div "[PERSON_NAME]" at bounding box center [430, 192] width 264 height 20
checkbox input "false"
checkbox input "true"
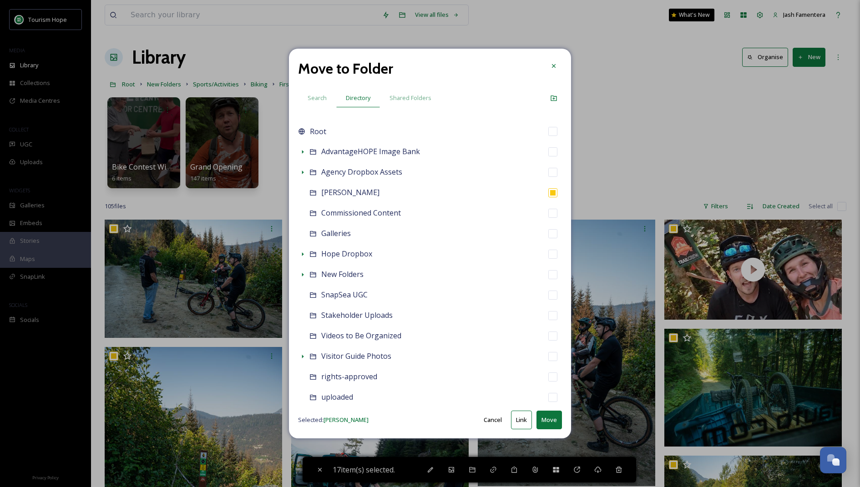
click at [515, 419] on button "Link" at bounding box center [521, 420] width 21 height 19
checkbox input "true"
checkbox input "false"
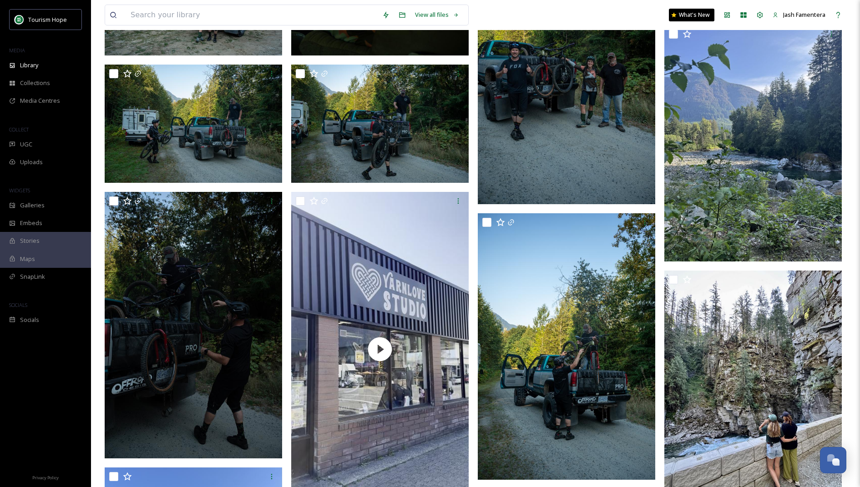
scroll to position [602, 0]
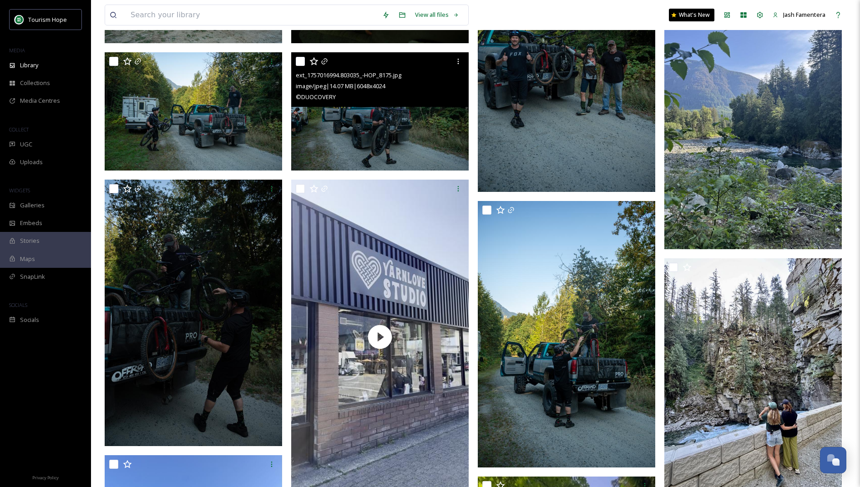
click at [429, 133] on img at bounding box center [379, 111] width 177 height 118
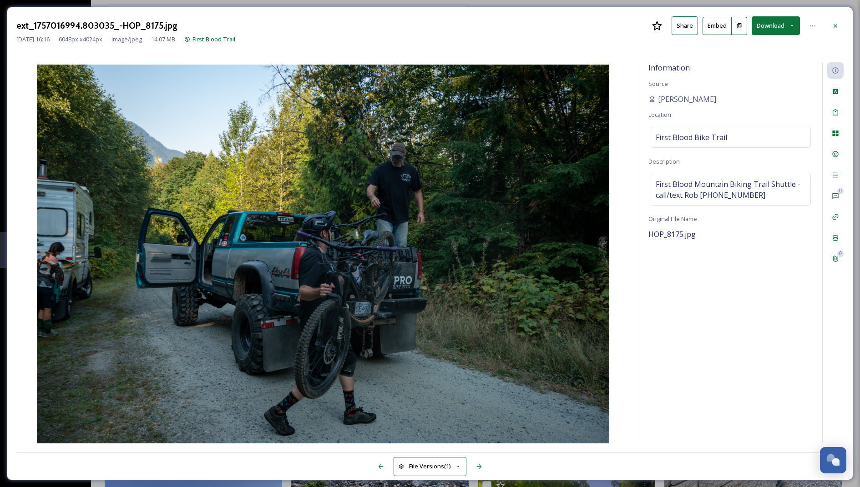
click at [847, 25] on div "ext_1757016994.803035_-HOP_8175.jpg Share Embed Download Sep 04 2025 16:16 6048…" at bounding box center [430, 244] width 846 height 474
click at [830, 20] on div at bounding box center [835, 26] width 16 height 16
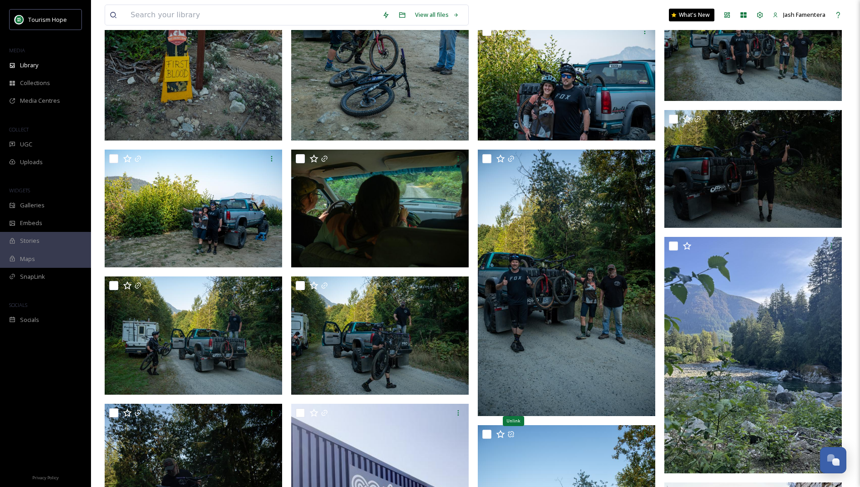
scroll to position [374, 0]
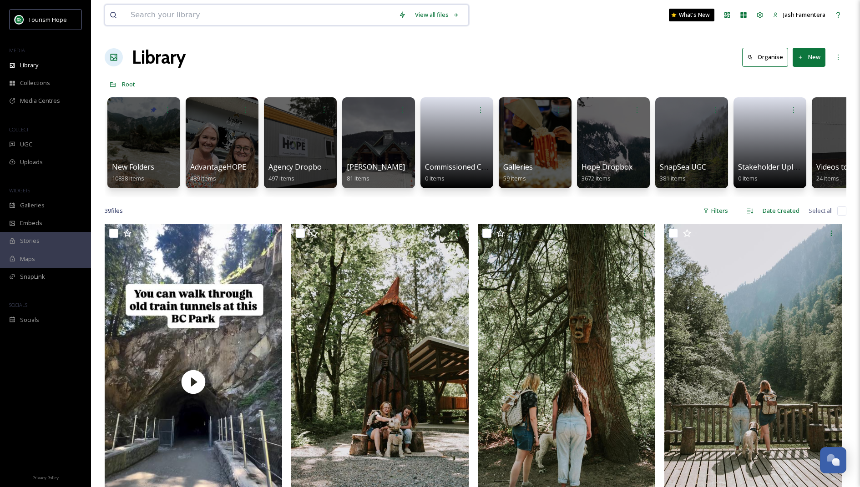
click at [326, 18] on input at bounding box center [260, 15] width 268 height 20
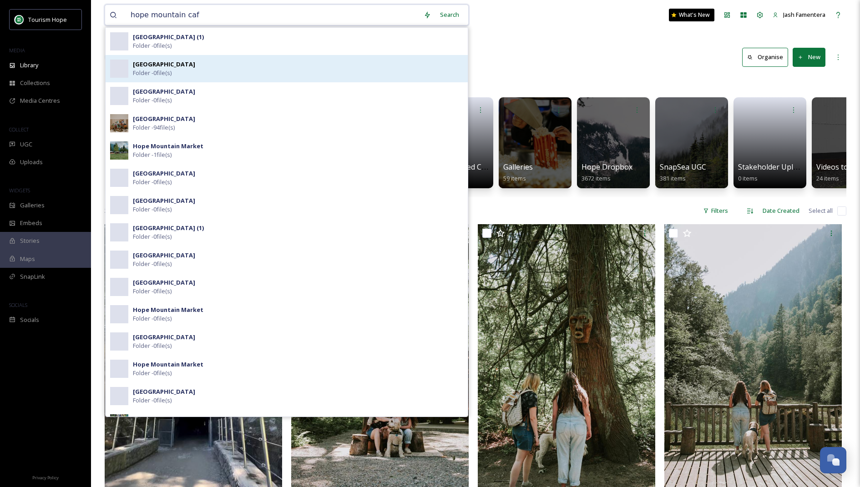
type input "[GEOGRAPHIC_DATA]"
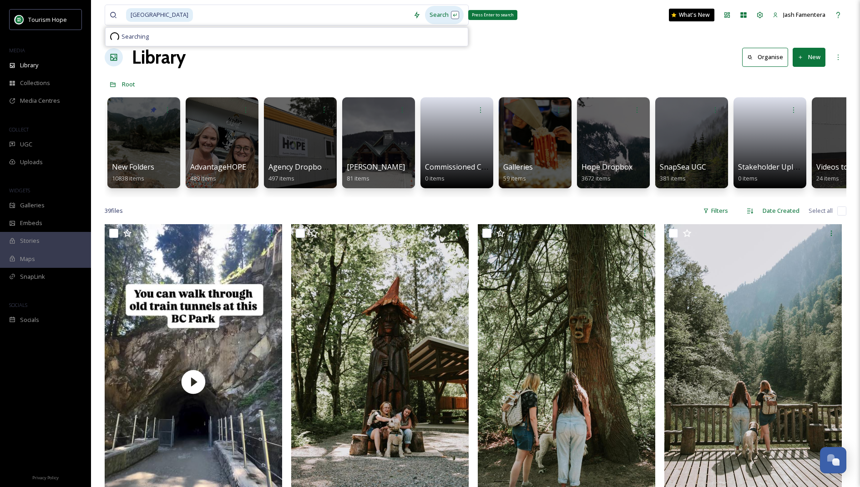
click at [440, 11] on div "Search Press Enter to search" at bounding box center [444, 15] width 39 height 18
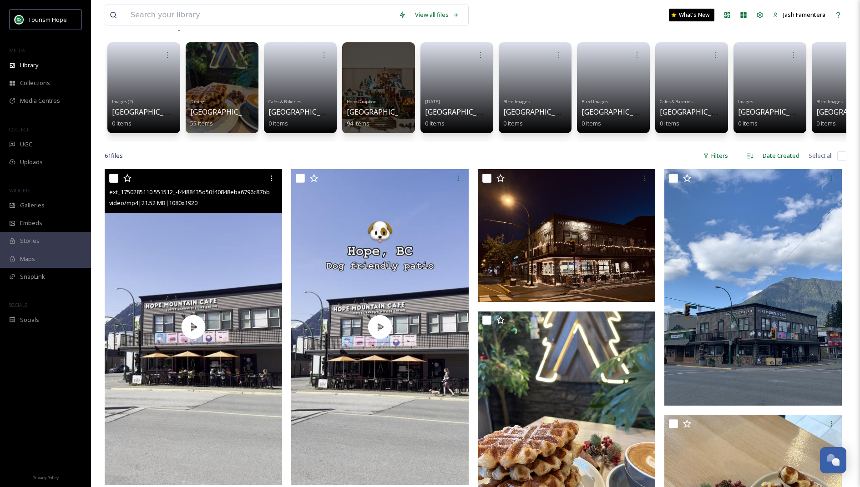
scroll to position [42, 0]
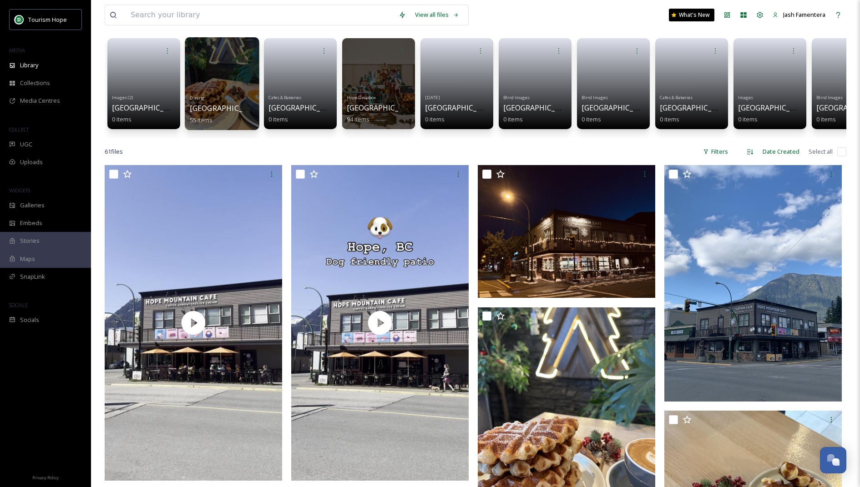
click at [214, 95] on div "Dining [GEOGRAPHIC_DATA] 55 items" at bounding box center [222, 108] width 65 height 34
click at [224, 55] on div at bounding box center [222, 50] width 65 height 17
click at [253, 84] on div at bounding box center [222, 83] width 74 height 93
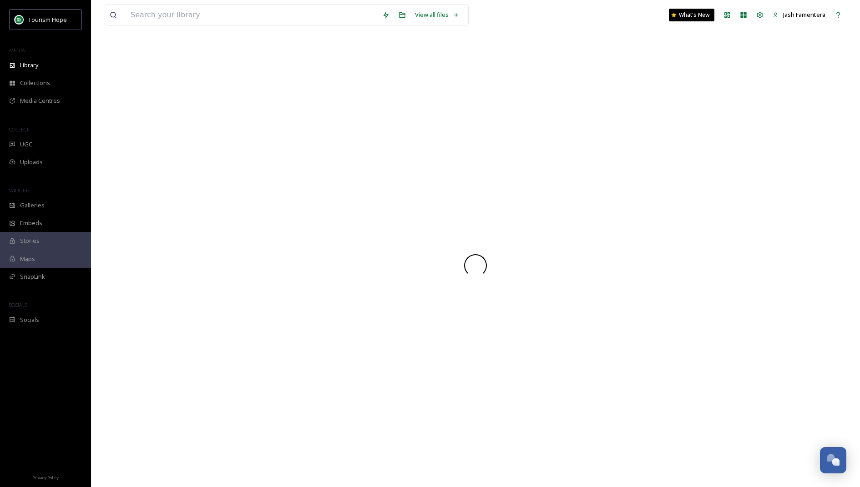
click at [253, 84] on div at bounding box center [476, 266] width 742 height 444
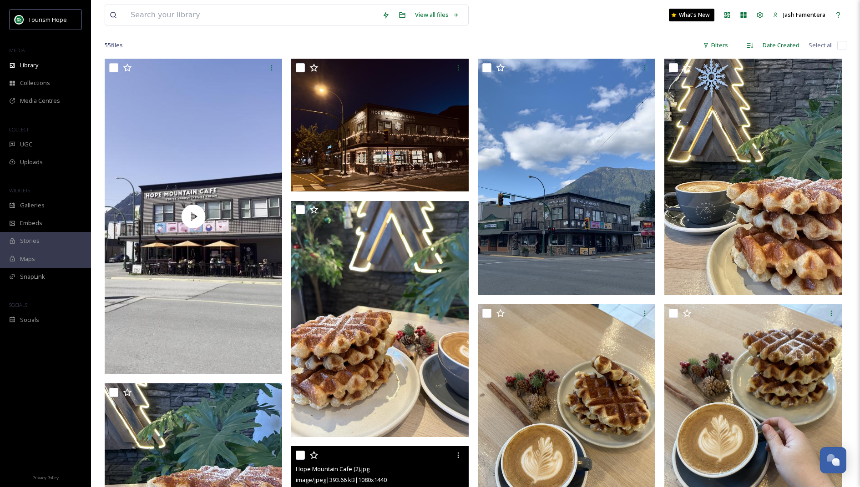
scroll to position [15, 0]
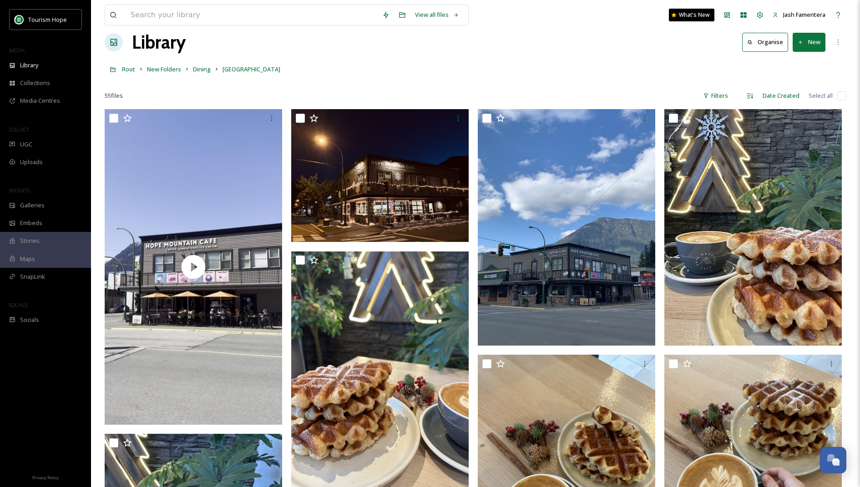
click at [373, 68] on div "Root New Folders Dining [GEOGRAPHIC_DATA]" at bounding box center [476, 69] width 742 height 17
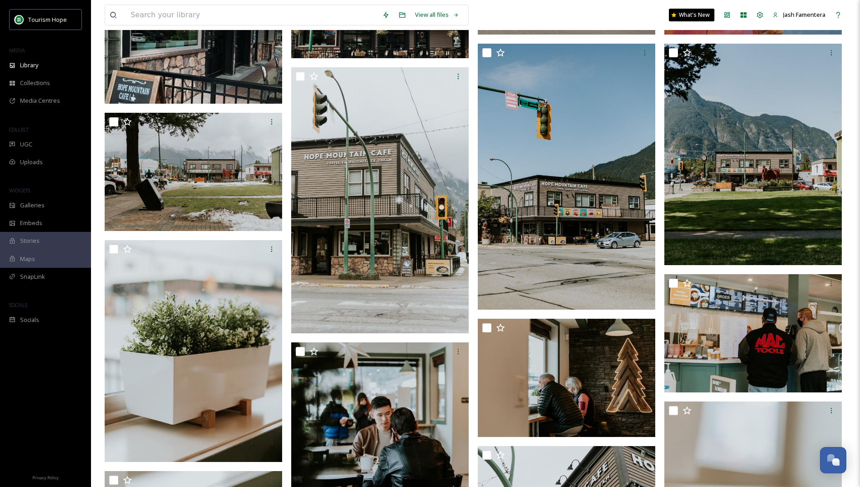
scroll to position [1138, 0]
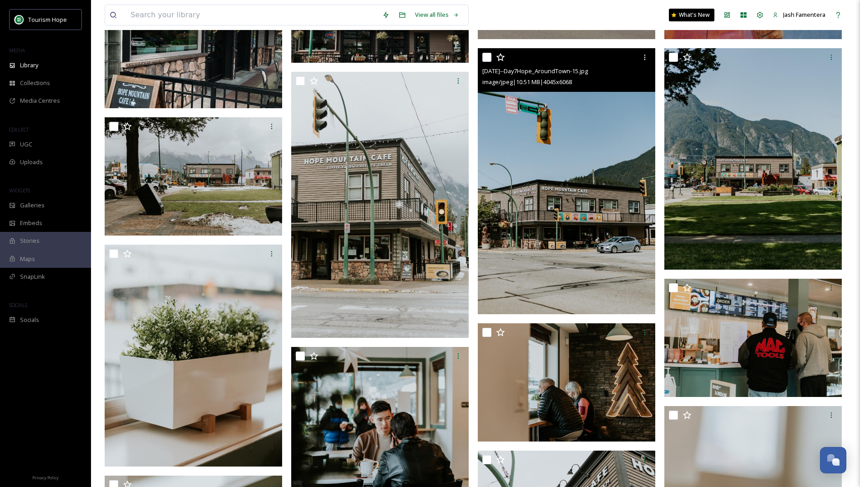
click at [548, 161] on img at bounding box center [566, 181] width 177 height 266
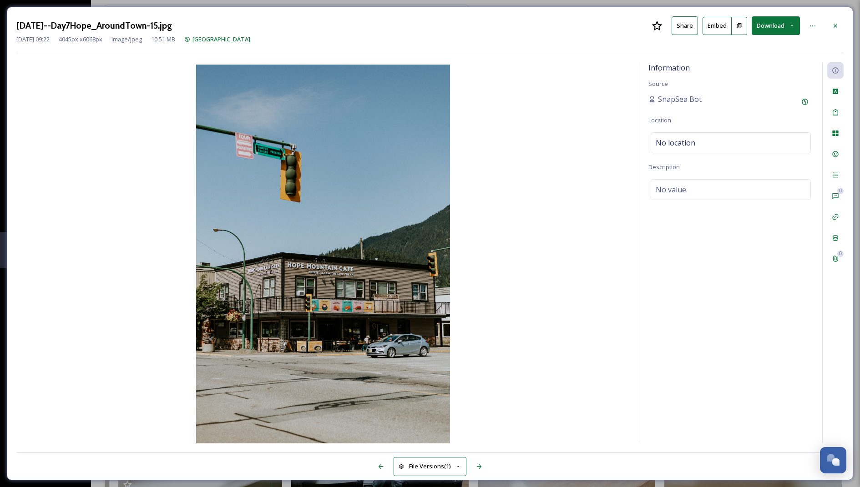
click at [755, 23] on button "Download" at bounding box center [776, 25] width 48 height 19
click at [736, 63] on span "Download Large (1333 x 2000)" at bounding box center [749, 64] width 80 height 9
